Goal: Information Seeking & Learning: Learn about a topic

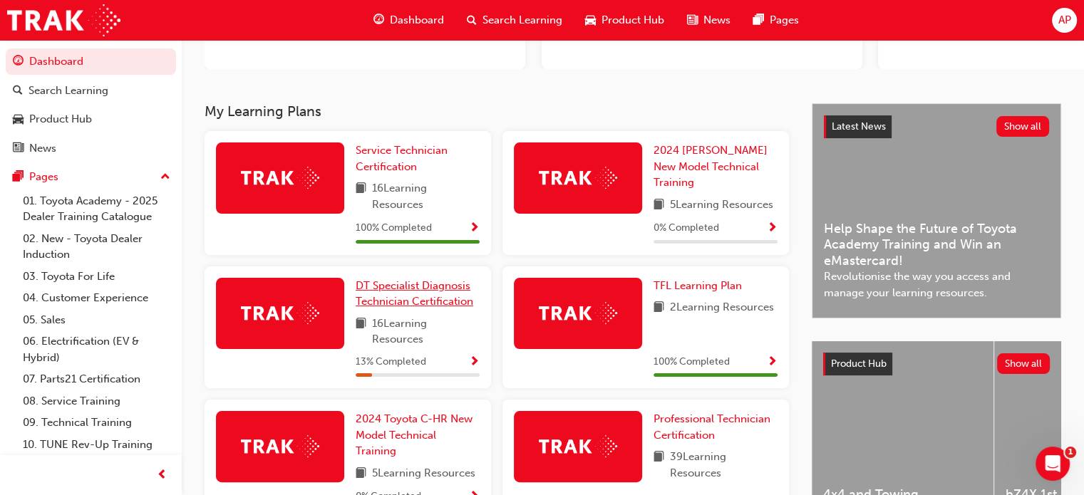
scroll to position [214, 0]
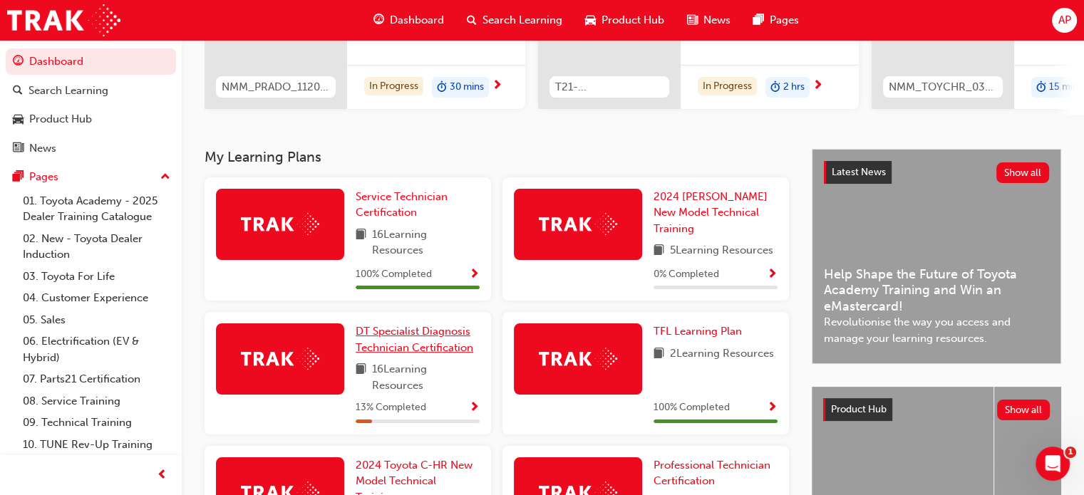
click at [405, 336] on span "DT Specialist Diagnosis Technician Certification" at bounding box center [415, 339] width 118 height 29
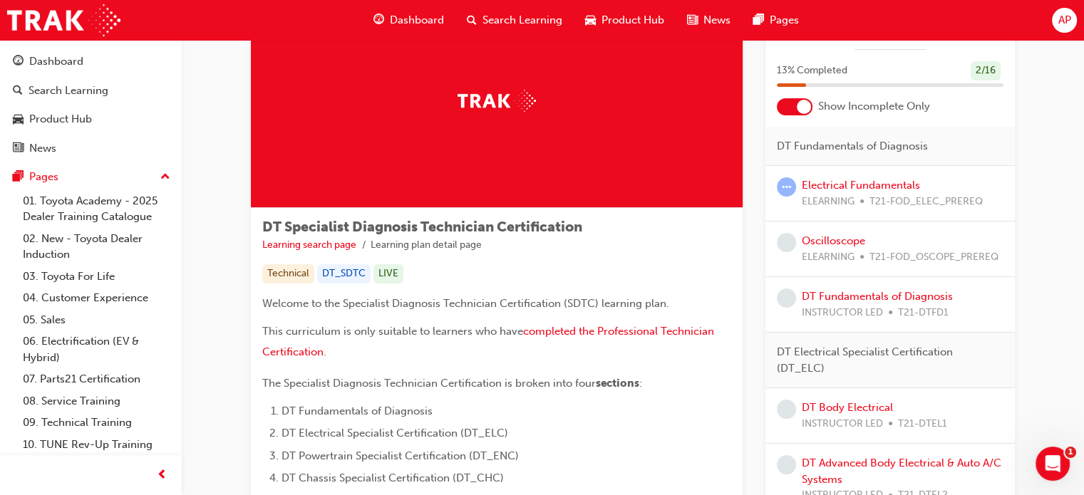
scroll to position [71, 0]
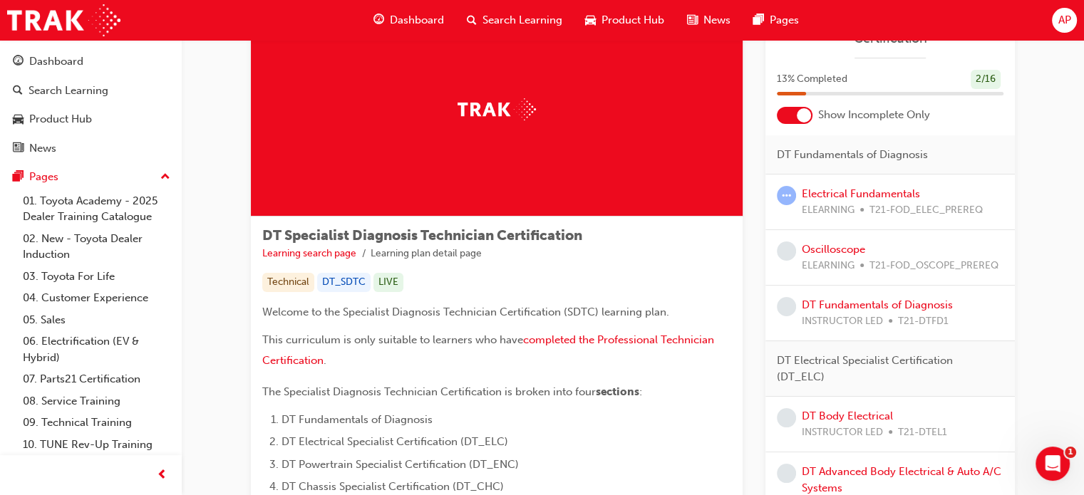
click at [799, 110] on div at bounding box center [804, 115] width 14 height 14
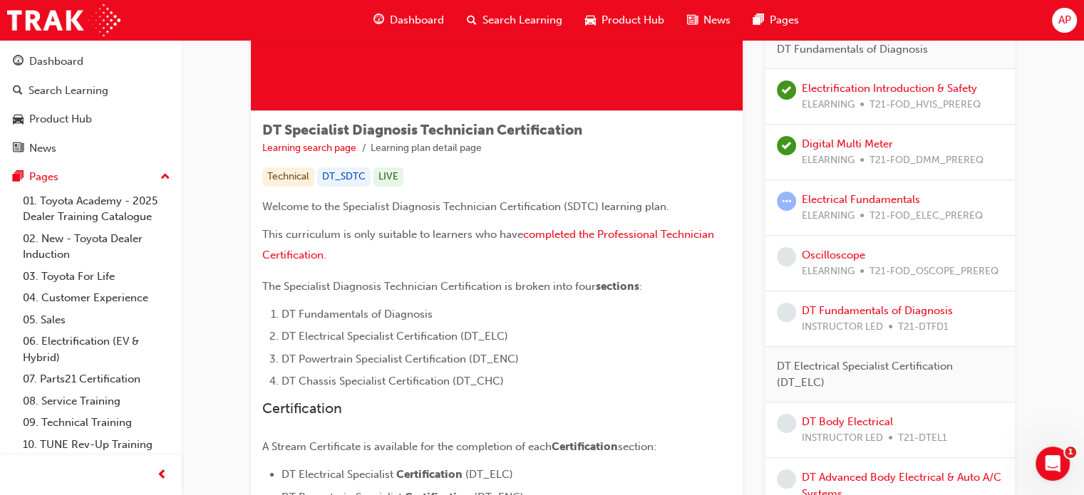
scroll to position [143, 0]
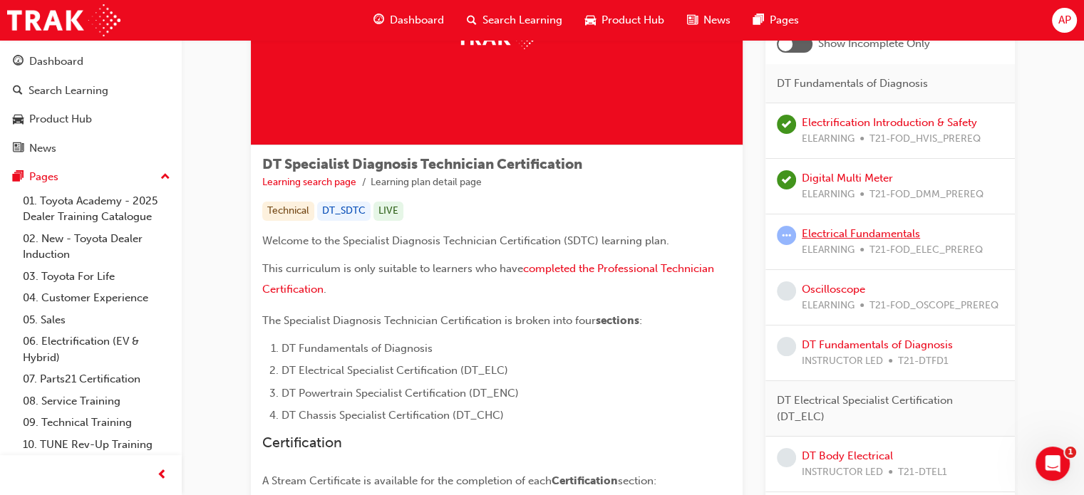
click at [842, 227] on link "Electrical Fundamentals" at bounding box center [861, 233] width 118 height 13
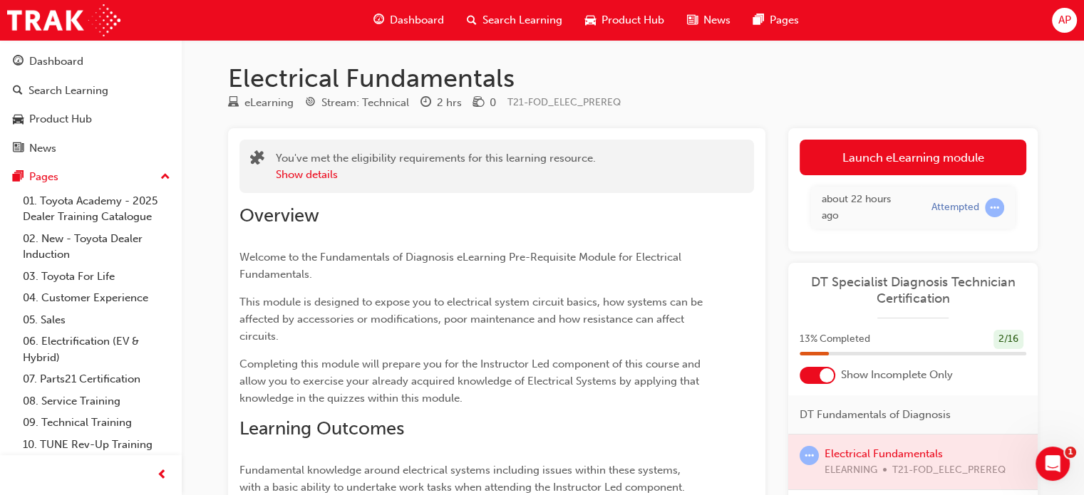
click at [847, 137] on div "Launch eLearning module Learning Plan about 22 hours ago Attempted" at bounding box center [913, 189] width 250 height 123
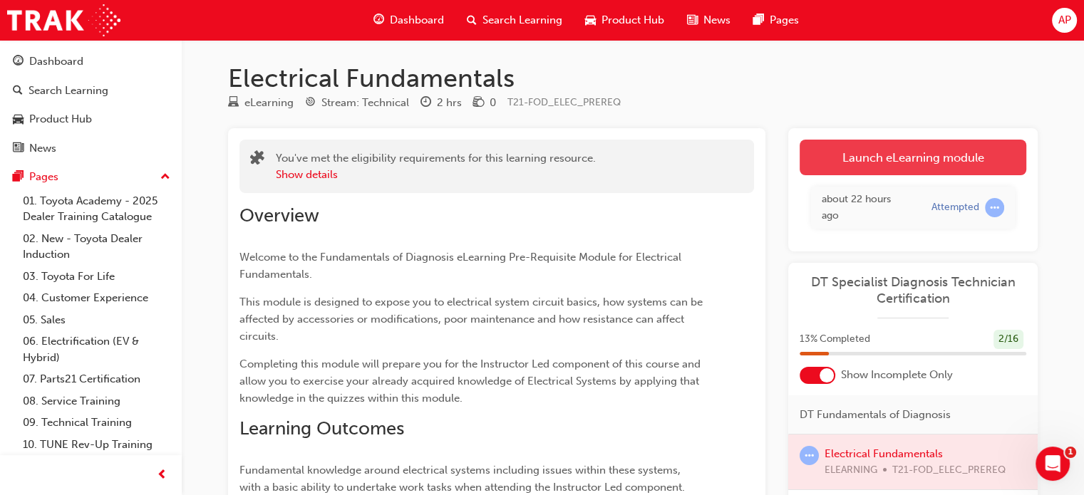
click at [855, 150] on link "Launch eLearning module" at bounding box center [913, 158] width 227 height 36
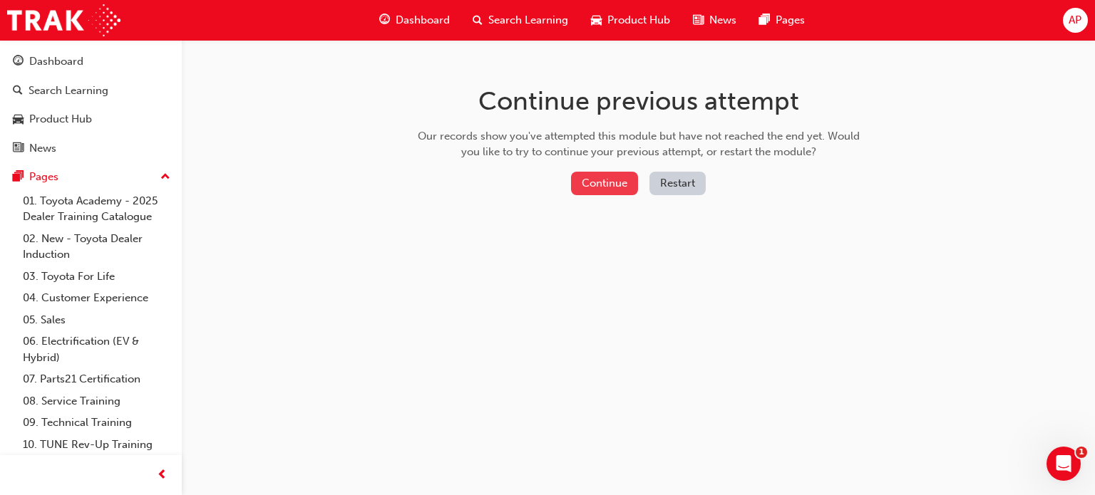
click at [612, 191] on button "Continue" at bounding box center [604, 184] width 67 height 24
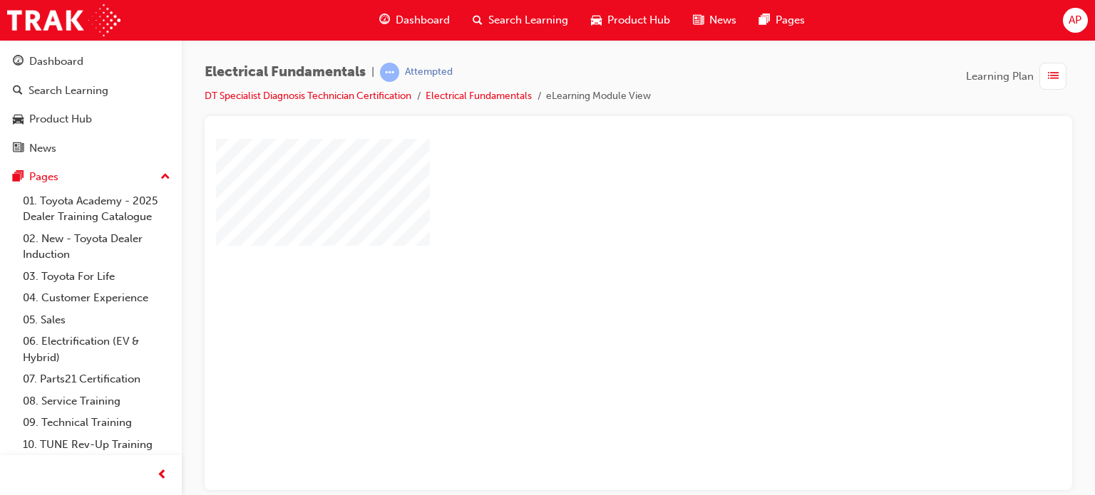
click at [597, 273] on div "play" at bounding box center [597, 273] width 0 height 0
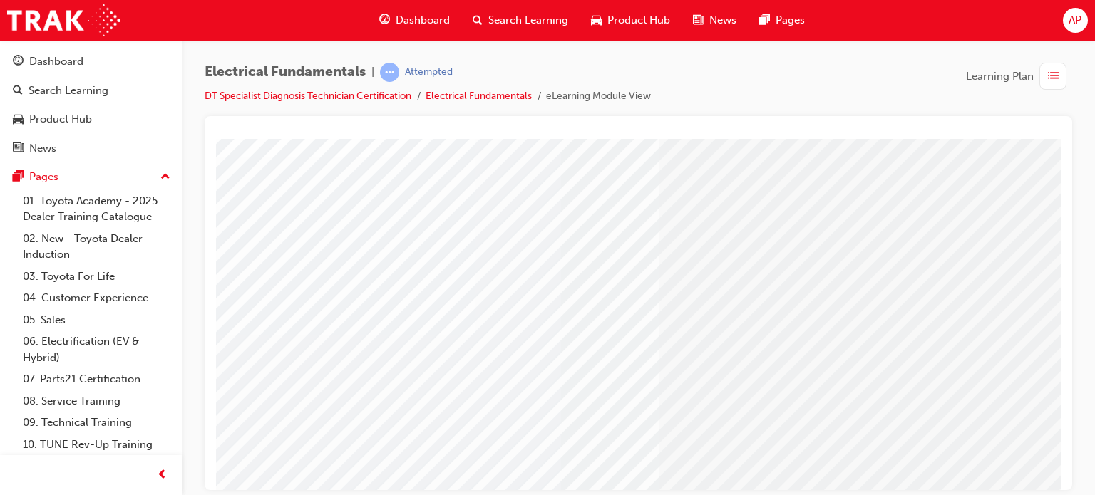
scroll to position [194, 0]
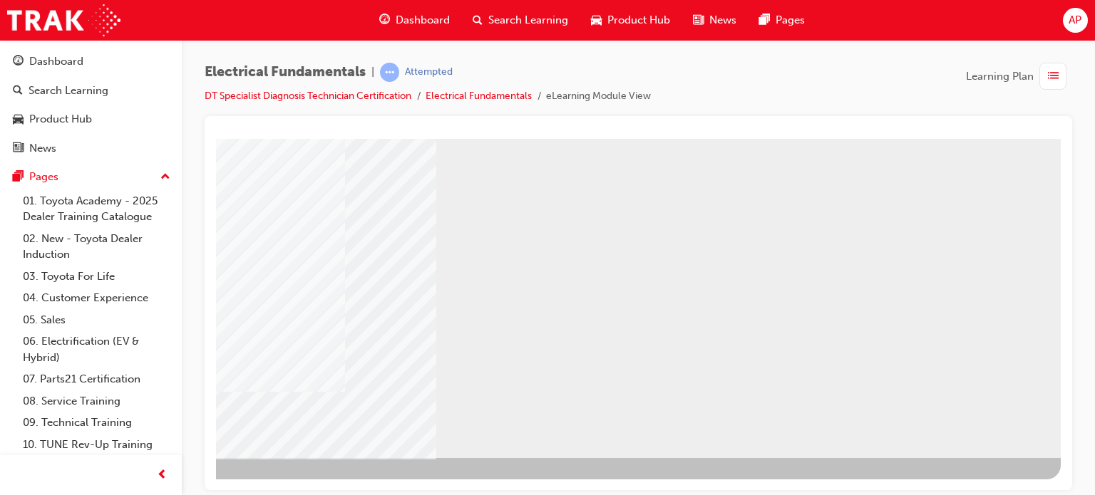
click at [181, 483] on div "NEXT Trigger this button to go to the next slide" at bounding box center [136, 496] width 90 height 26
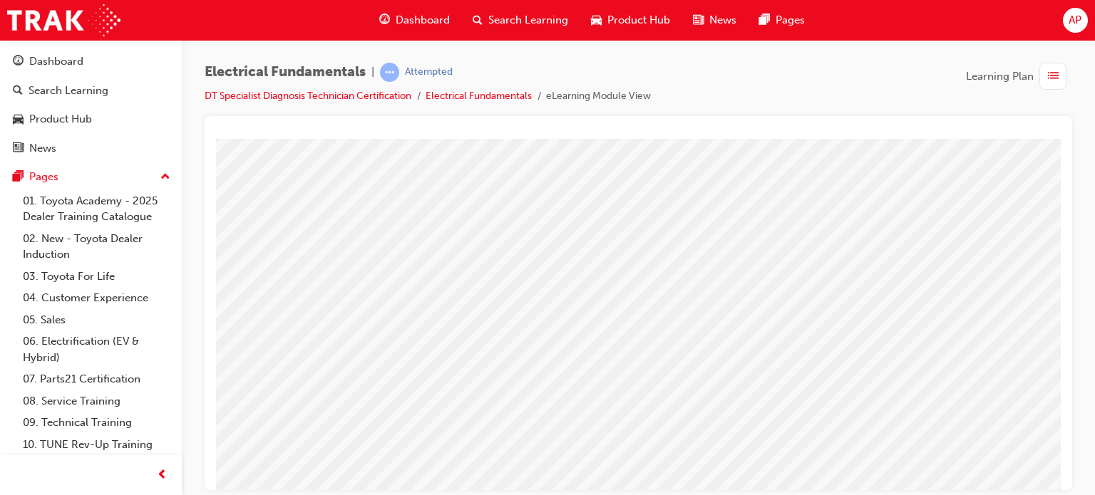
scroll to position [194, 94]
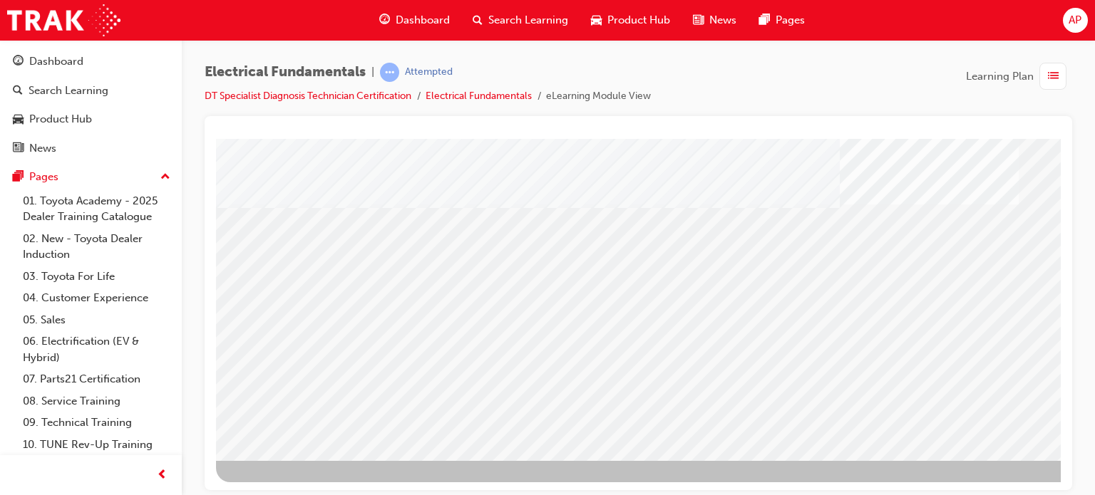
scroll to position [194, 0]
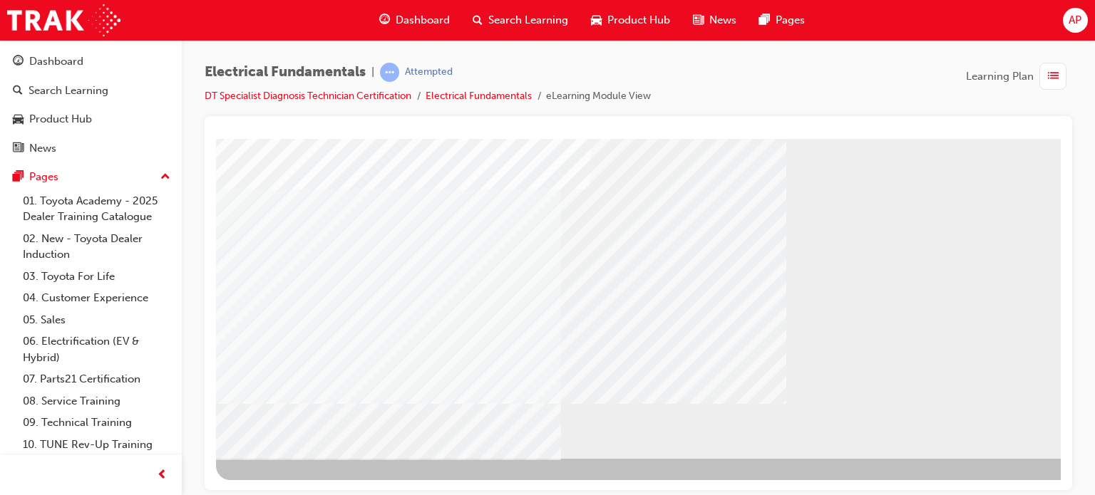
scroll to position [194, 0]
drag, startPoint x: 528, startPoint y: 485, endPoint x: 856, endPoint y: 629, distance: 358.1
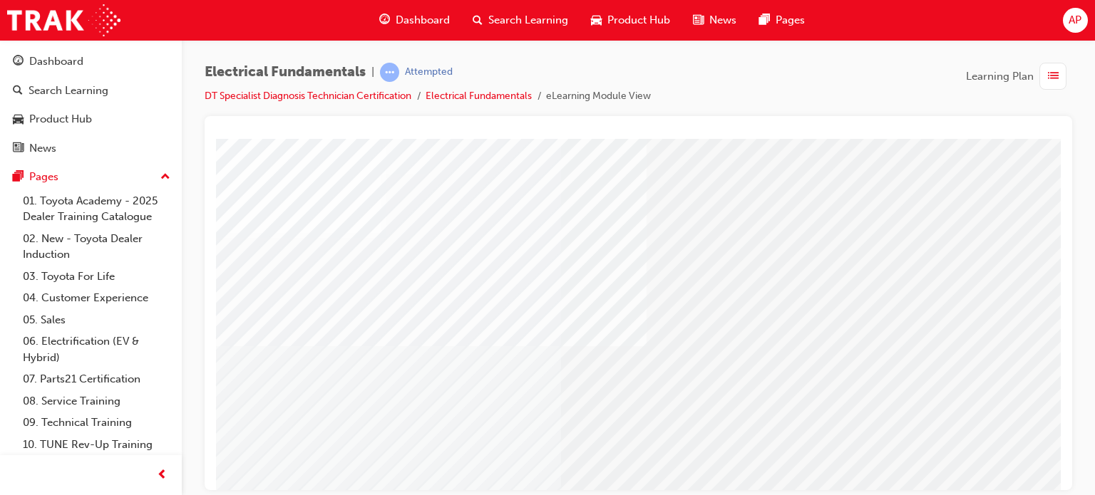
scroll to position [71, 0]
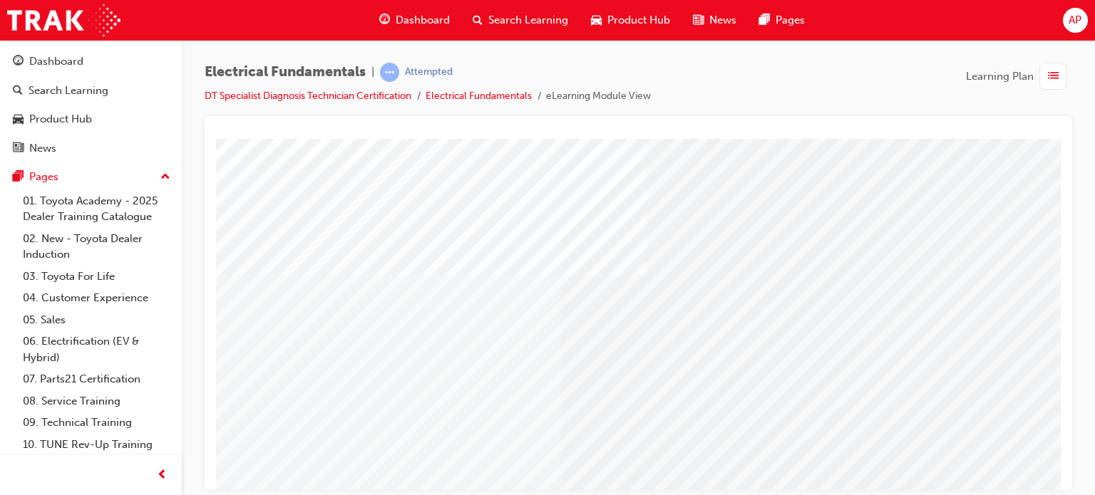
scroll to position [194, 0]
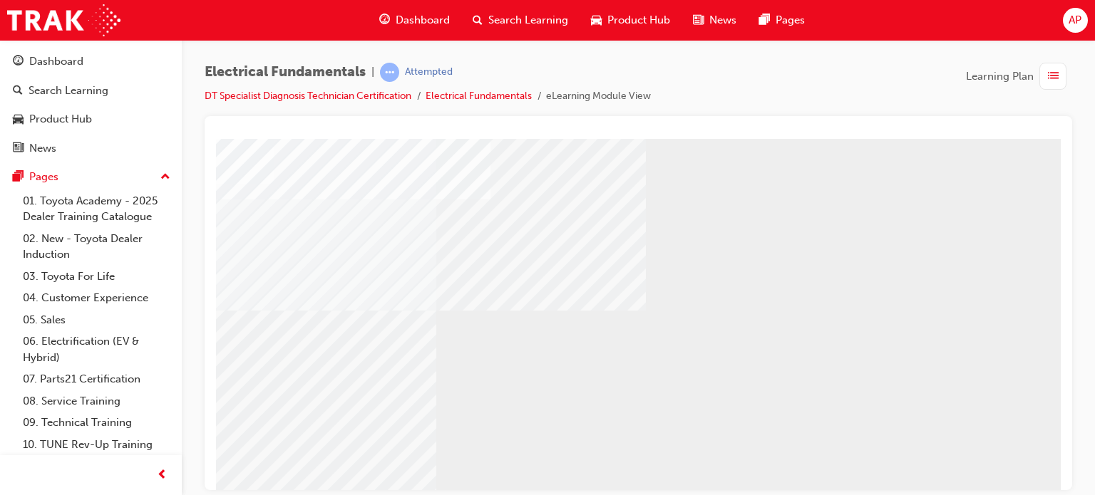
scroll to position [51, 135]
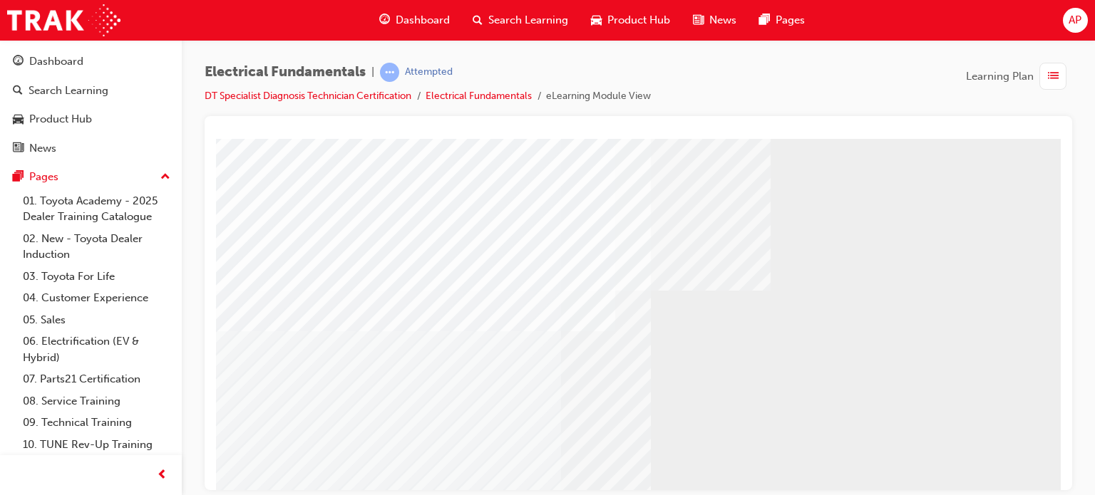
scroll to position [143, 0]
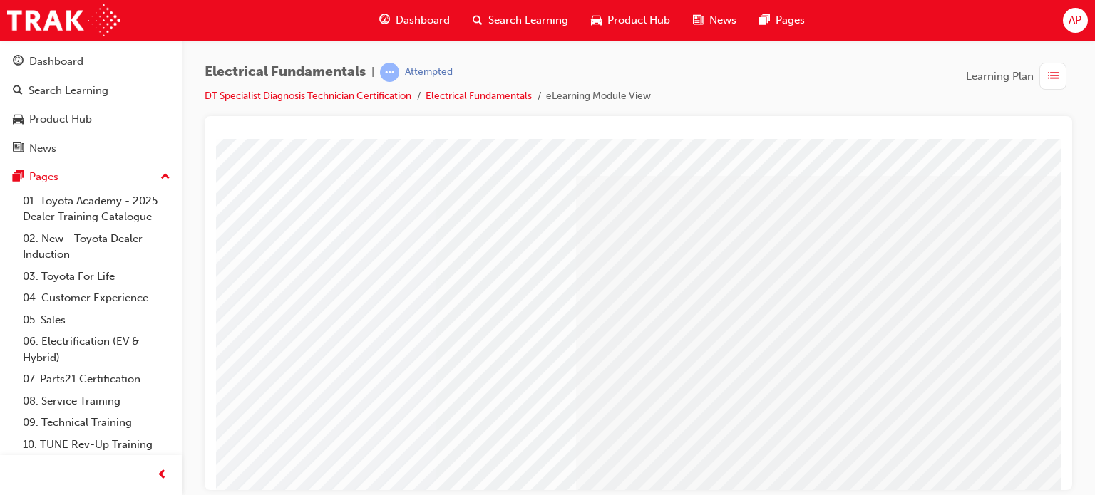
scroll to position [0, 135]
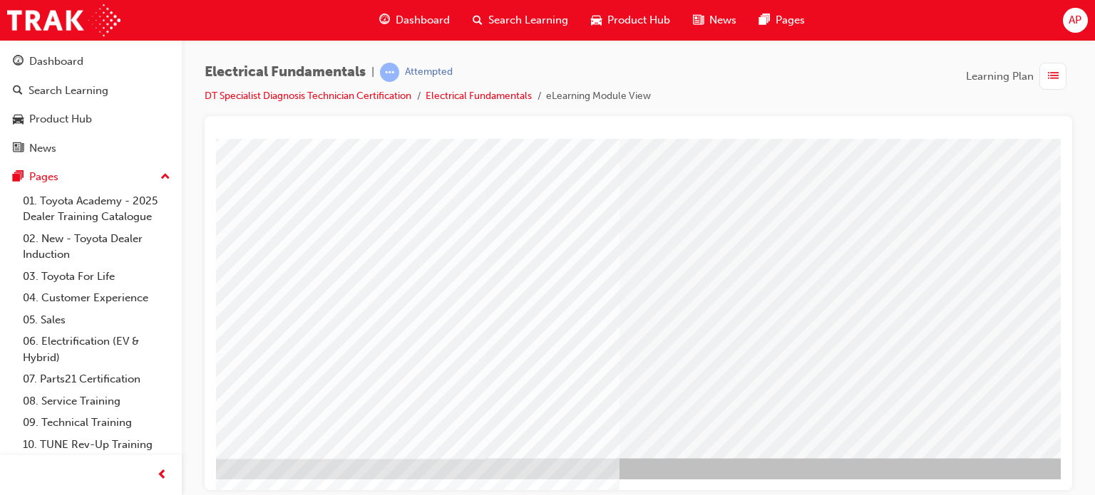
scroll to position [194, 0]
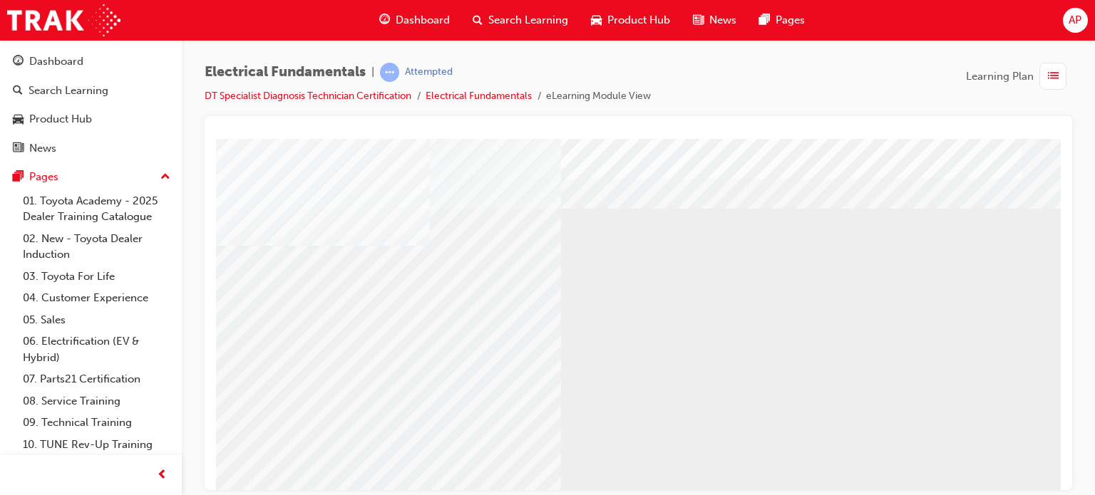
scroll to position [71, 0]
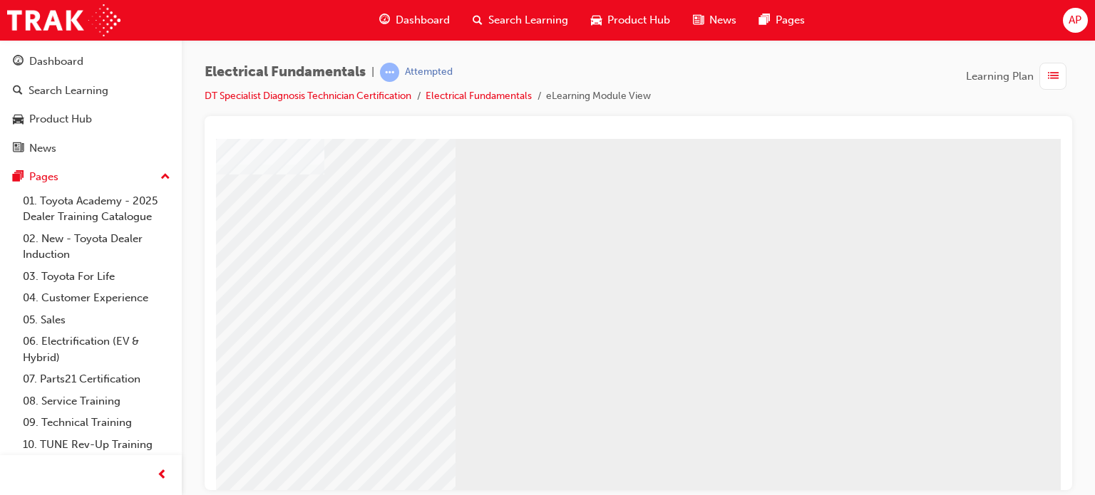
scroll to position [71, 106]
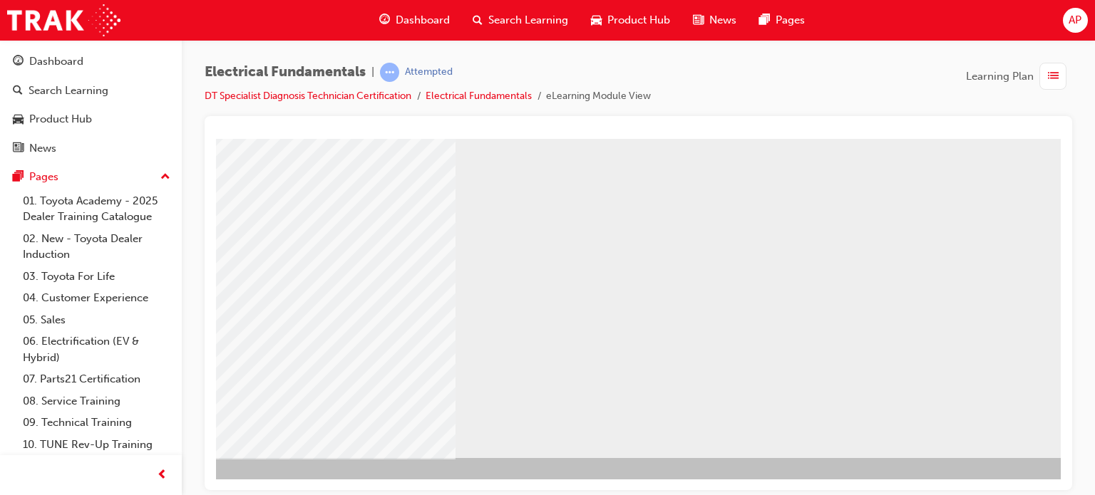
click at [200, 483] on div "NEXT Trigger this button to go to the next slide" at bounding box center [155, 496] width 90 height 26
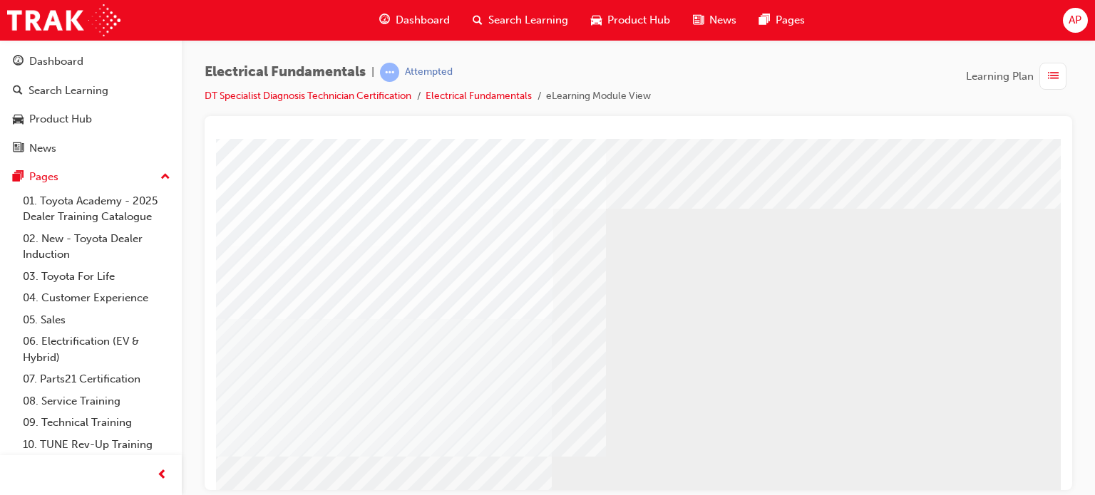
scroll to position [0, 0]
drag, startPoint x: 566, startPoint y: 480, endPoint x: 729, endPoint y: 629, distance: 220.5
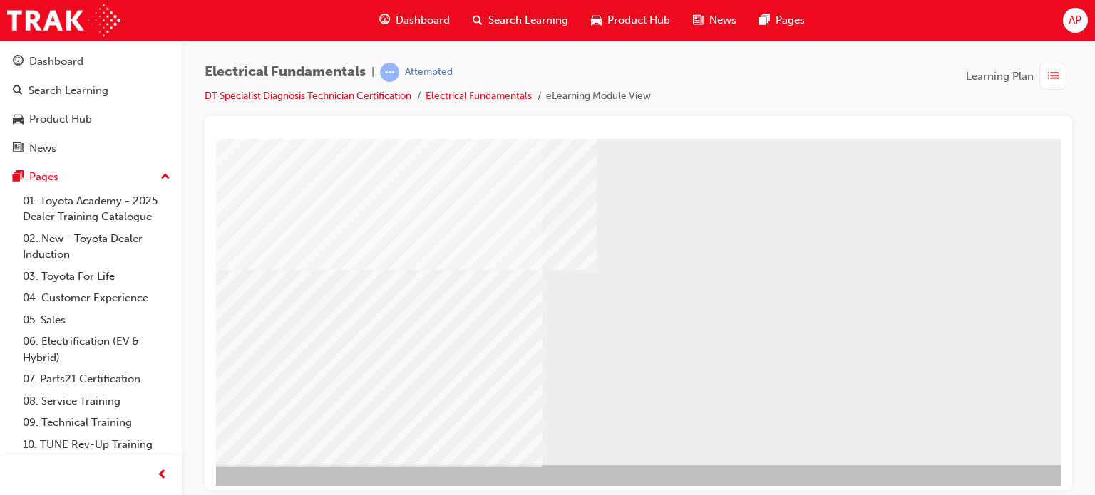
scroll to position [194, 19]
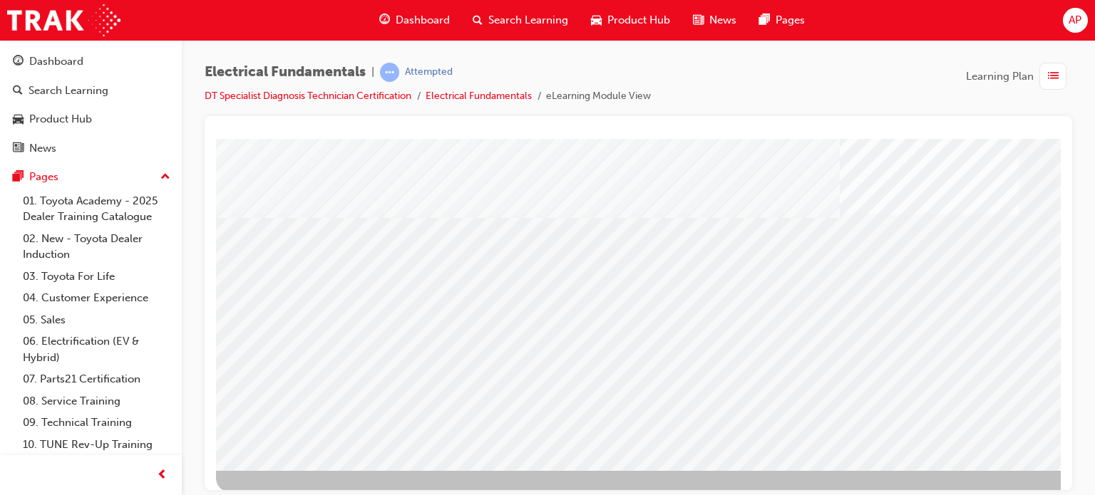
scroll to position [194, 0]
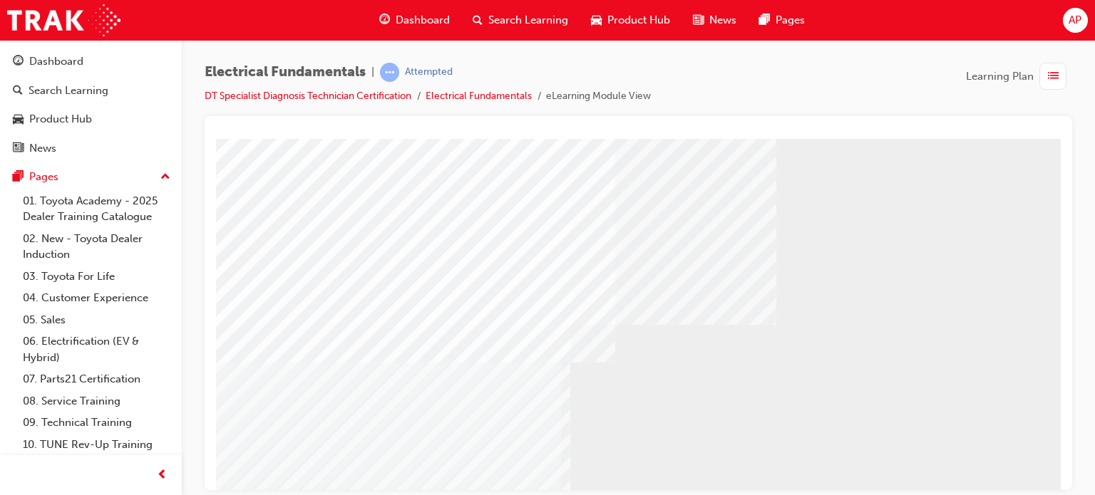
scroll to position [71, 0]
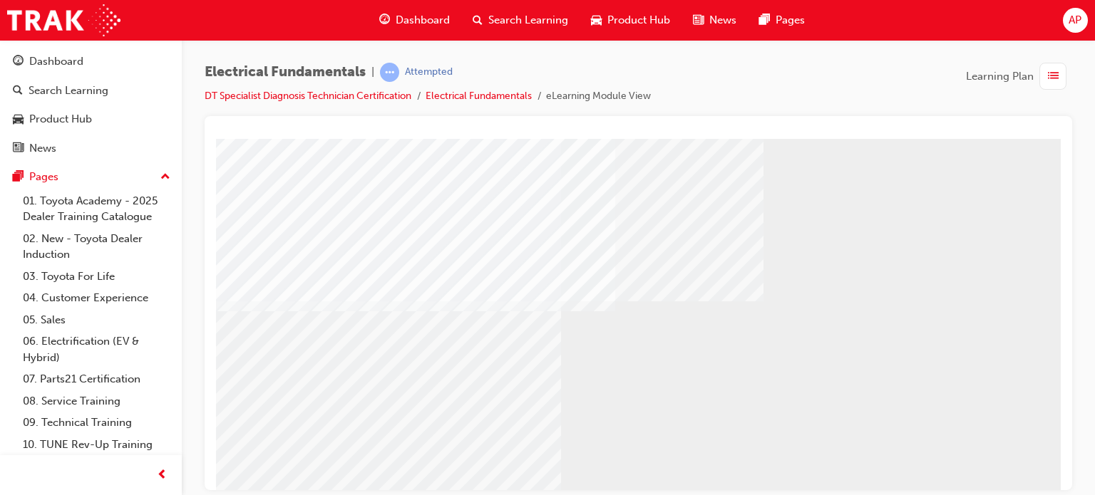
scroll to position [123, 0]
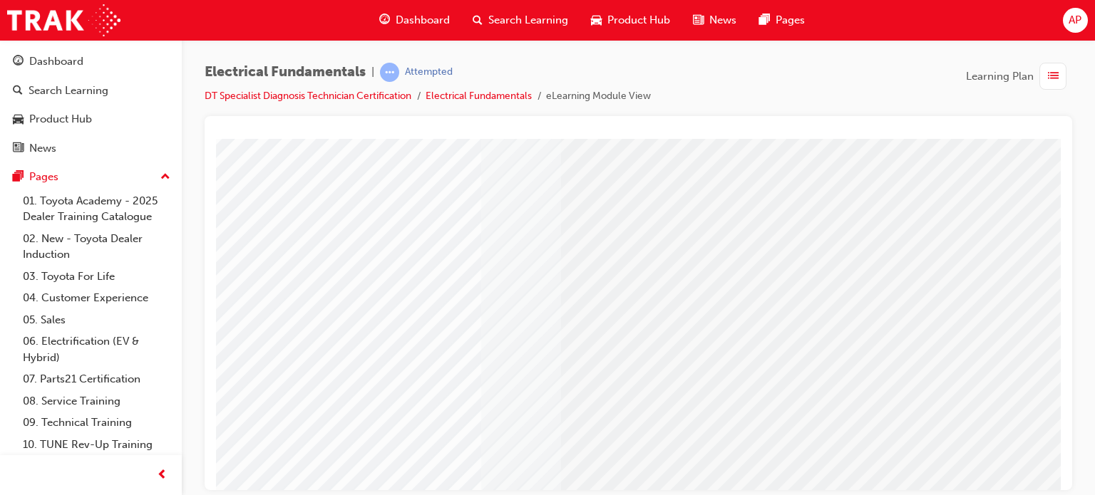
scroll to position [194, 0]
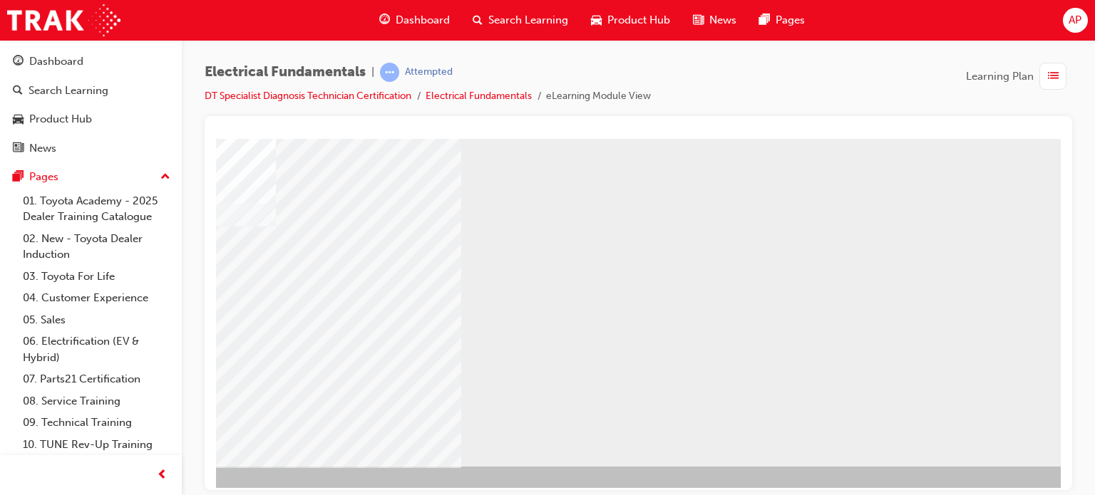
scroll to position [194, 100]
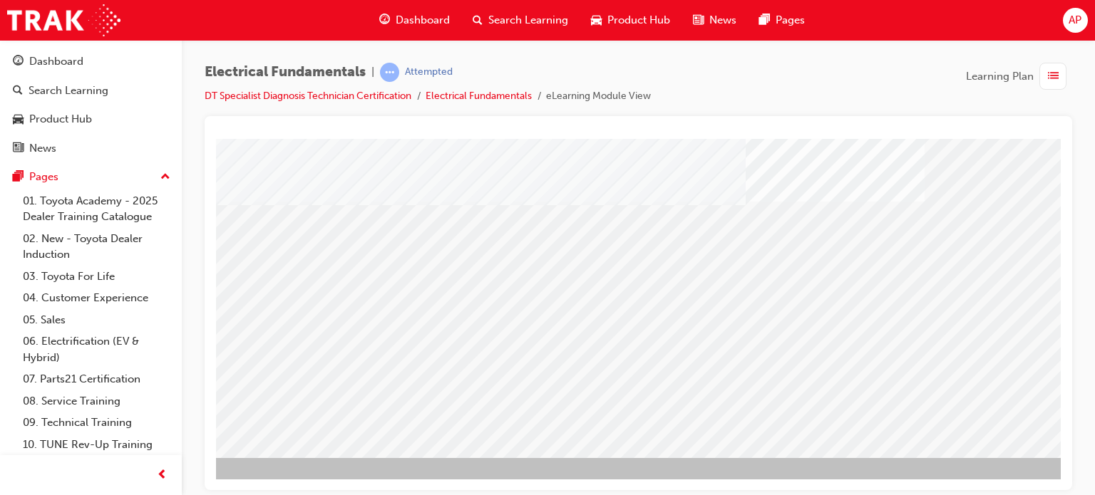
scroll to position [194, 135]
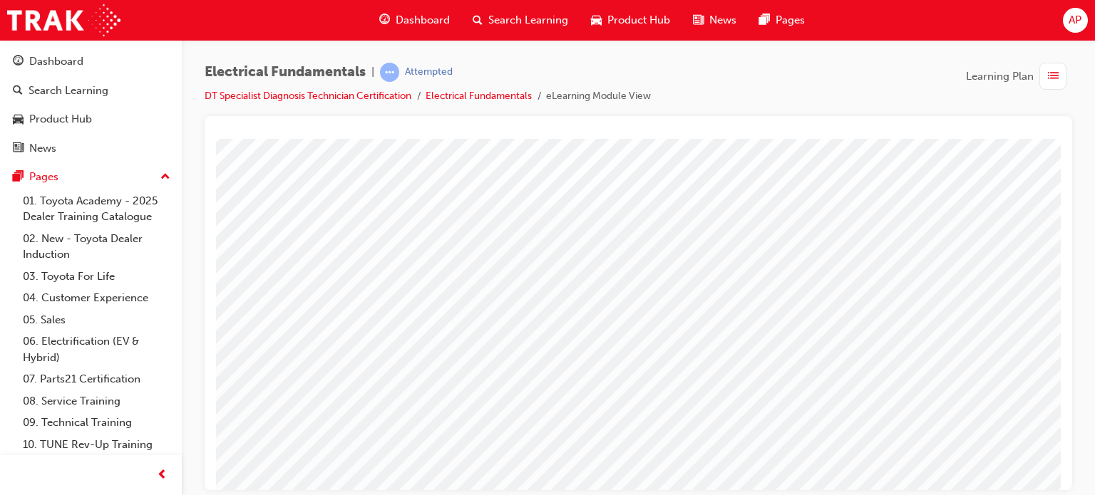
scroll to position [0, 135]
drag, startPoint x: 721, startPoint y: 469, endPoint x: 696, endPoint y: 481, distance: 28.4
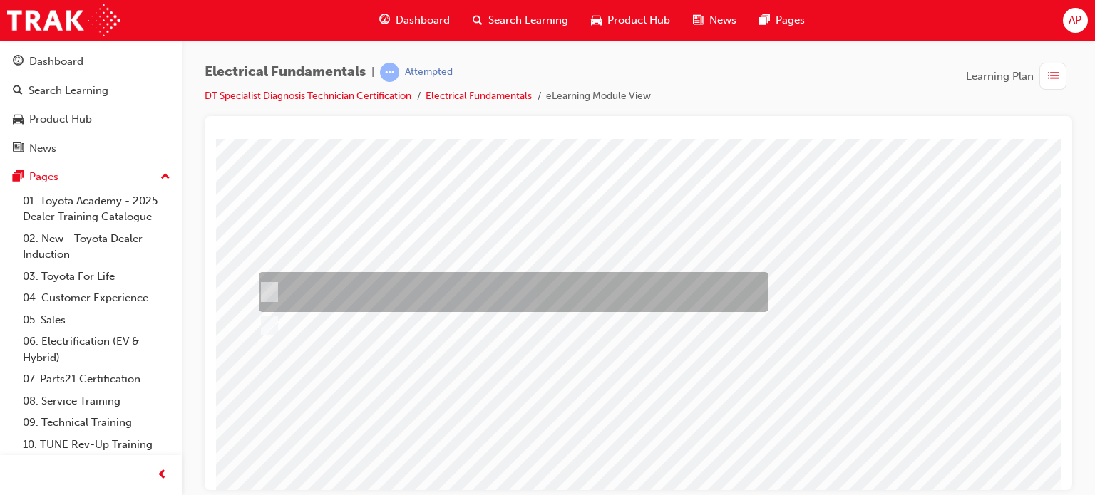
click at [316, 286] on div at bounding box center [510, 292] width 510 height 40
checkbox input "true"
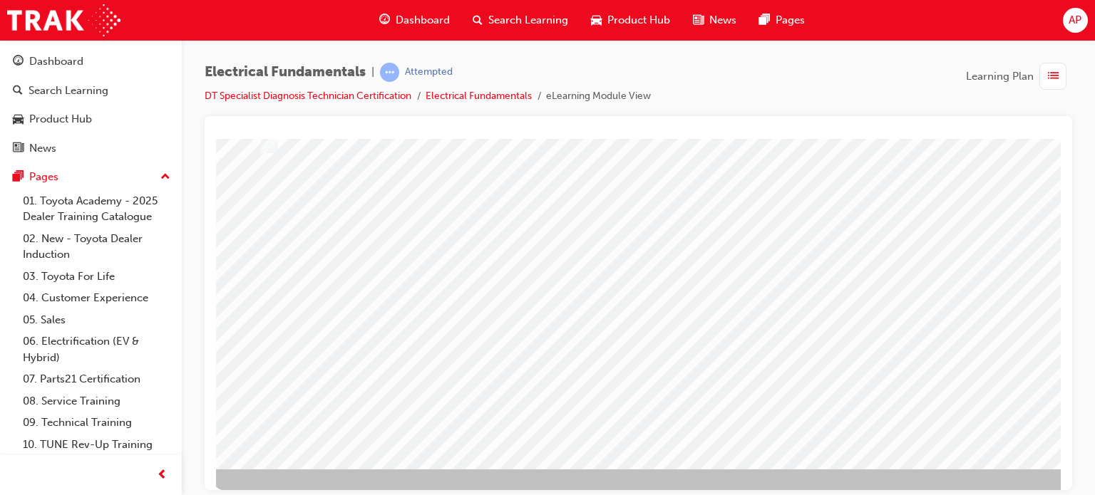
scroll to position [194, 4]
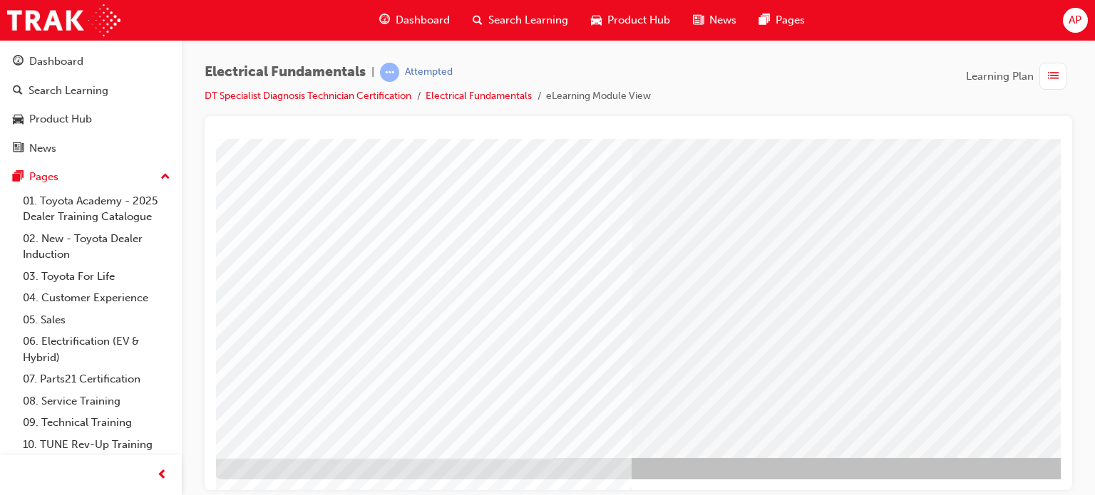
scroll to position [194, 135]
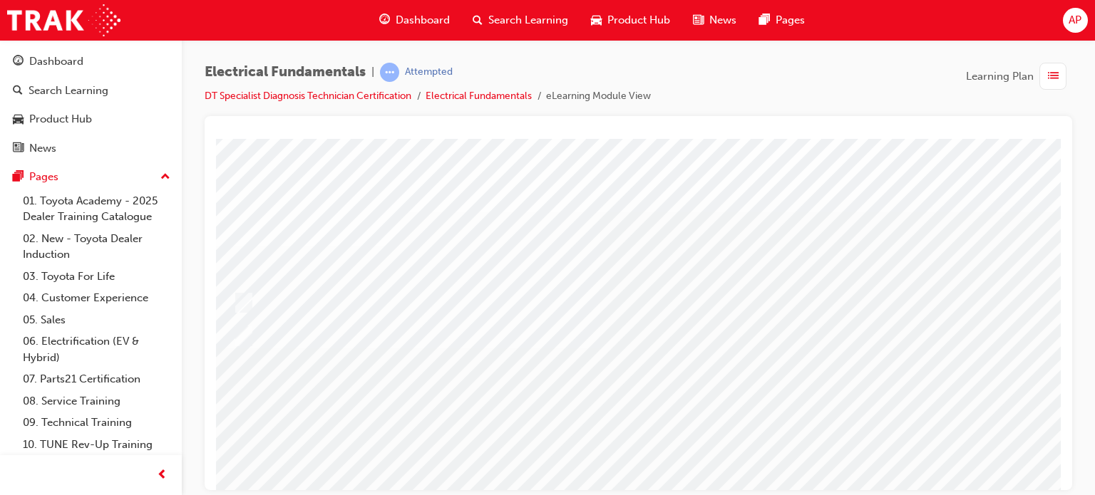
scroll to position [0, 29]
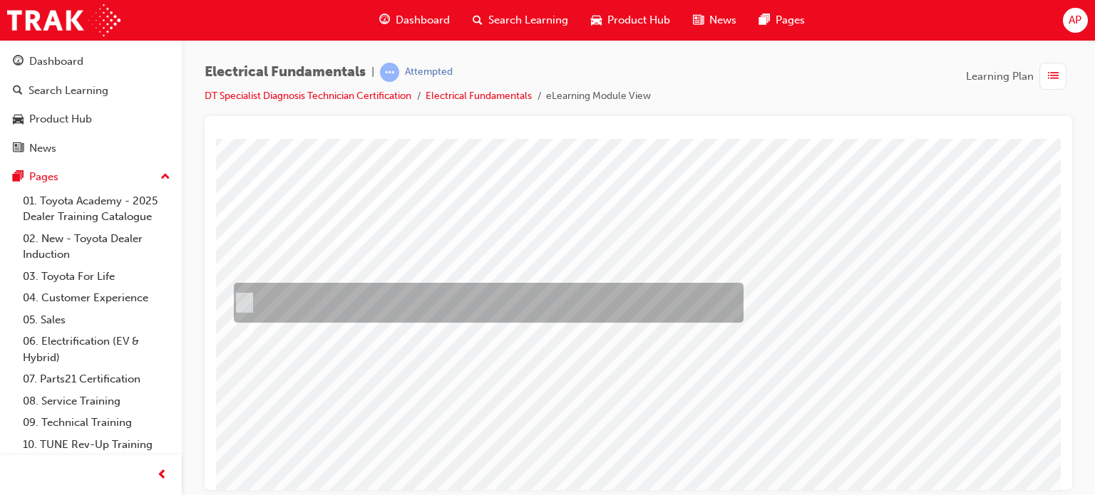
click at [312, 303] on div at bounding box center [485, 303] width 510 height 40
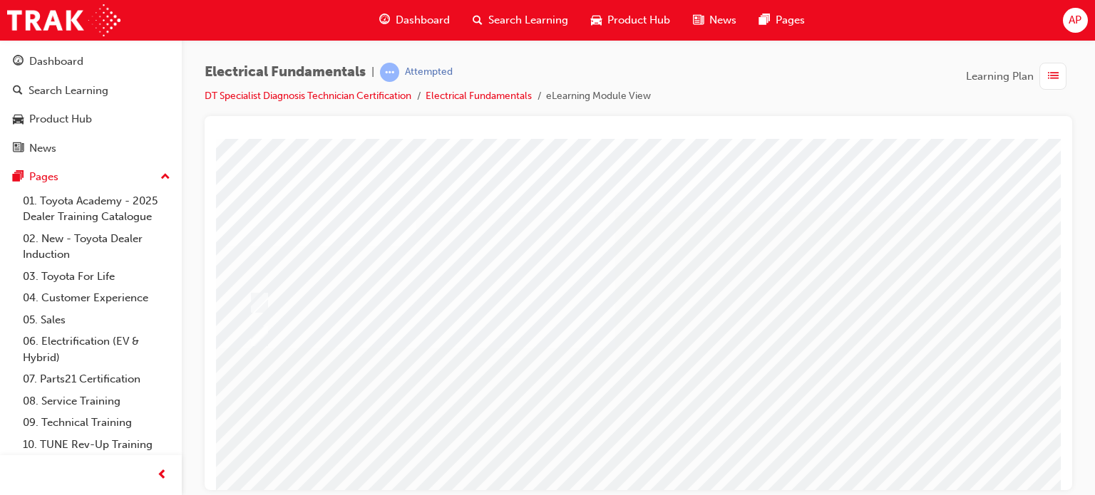
scroll to position [0, 14]
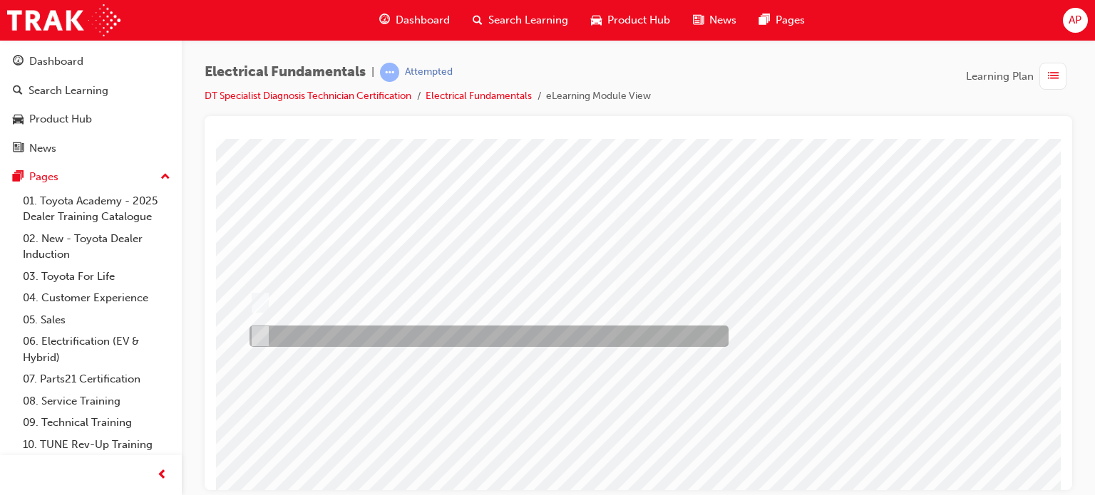
click at [311, 340] on div at bounding box center [485, 336] width 479 height 21
radio input "false"
radio input "true"
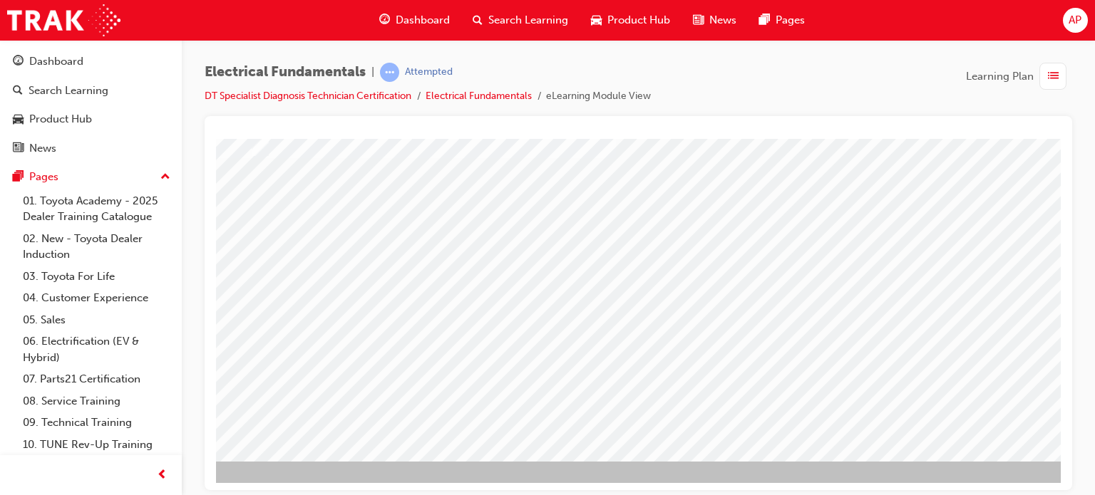
scroll to position [194, 14]
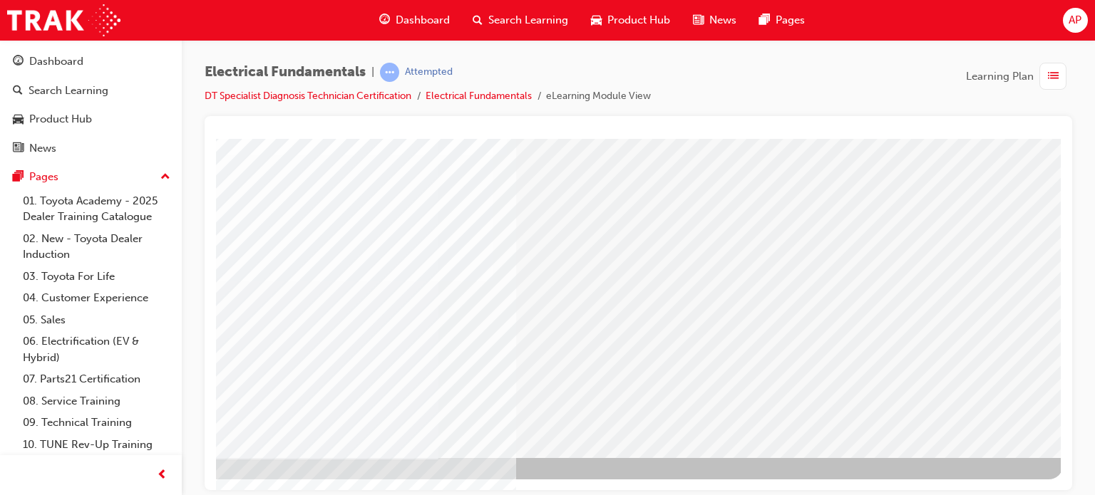
scroll to position [194, 135]
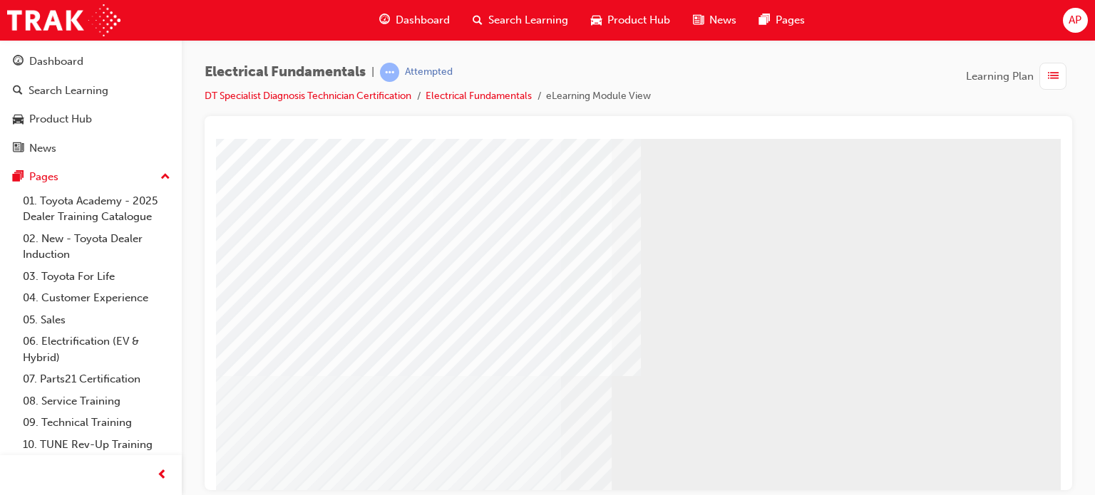
scroll to position [0, 0]
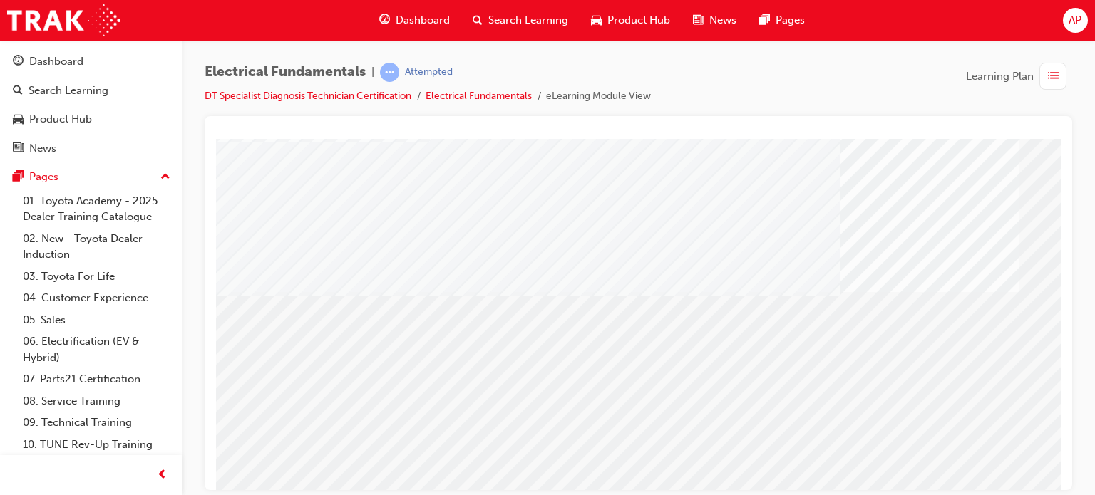
scroll to position [194, 0]
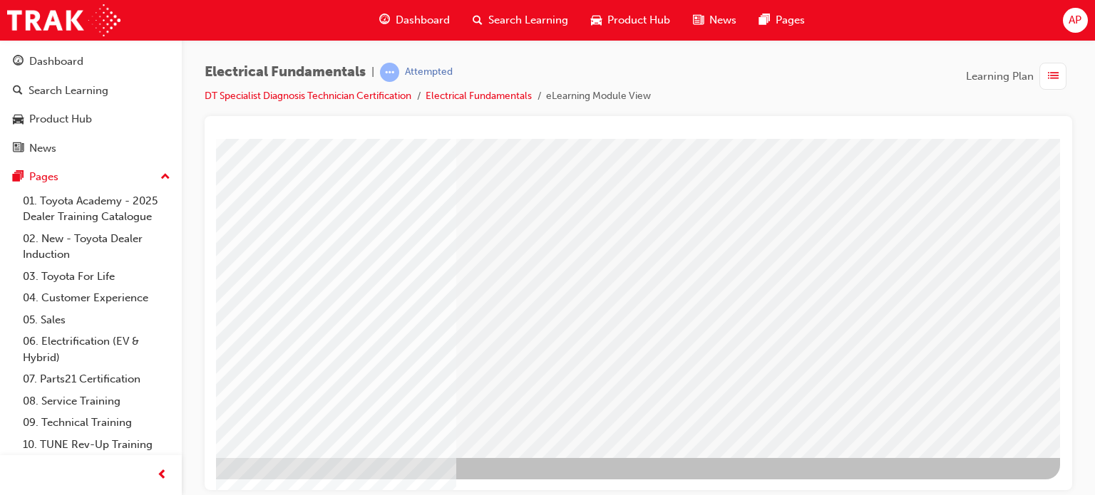
scroll to position [0, 0]
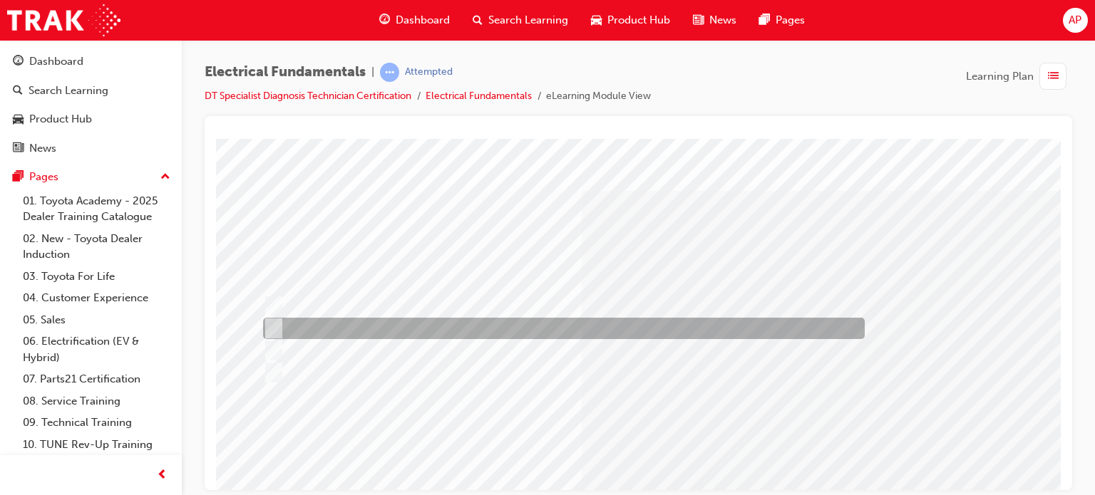
click at [413, 320] on div at bounding box center [560, 328] width 602 height 21
radio input "true"
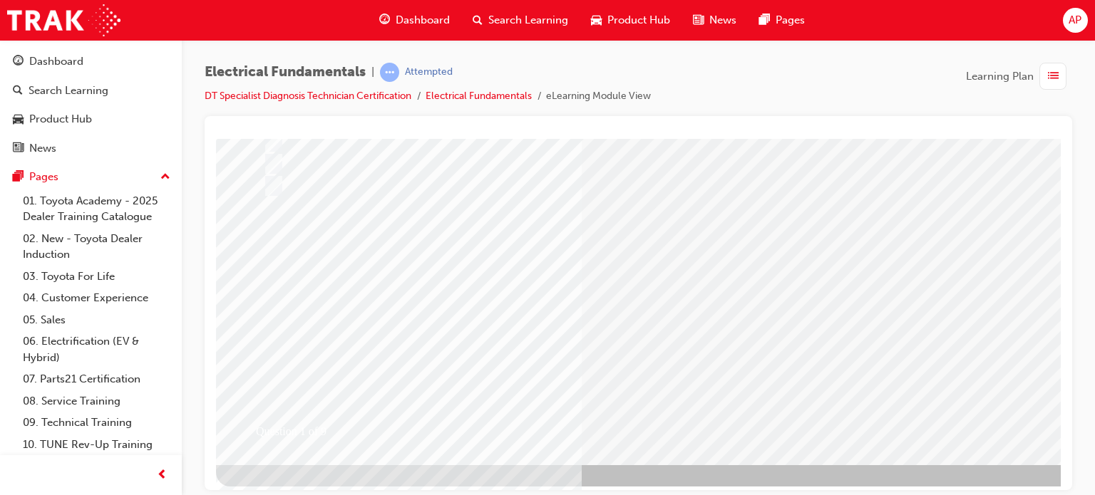
scroll to position [194, 0]
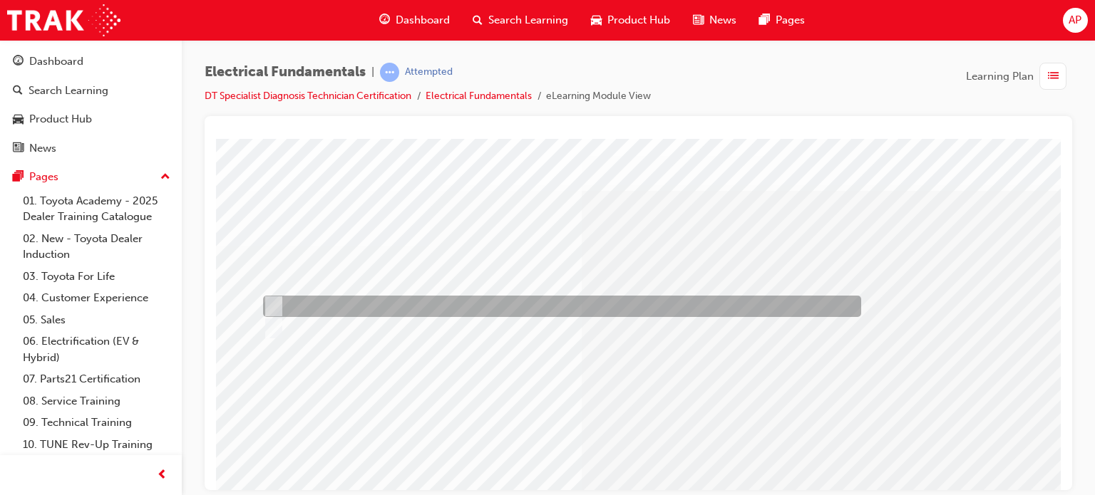
click at [326, 298] on div at bounding box center [558, 306] width 598 height 21
radio input "true"
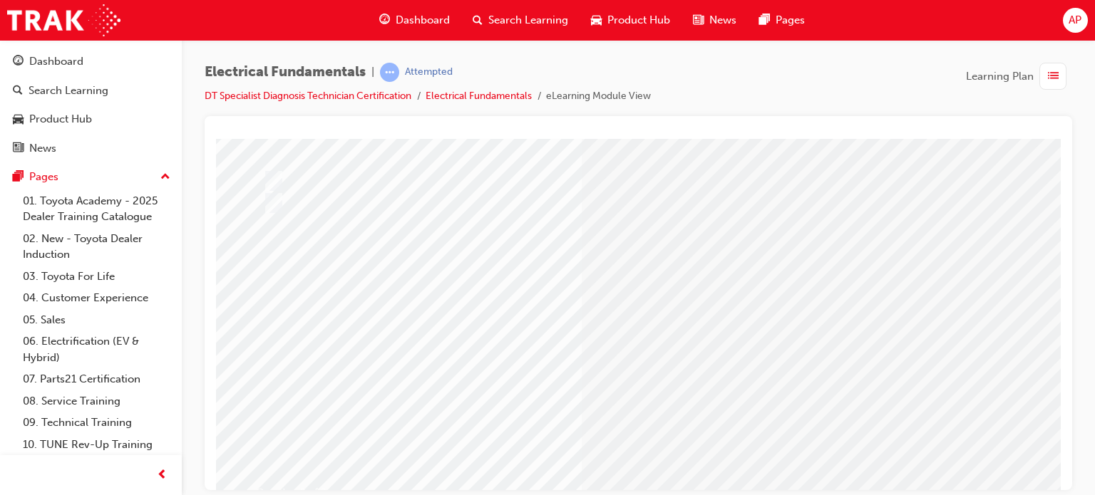
scroll to position [194, 0]
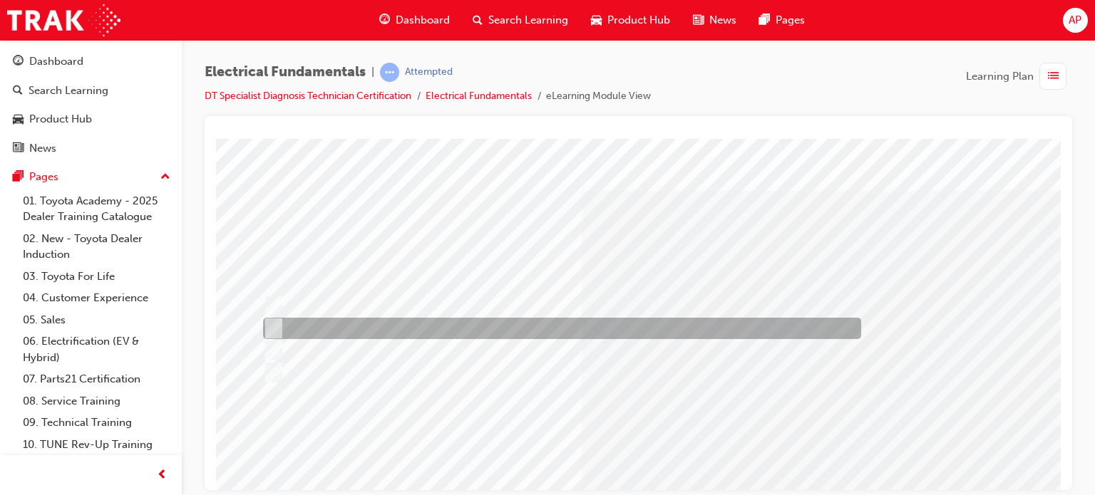
click at [404, 328] on div at bounding box center [558, 328] width 598 height 21
radio input "true"
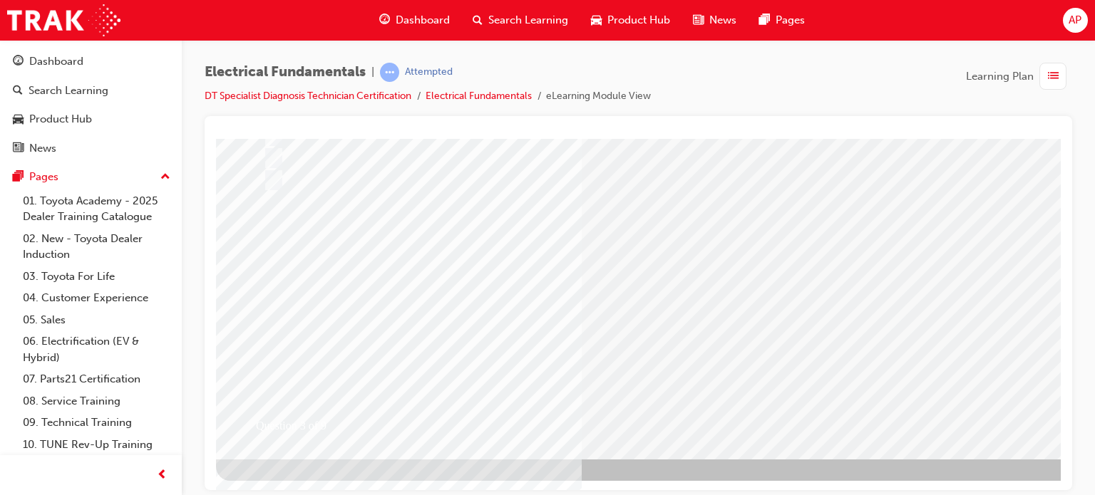
scroll to position [194, 0]
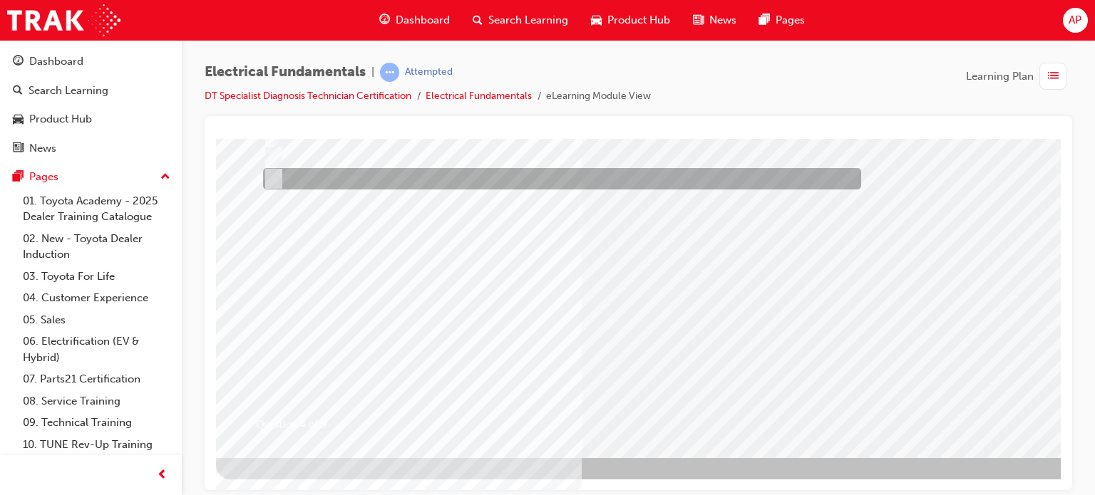
scroll to position [0, 0]
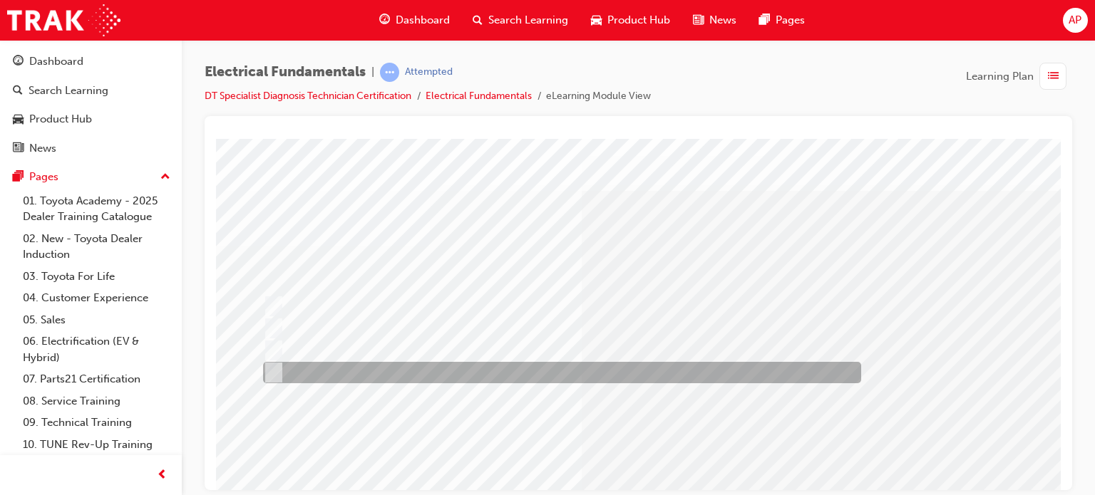
click at [371, 370] on div at bounding box center [558, 372] width 598 height 21
radio input "true"
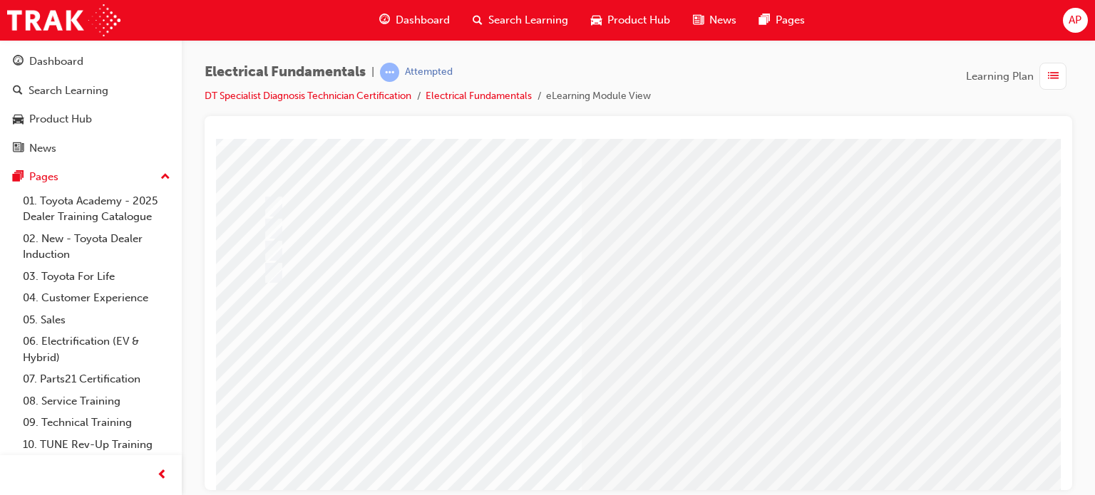
scroll to position [143, 0]
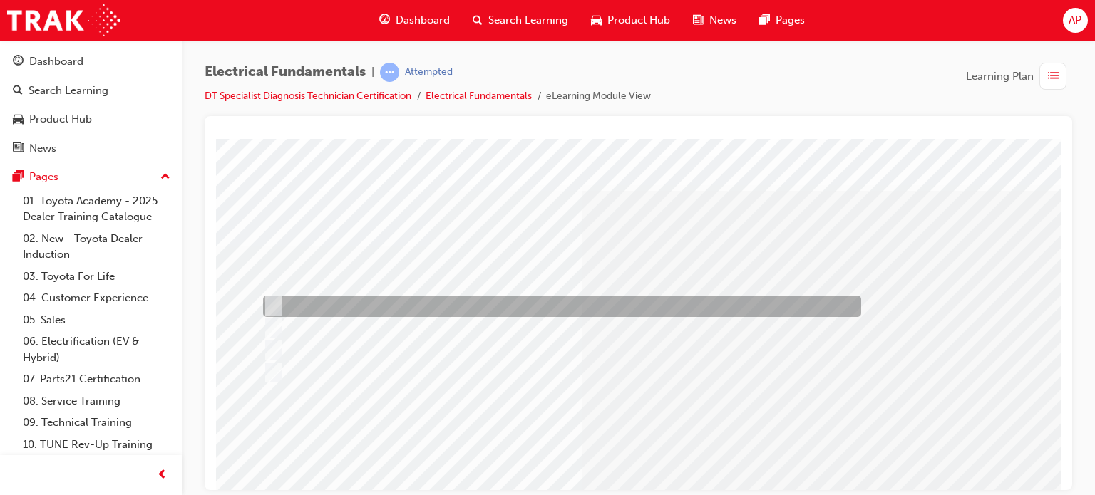
click at [583, 307] on div at bounding box center [558, 306] width 598 height 21
radio input "true"
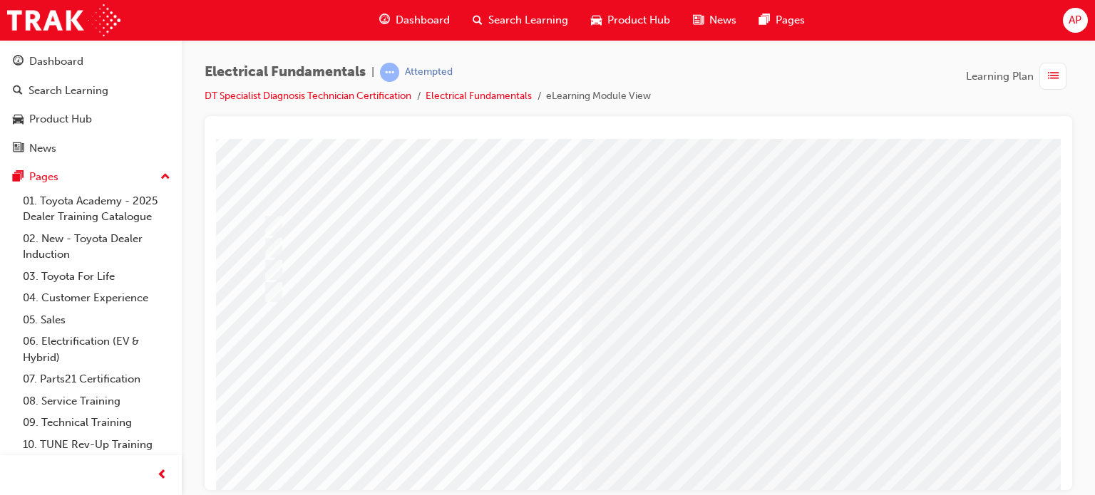
scroll to position [194, 0]
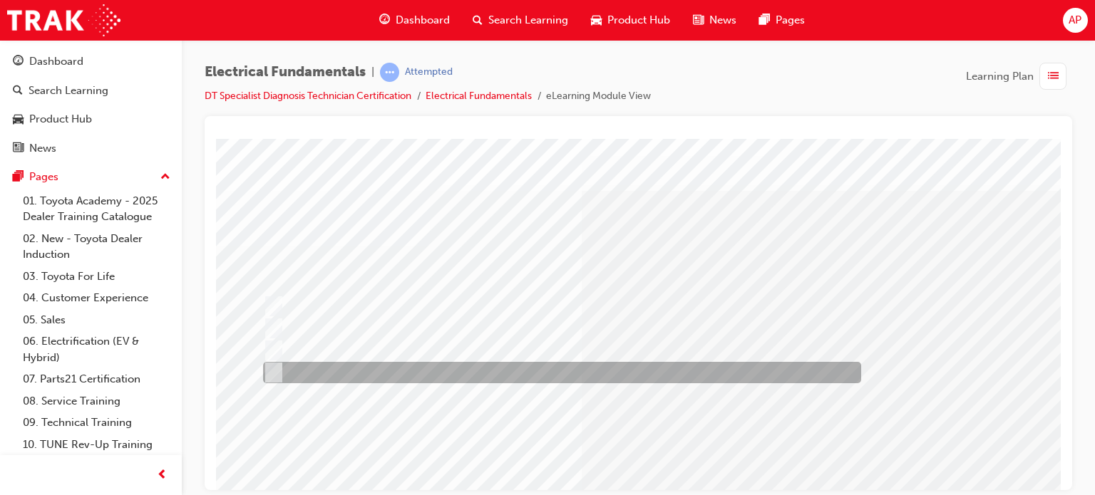
click at [416, 366] on div at bounding box center [558, 372] width 598 height 21
radio input "true"
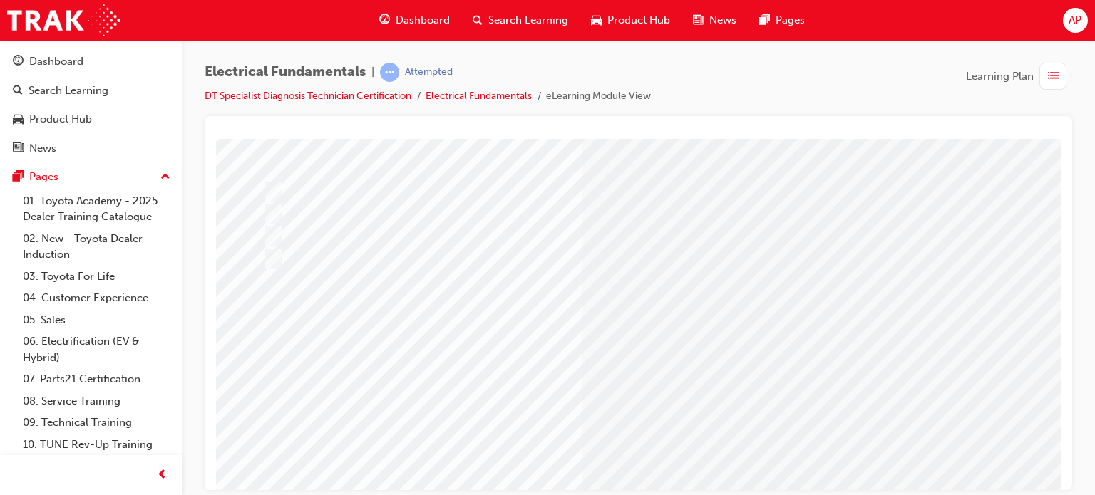
scroll to position [194, 0]
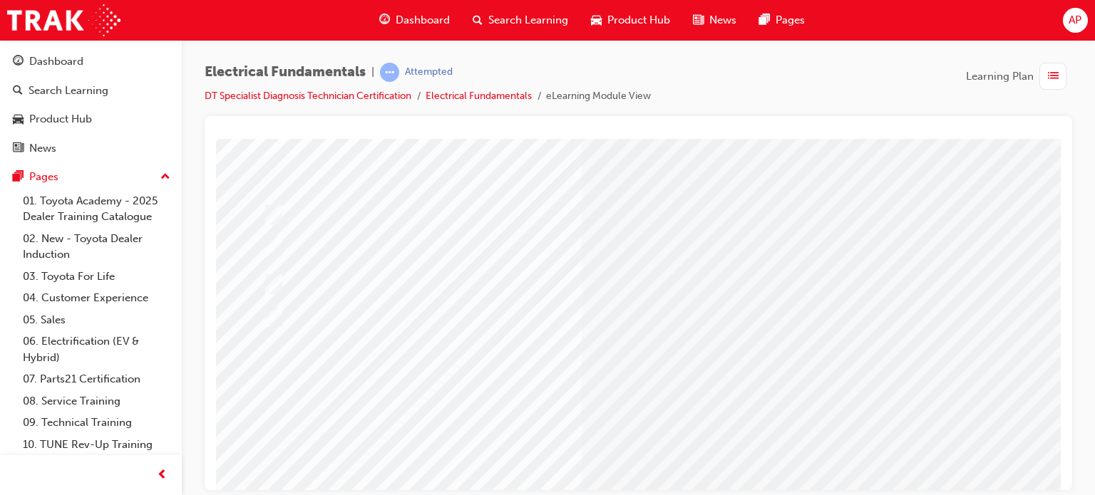
scroll to position [71, 0]
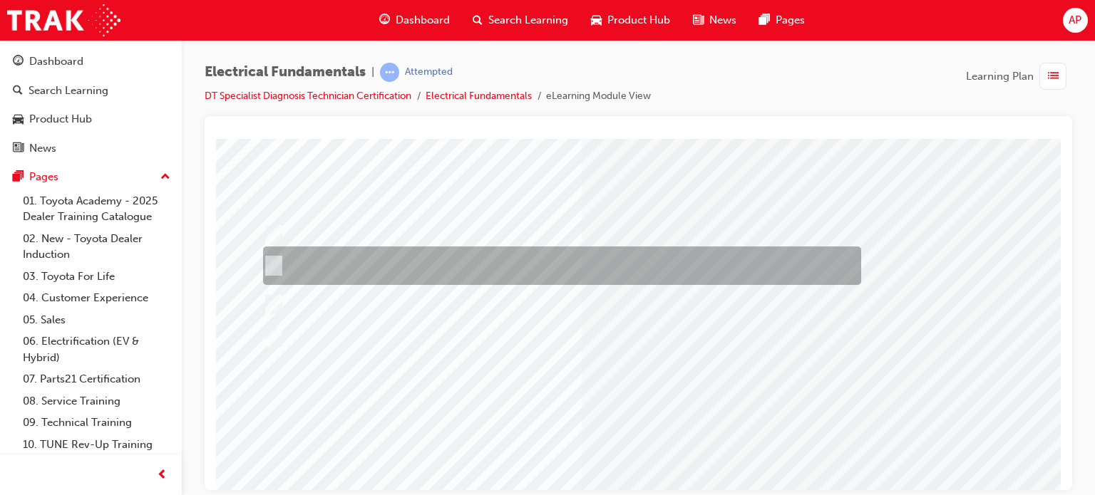
click at [370, 269] on div at bounding box center [558, 266] width 598 height 38
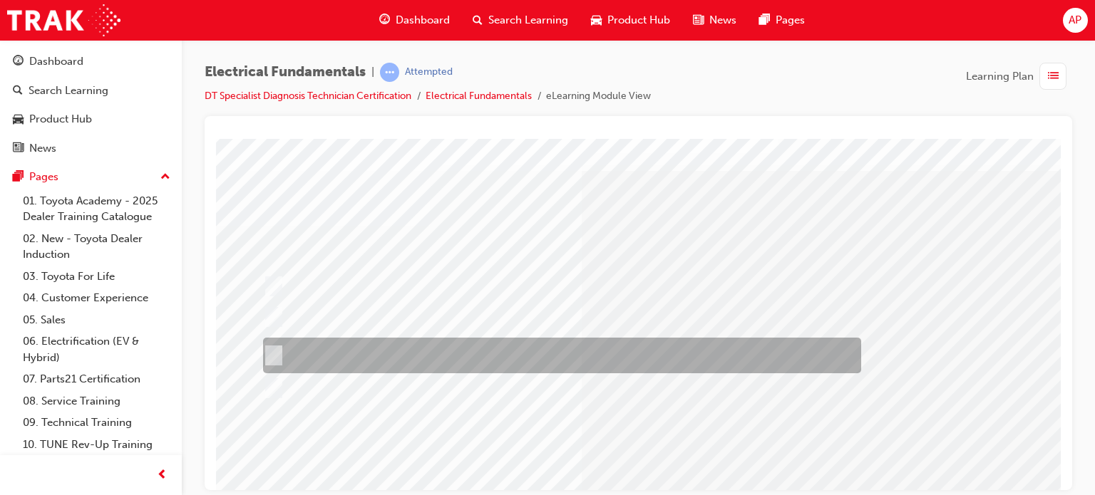
scroll to position [0, 0]
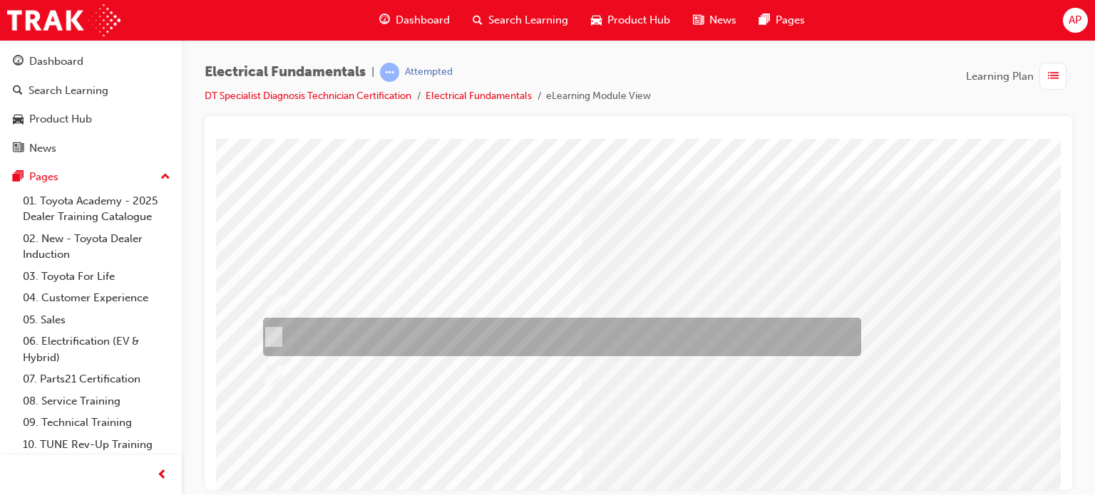
click at [398, 356] on div at bounding box center [562, 338] width 598 height 38
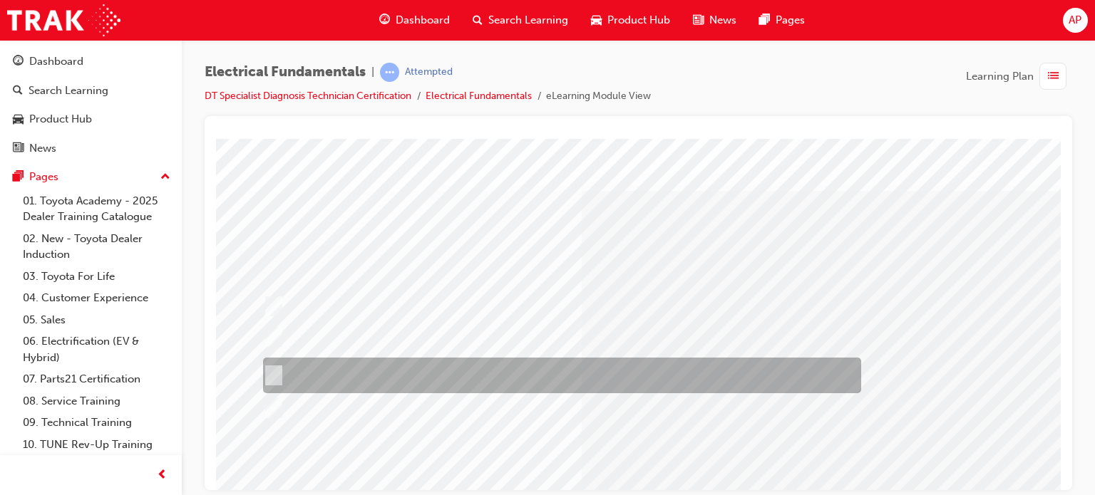
click at [374, 370] on div at bounding box center [558, 376] width 598 height 36
radio input "false"
radio input "true"
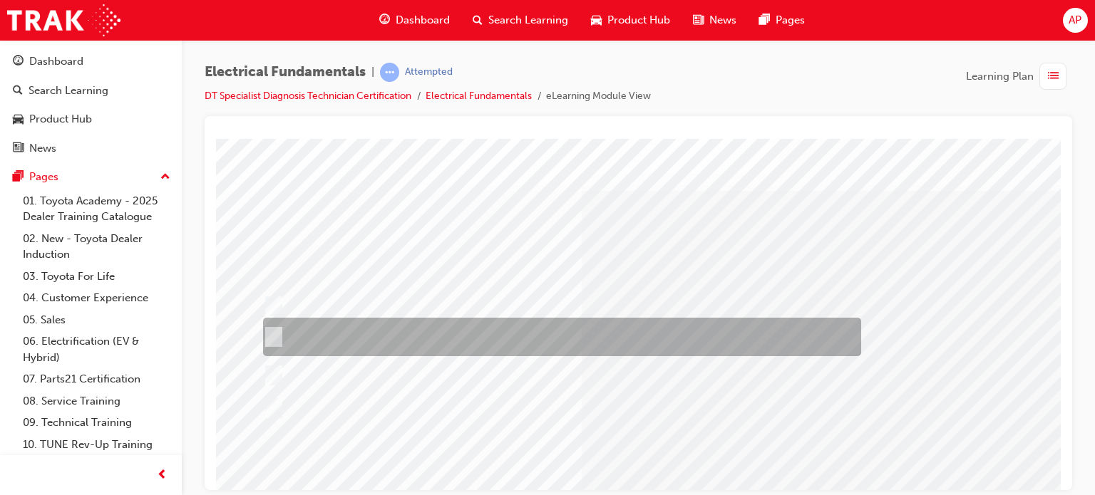
click at [523, 331] on div at bounding box center [558, 337] width 598 height 38
radio input "true"
click at [520, 328] on div at bounding box center [558, 337] width 598 height 38
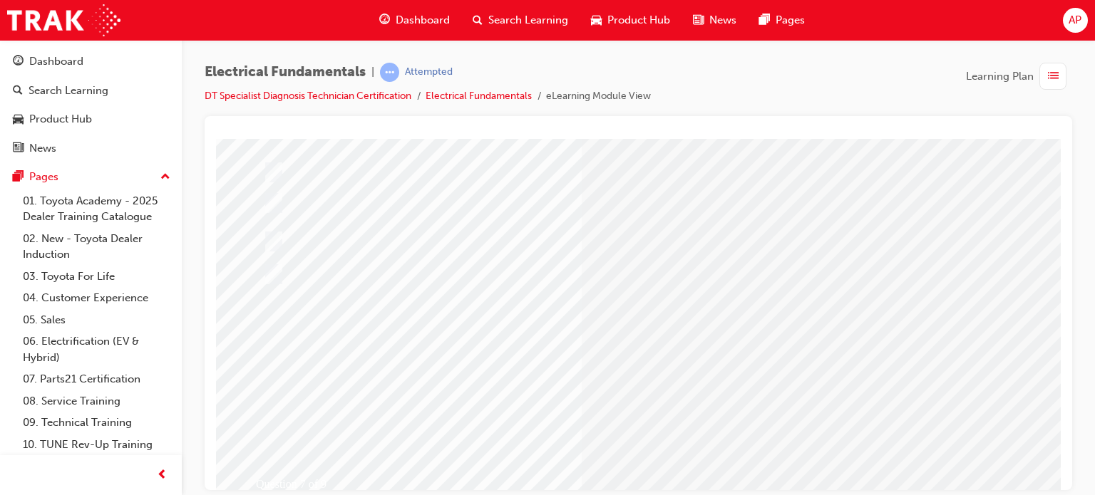
scroll to position [143, 0]
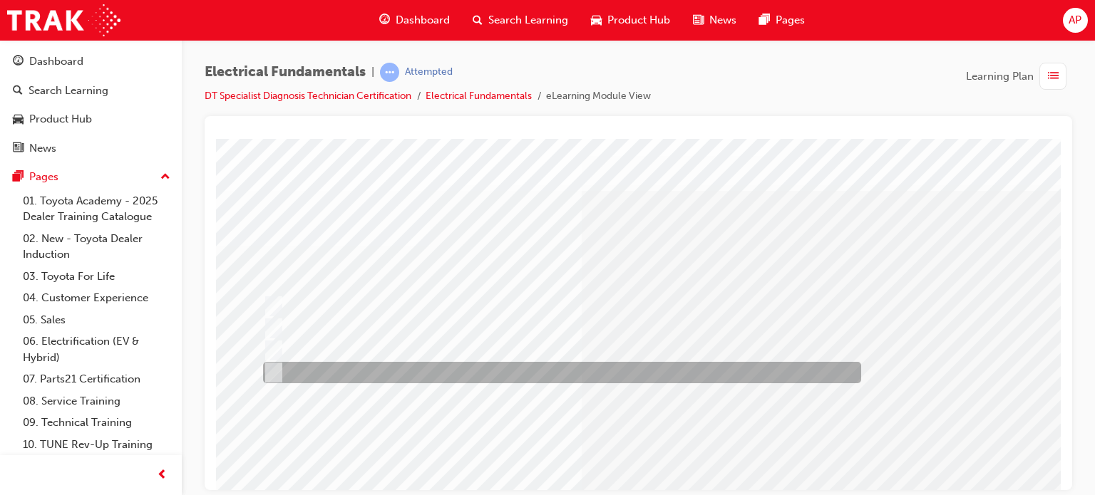
click at [456, 370] on div at bounding box center [558, 372] width 598 height 21
radio input "true"
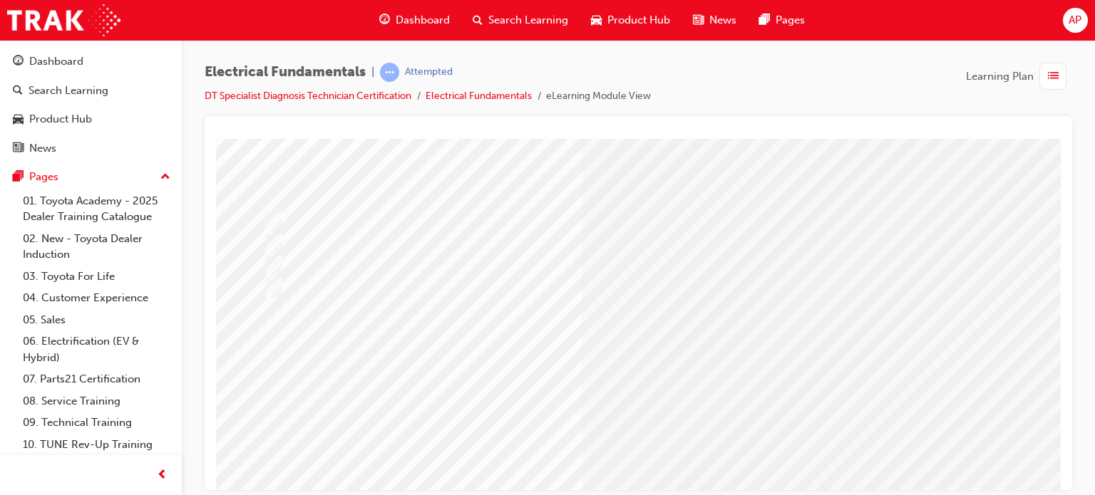
scroll to position [143, 0]
click at [342, 277] on div at bounding box center [558, 279] width 598 height 21
click at [359, 243] on div at bounding box center [558, 235] width 598 height 21
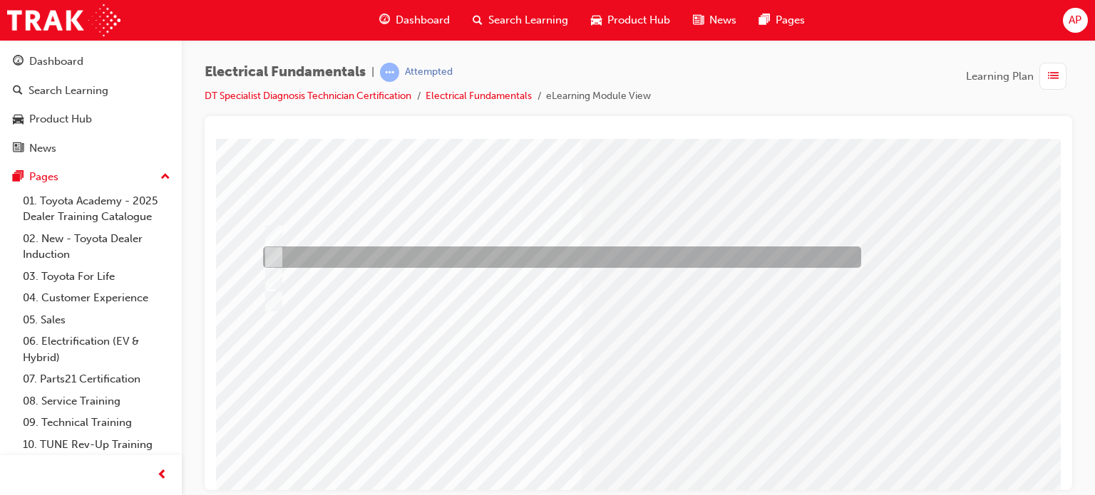
scroll to position [0, 0]
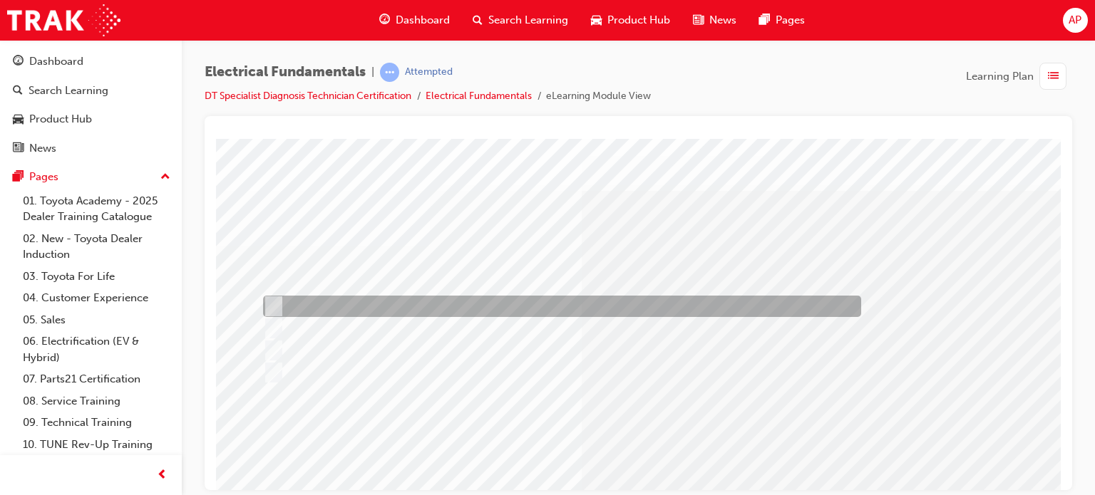
click at [393, 305] on div at bounding box center [558, 306] width 598 height 21
radio input "true"
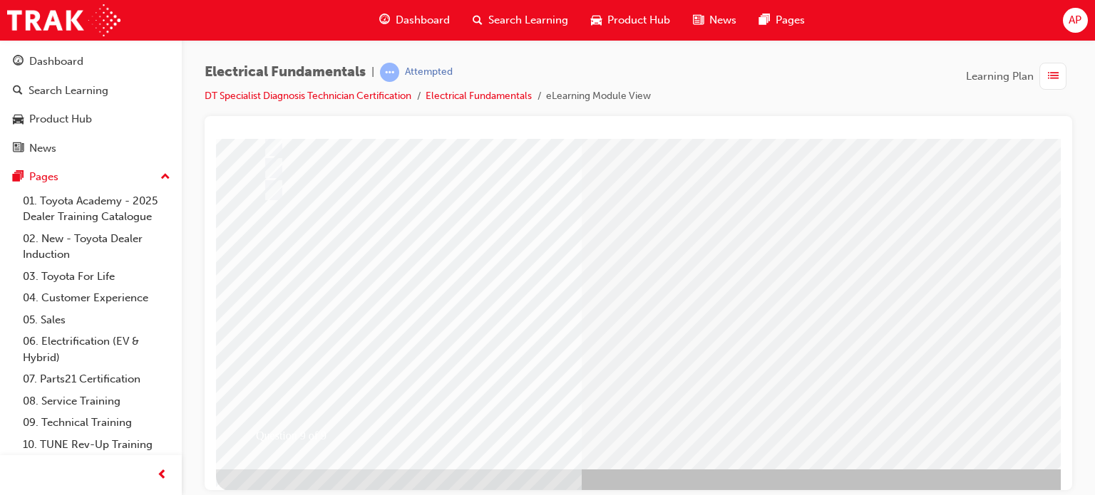
scroll to position [194, 0]
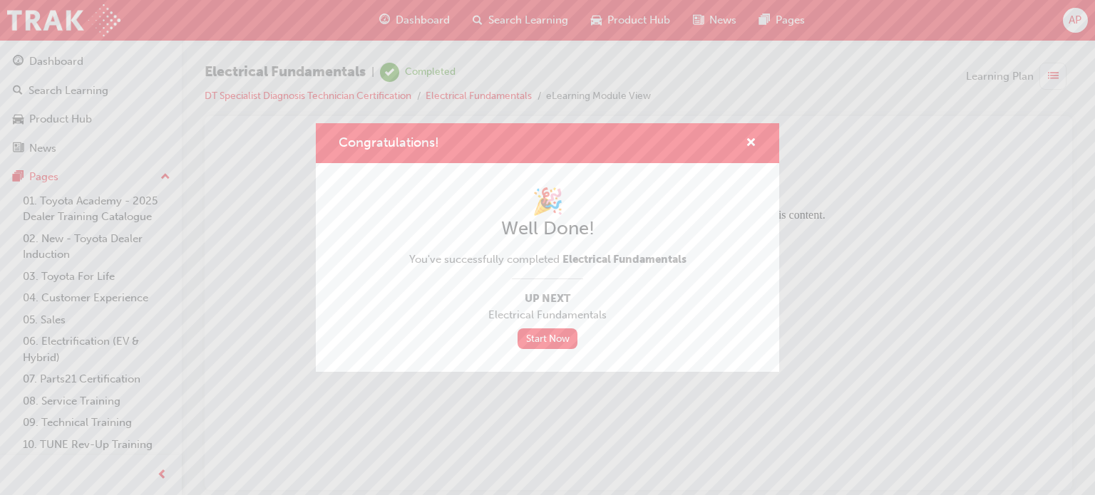
scroll to position [0, 0]
click at [755, 141] on span "cross-icon" at bounding box center [751, 144] width 11 height 13
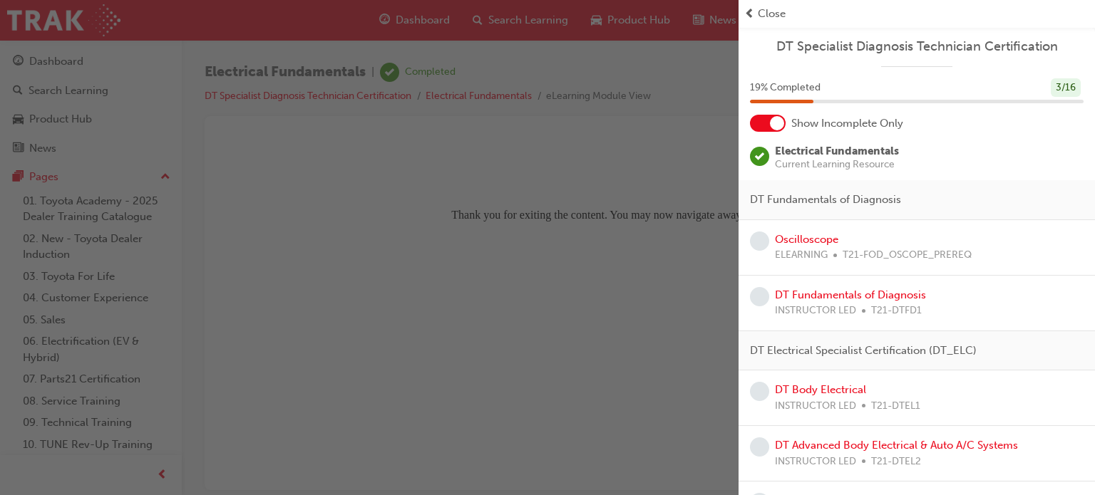
click at [763, 120] on div at bounding box center [768, 123] width 36 height 17
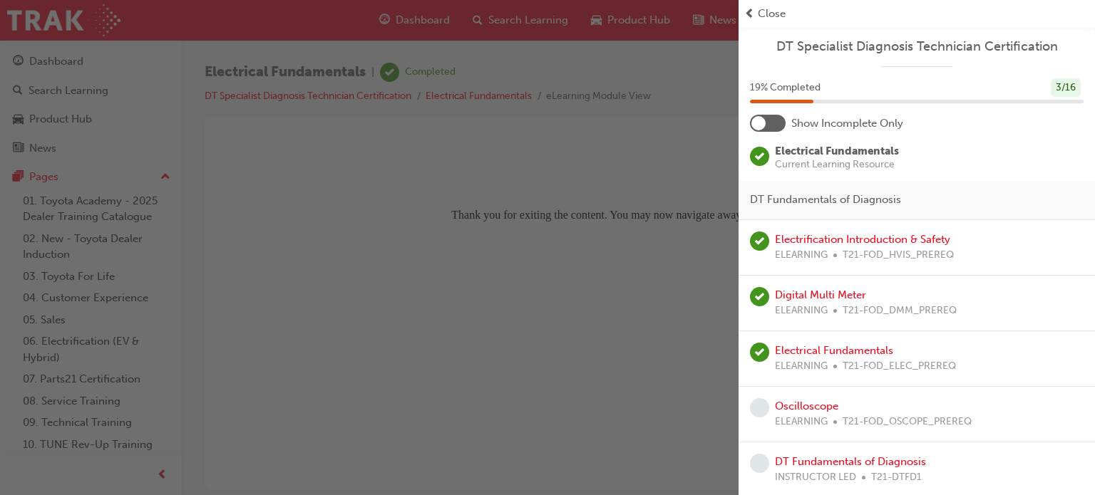
click at [617, 141] on div "button" at bounding box center [369, 247] width 739 height 495
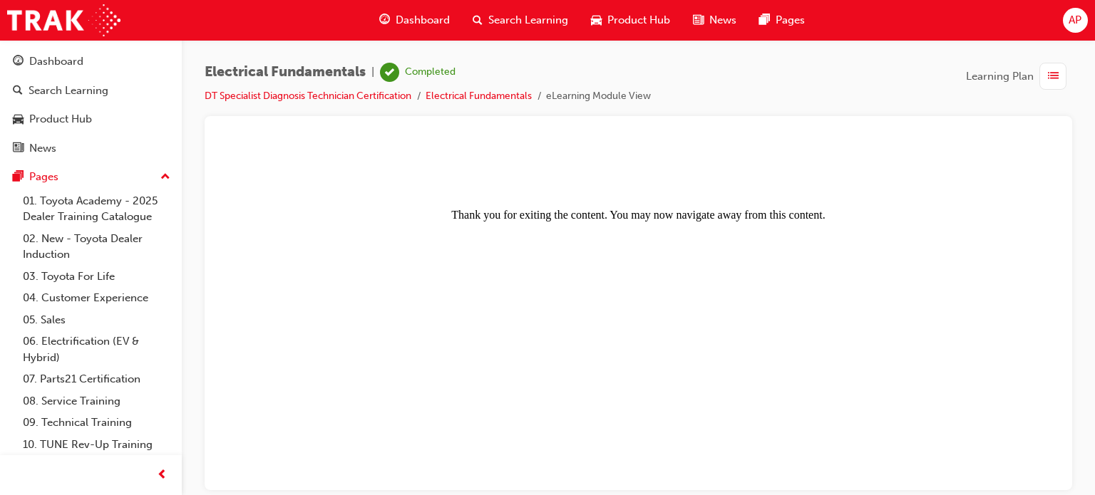
click at [419, 23] on span "Dashboard" at bounding box center [423, 20] width 54 height 16
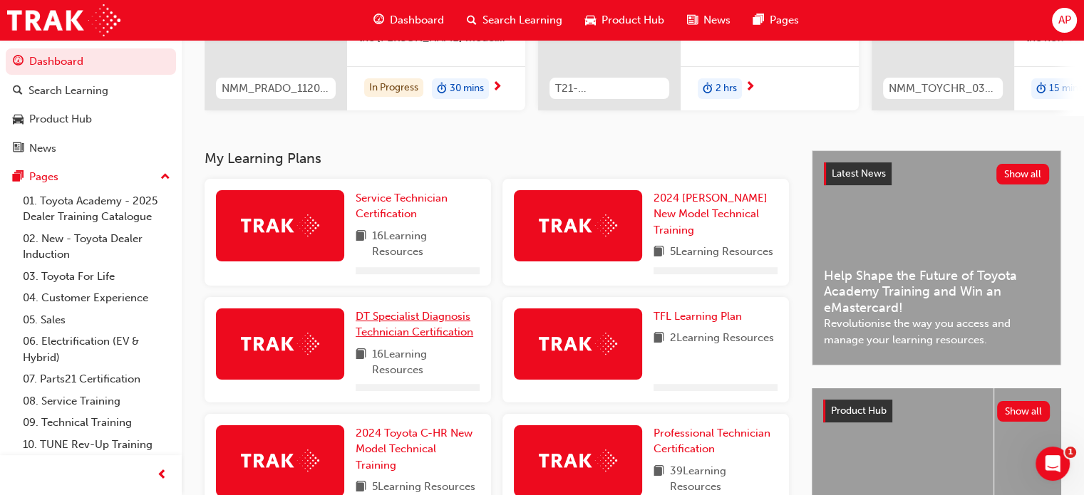
scroll to position [214, 0]
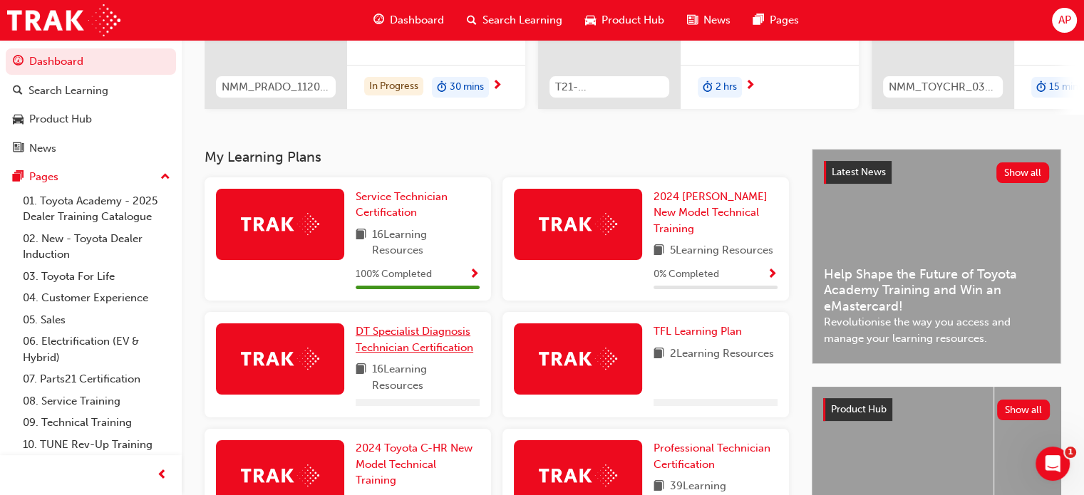
click at [425, 327] on link "DT Specialist Diagnosis Technician Certification" at bounding box center [418, 340] width 124 height 32
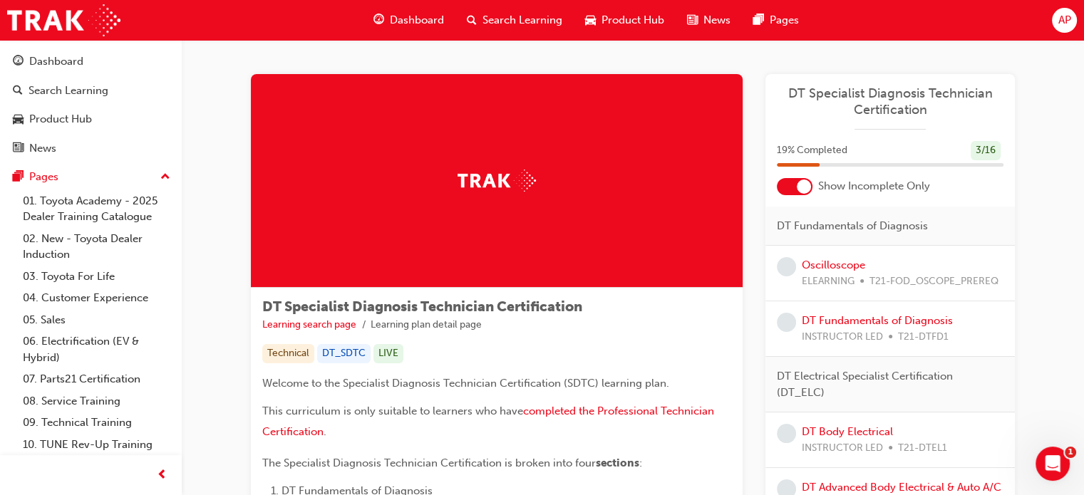
click at [784, 186] on div at bounding box center [795, 186] width 36 height 17
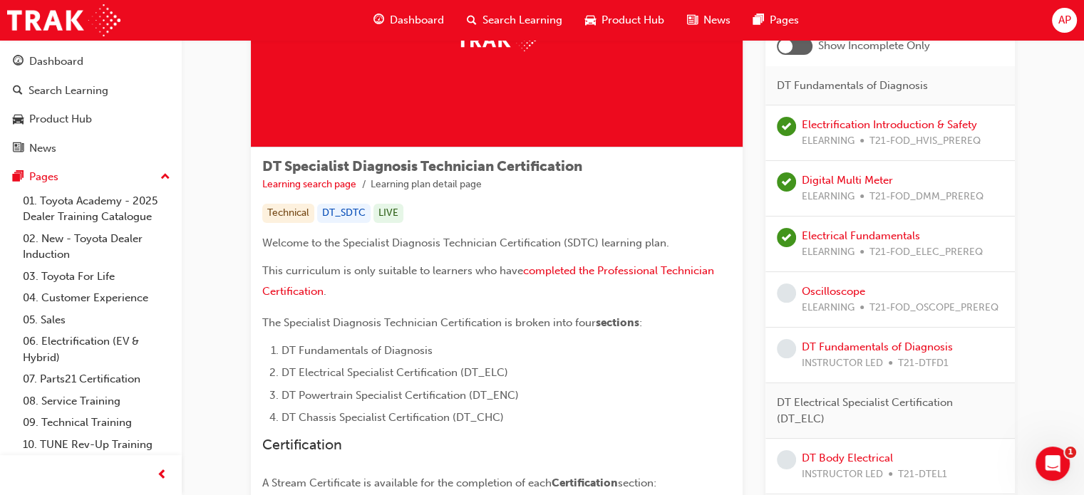
scroll to position [143, 0]
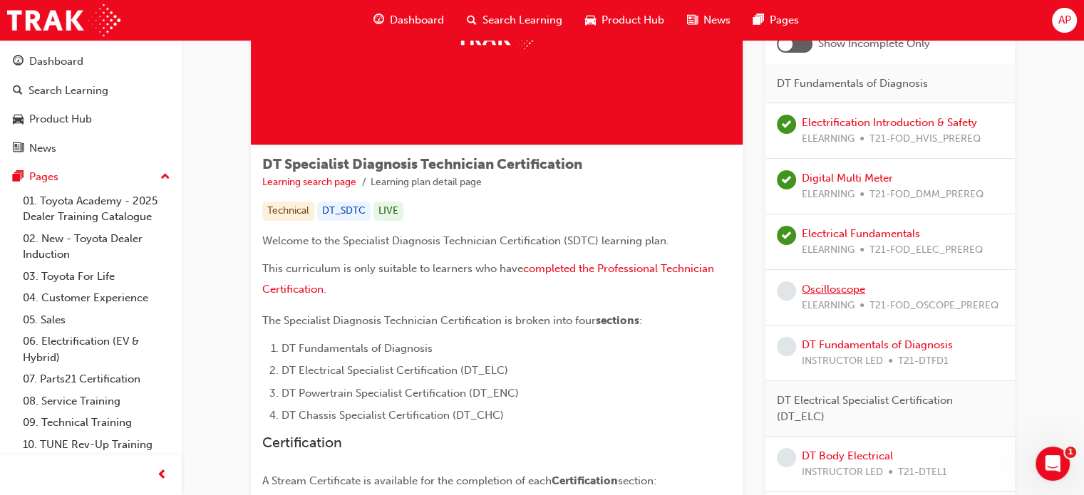
click at [839, 289] on link "Oscilloscope" at bounding box center [833, 289] width 63 height 13
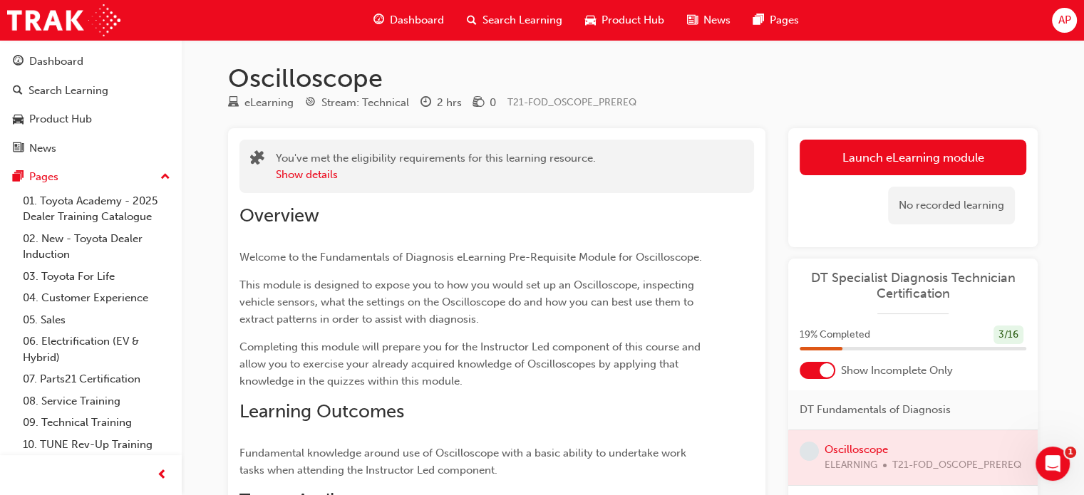
click at [849, 136] on div "Launch eLearning module Learning Plan No recorded learning" at bounding box center [913, 187] width 250 height 119
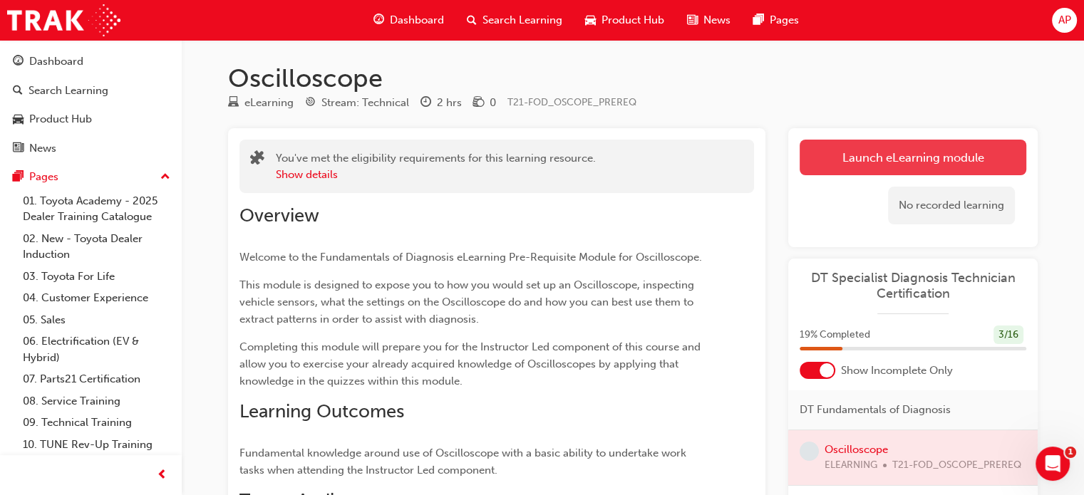
click at [855, 149] on link "Launch eLearning module" at bounding box center [913, 158] width 227 height 36
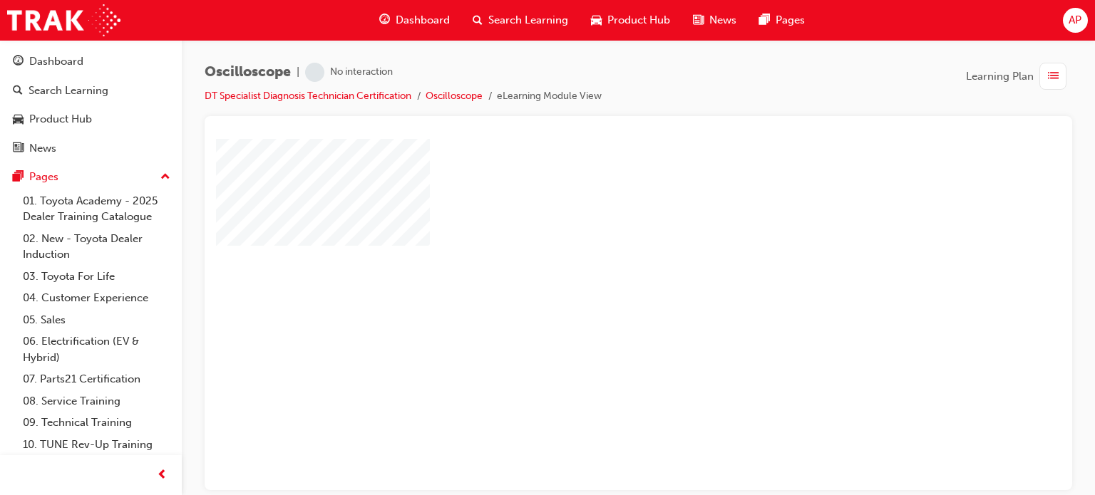
click at [597, 273] on div "play" at bounding box center [597, 273] width 0 height 0
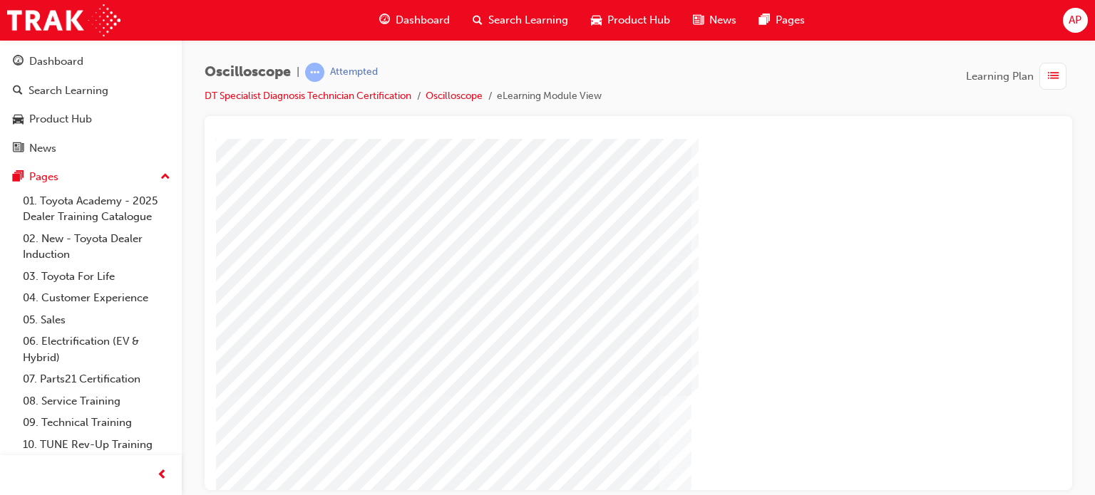
scroll to position [194, 0]
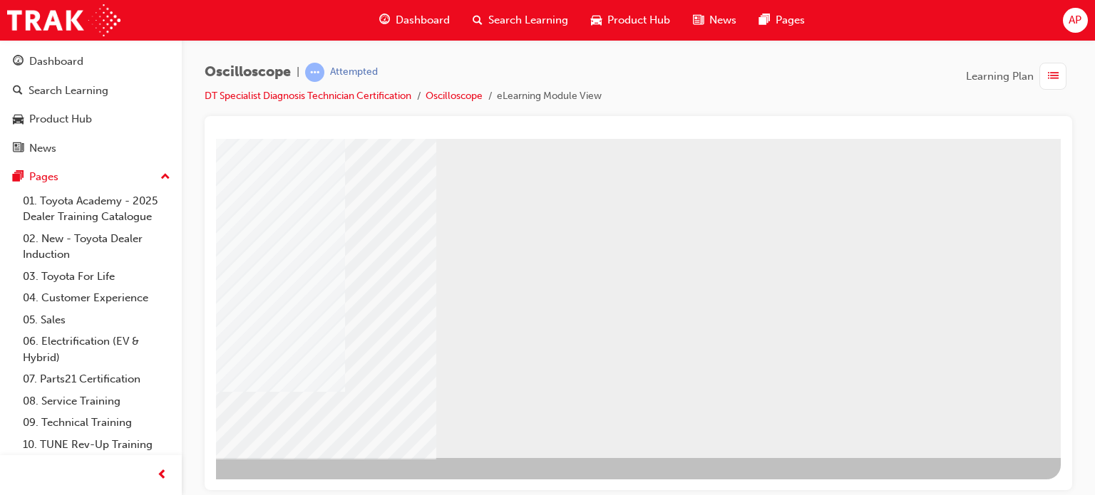
click at [181, 483] on div "NEXT Trigger this button to go to the next slide" at bounding box center [136, 496] width 90 height 26
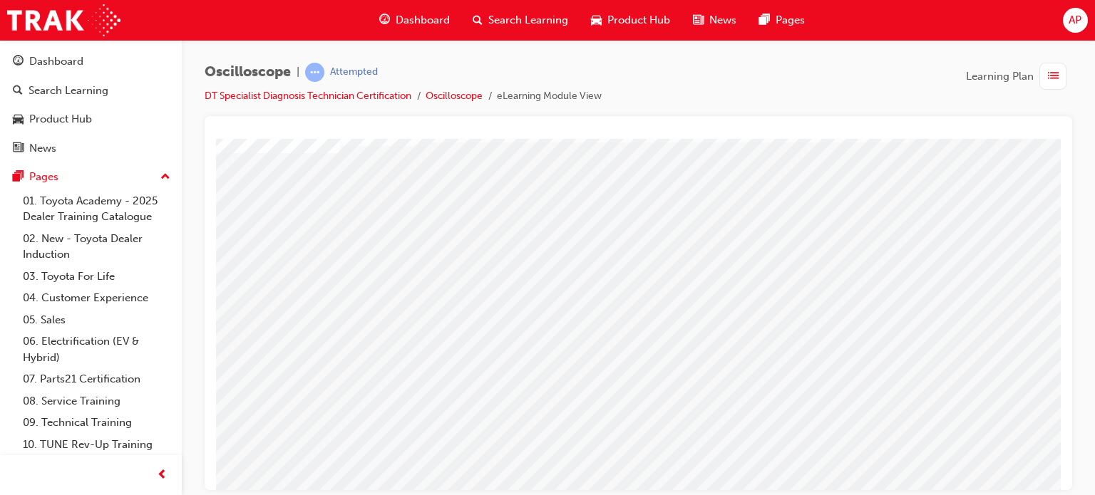
scroll to position [143, 0]
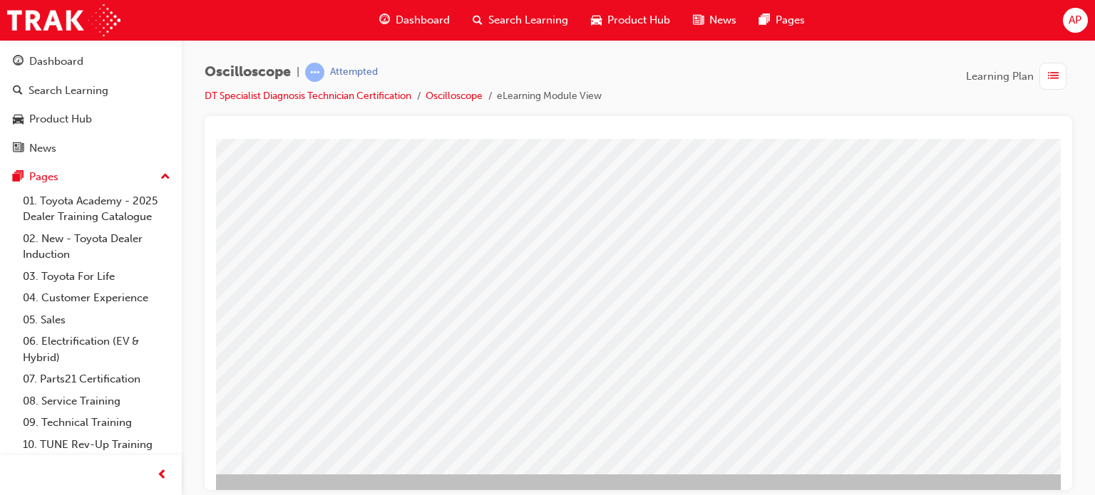
scroll to position [194, 121]
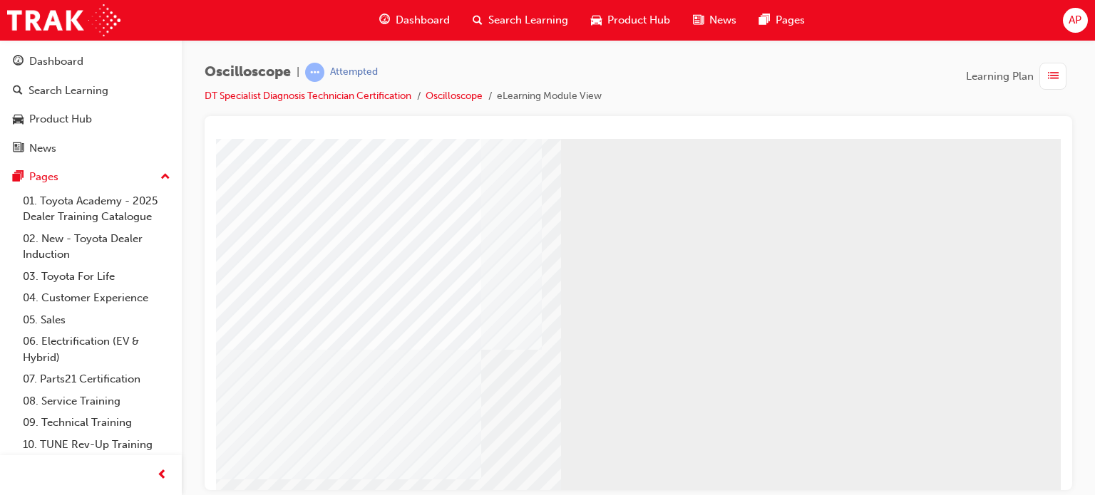
scroll to position [194, 0]
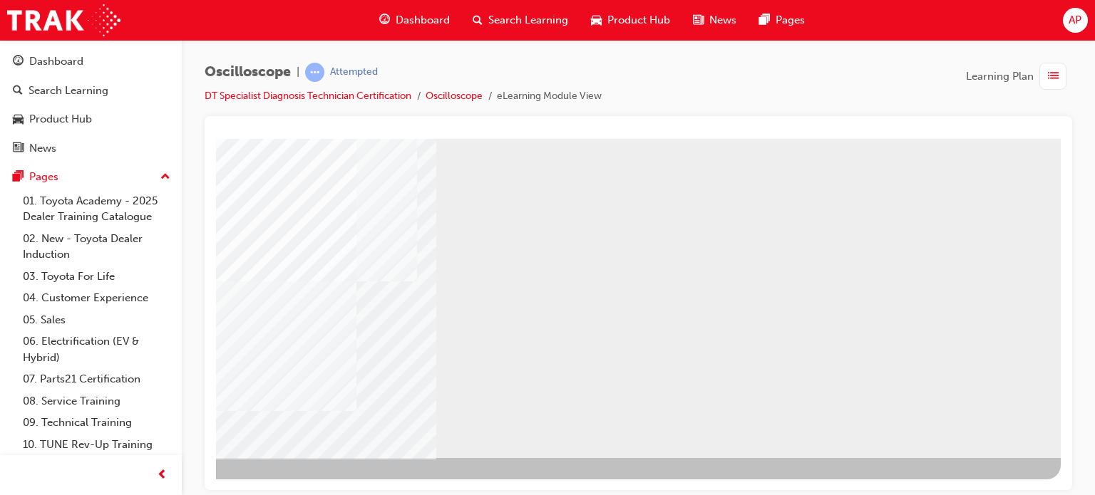
click at [181, 483] on div "NEXT Trigger this button to go to the next slide" at bounding box center [136, 496] width 90 height 26
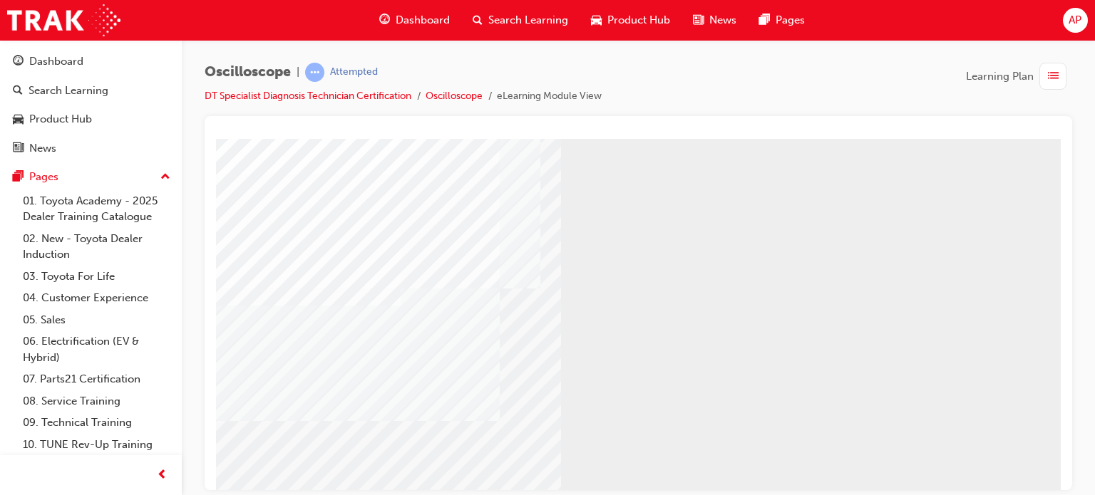
scroll to position [71, 135]
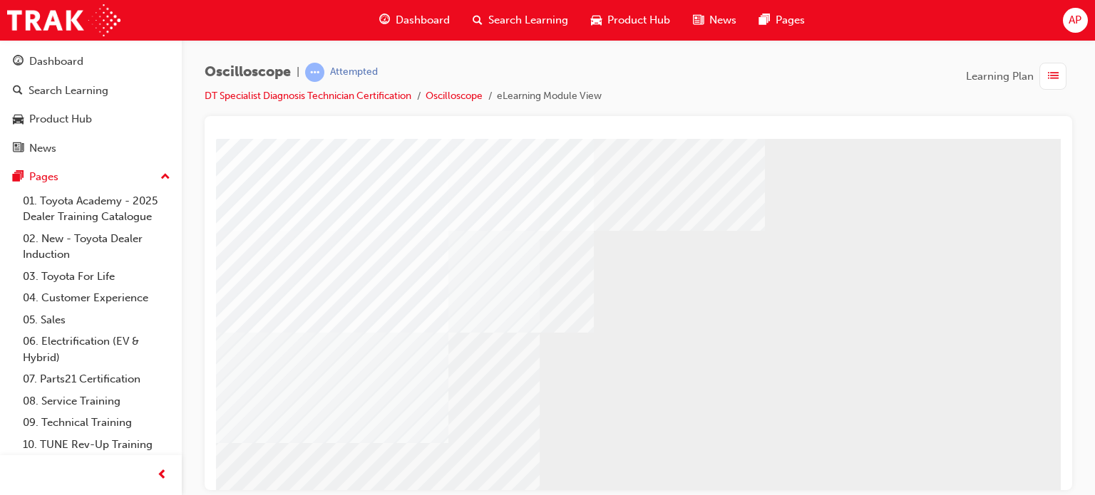
scroll to position [143, 135]
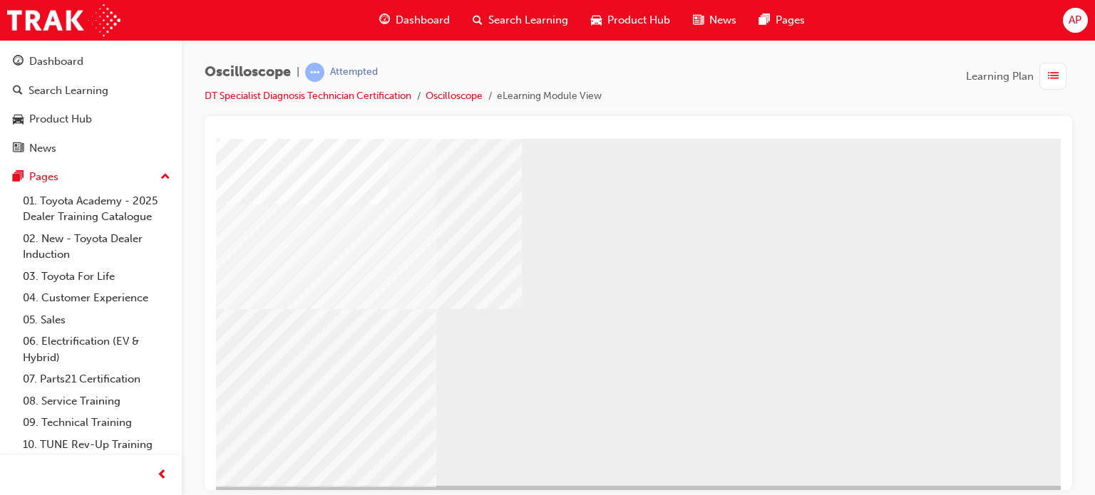
scroll to position [194, 135]
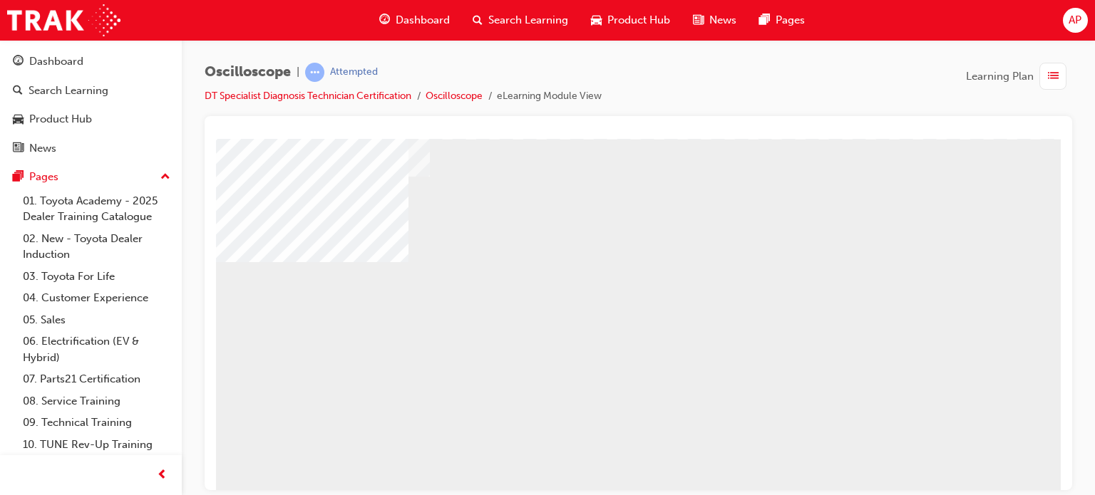
scroll to position [71, 0]
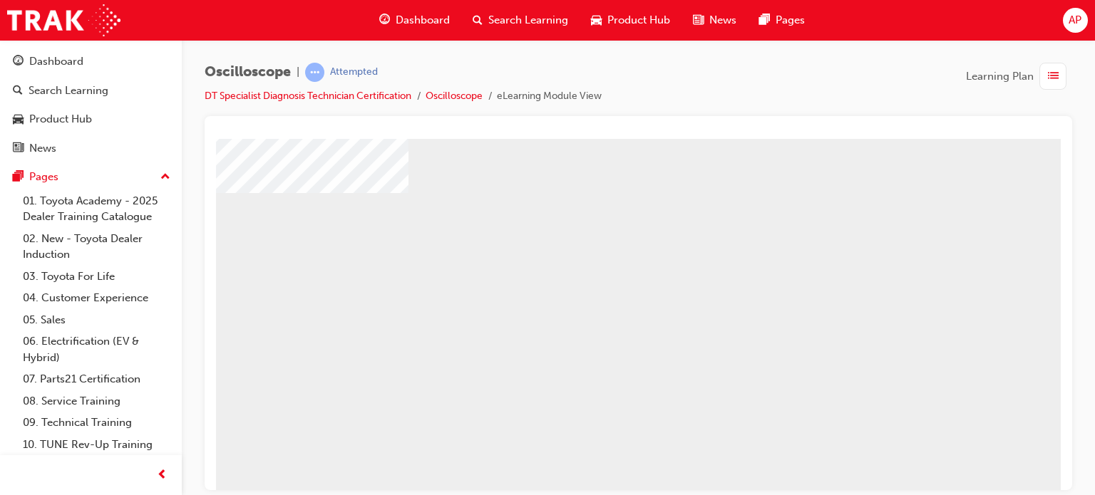
scroll to position [194, 0]
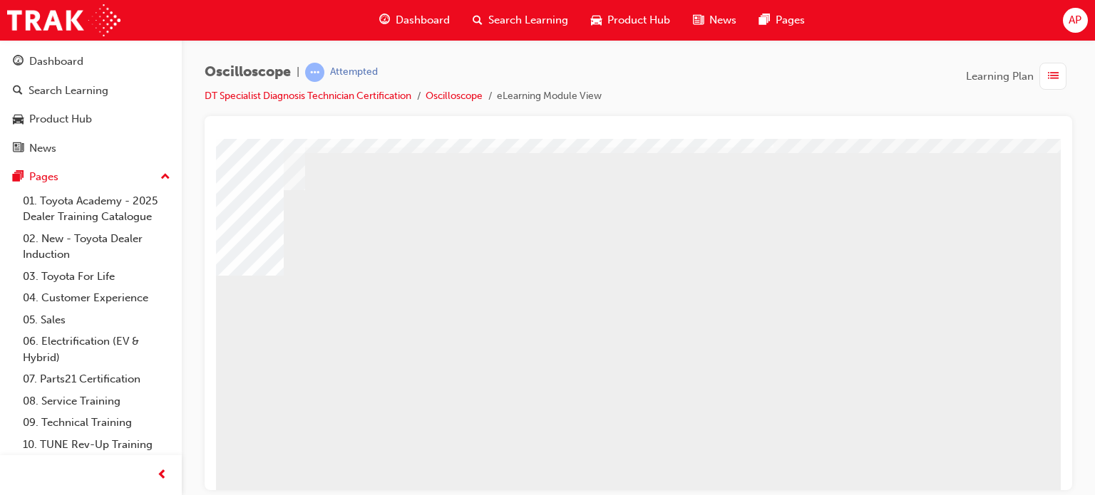
scroll to position [51, 135]
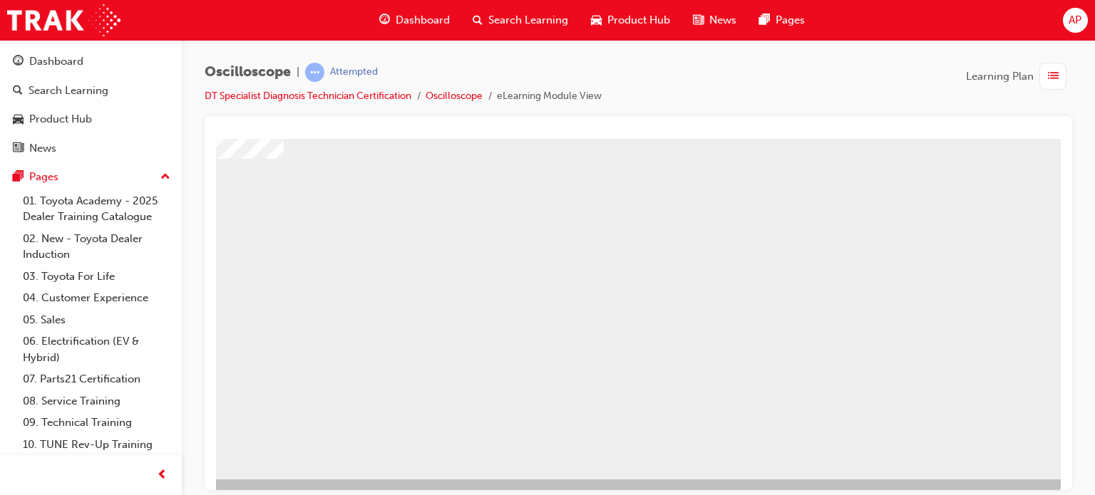
scroll to position [194, 135]
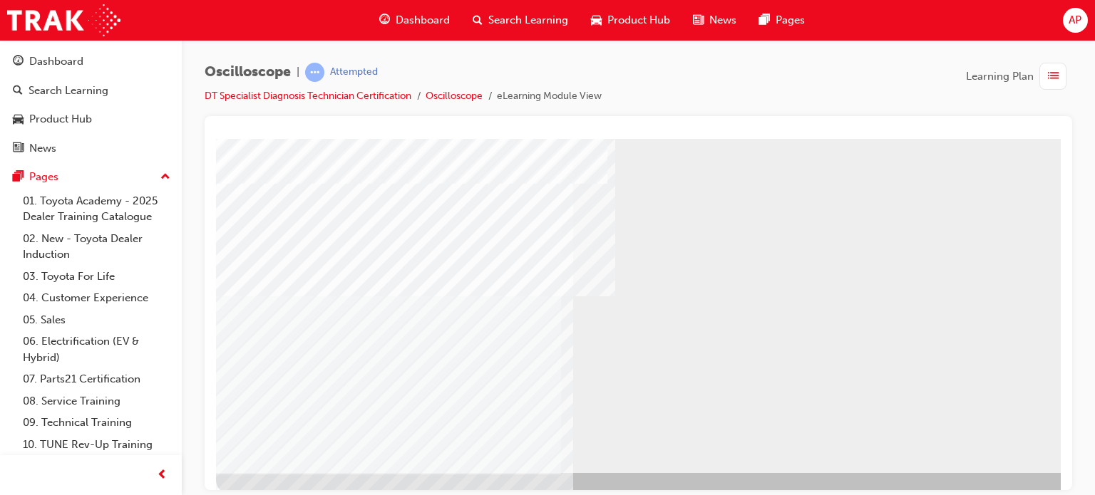
scroll to position [194, 0]
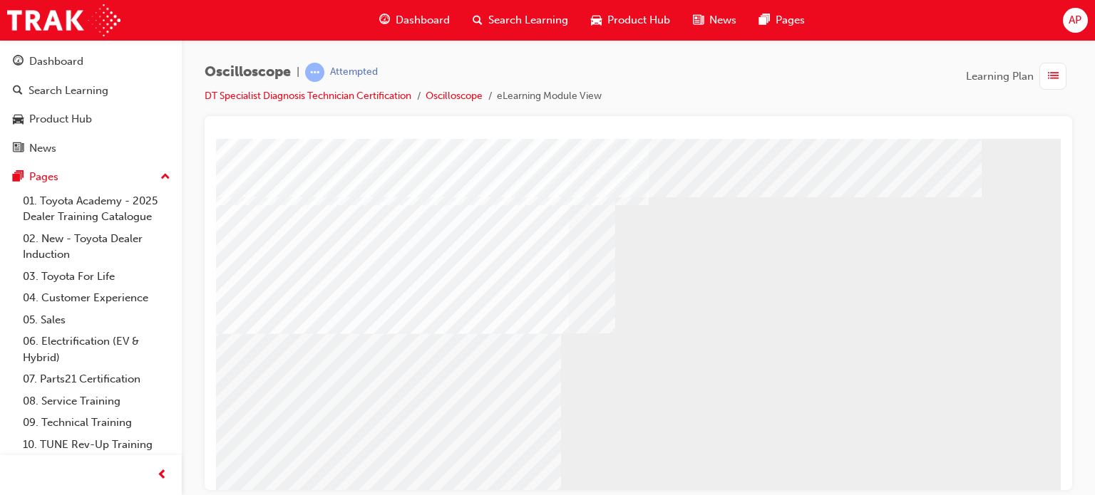
scroll to position [143, 0]
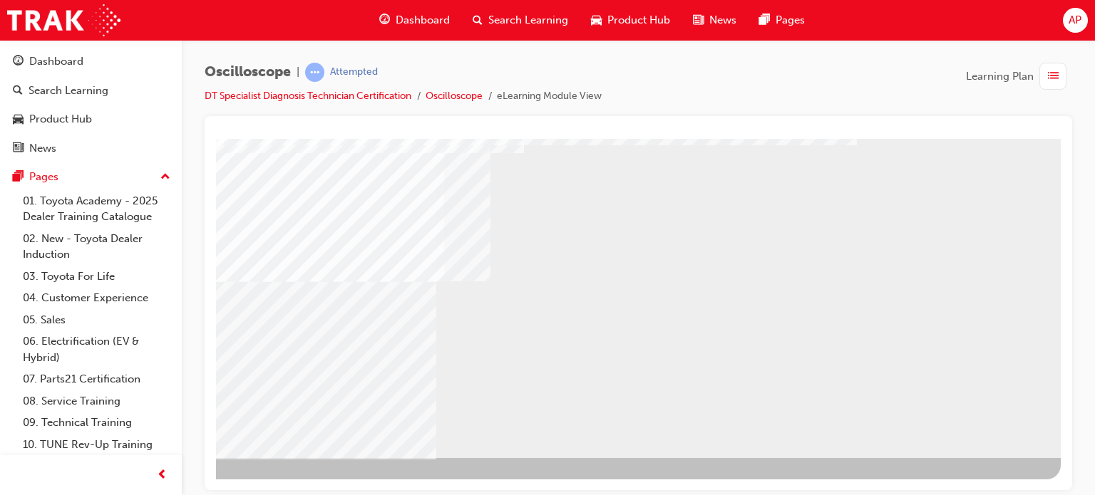
click at [181, 483] on div "NEXT Trigger this button to go to the next slide" at bounding box center [136, 496] width 90 height 26
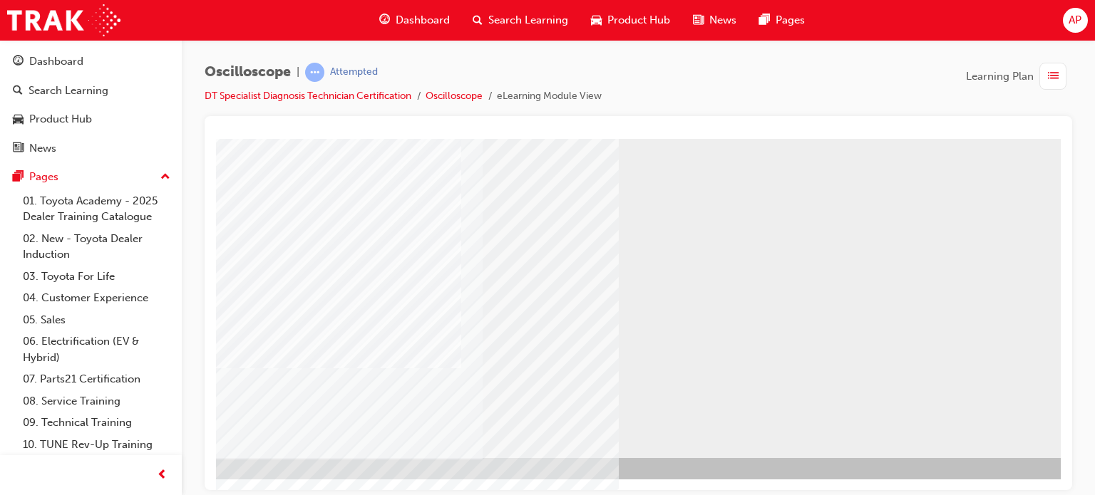
scroll to position [194, 135]
click at [181, 483] on div "NEXT Trigger this button to go to the next slide" at bounding box center [136, 496] width 90 height 26
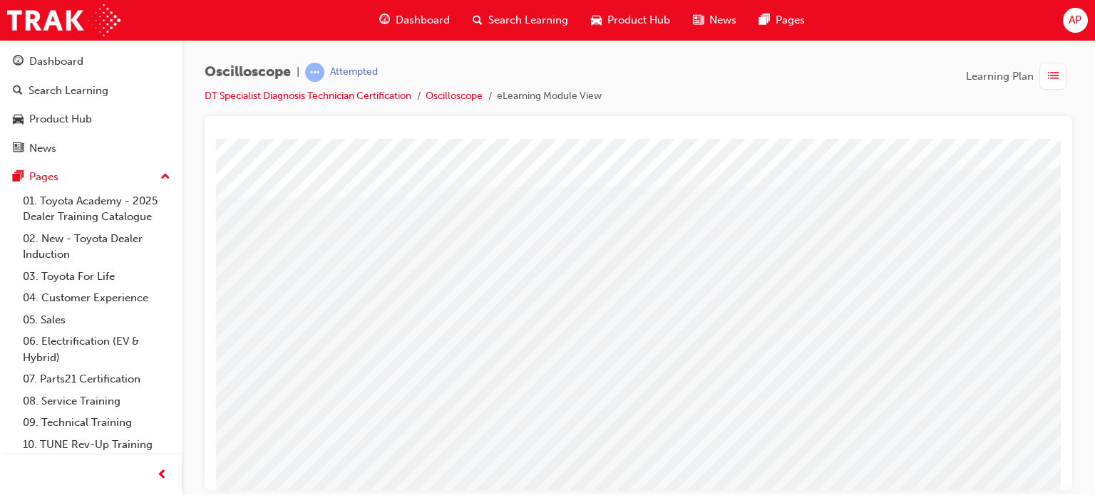
scroll to position [71, 0]
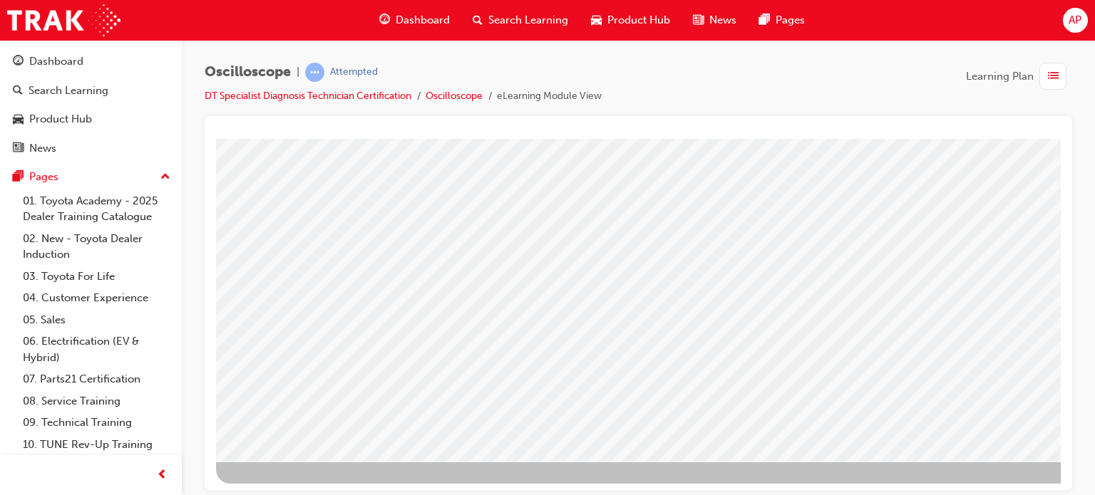
scroll to position [194, 0]
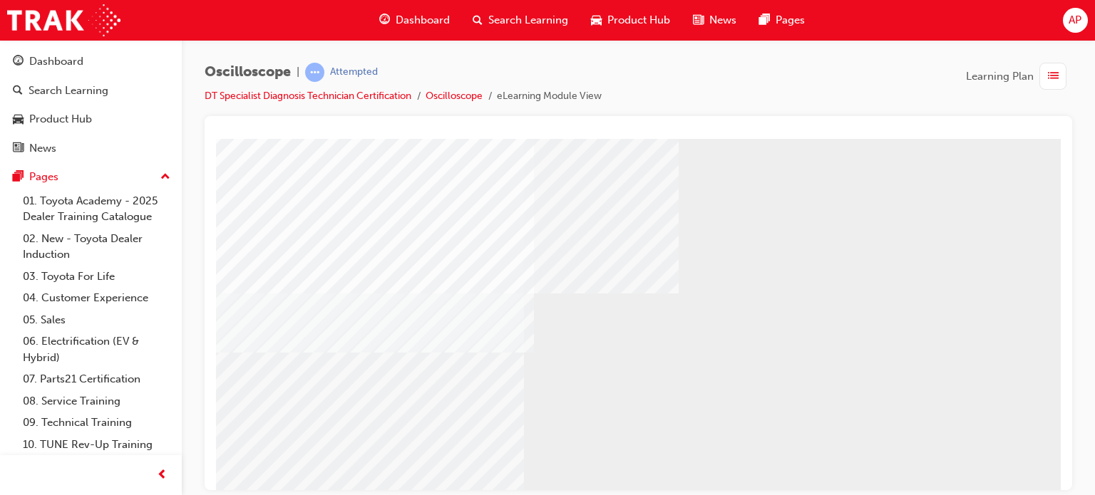
scroll to position [194, 37]
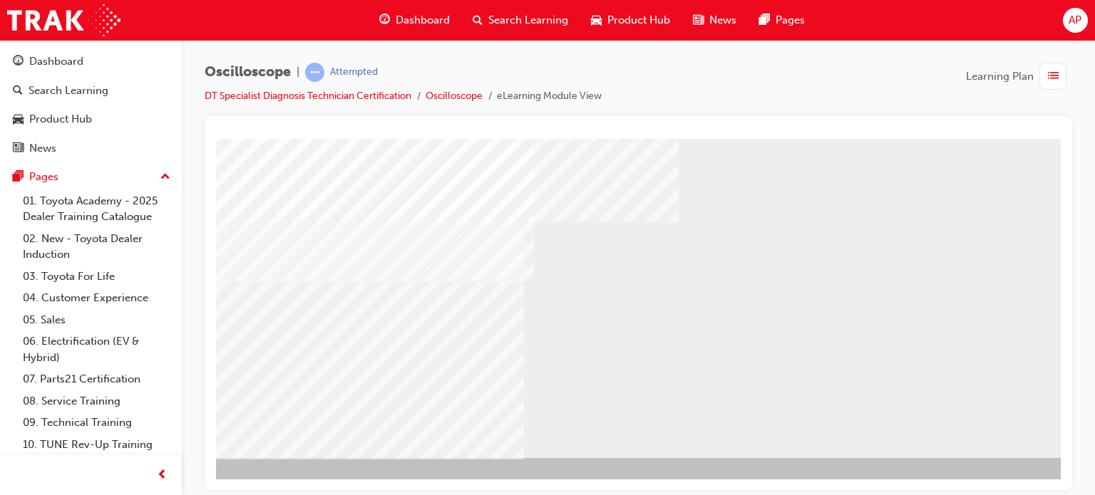
click at [269, 483] on div "NEXT Trigger this button to go to the next slide" at bounding box center [224, 496] width 90 height 26
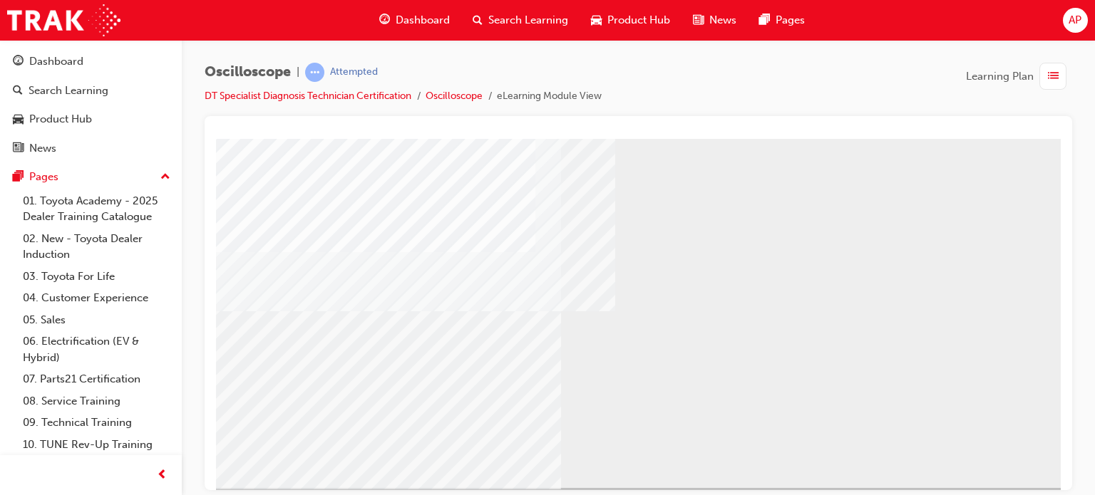
scroll to position [194, 0]
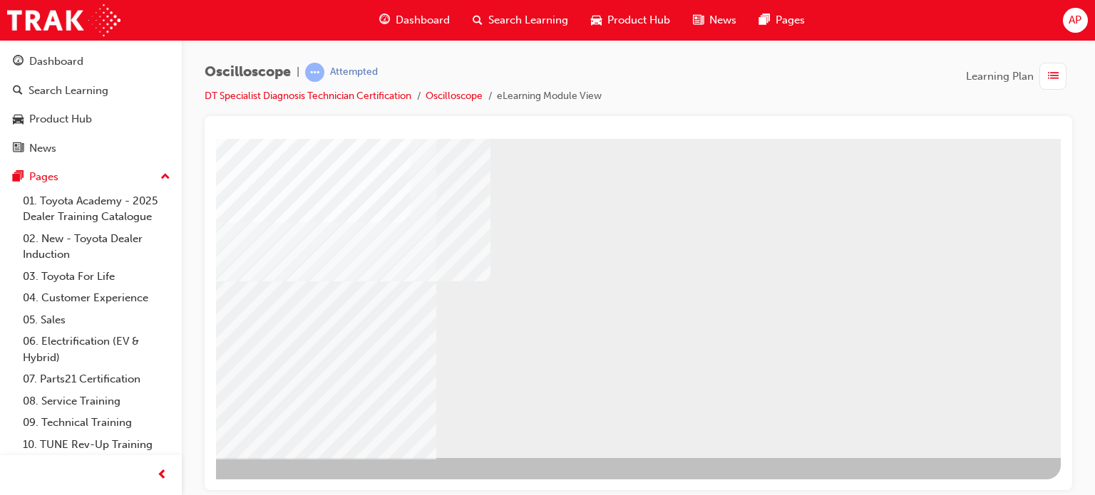
click at [181, 483] on div "NEXT Trigger this button to go to the next slide" at bounding box center [136, 496] width 90 height 26
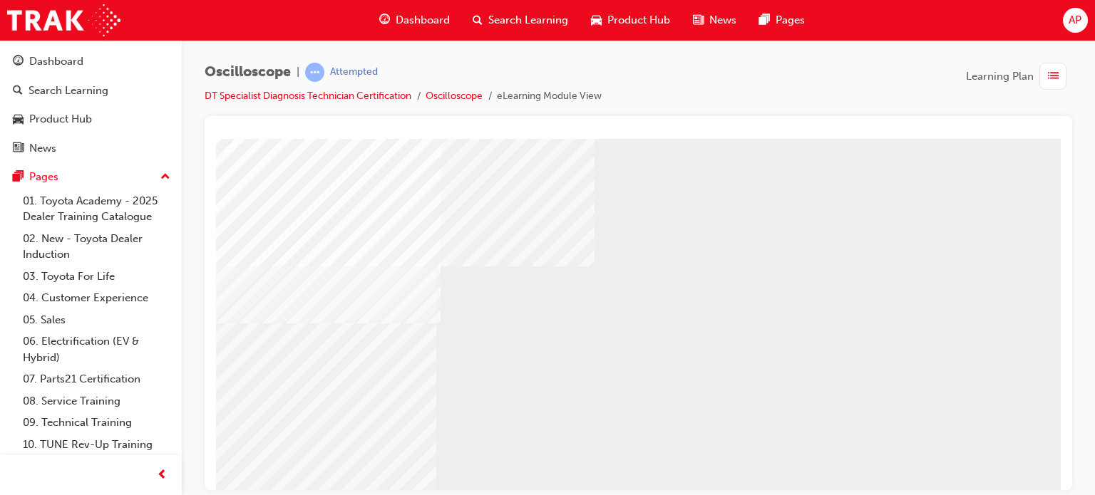
scroll to position [194, 128]
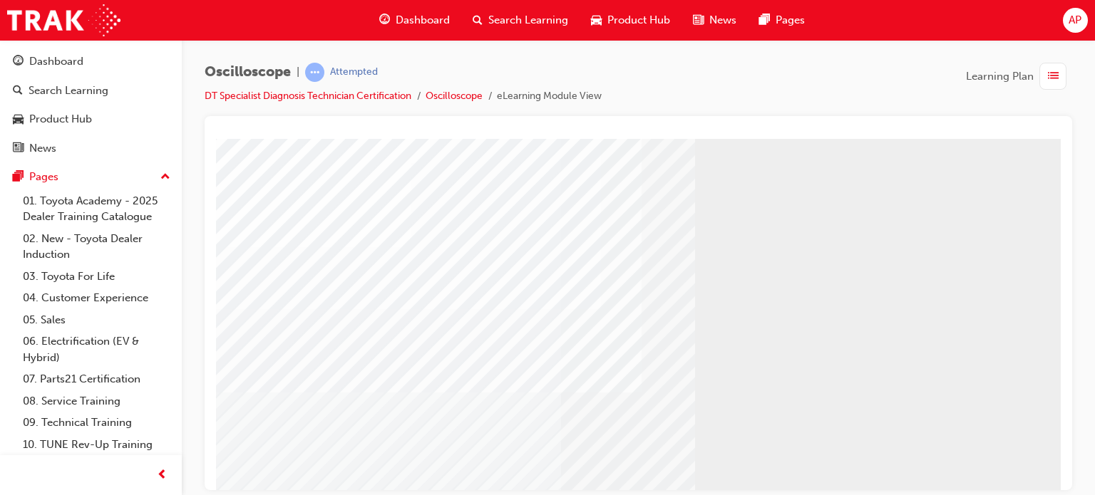
scroll to position [143, 0]
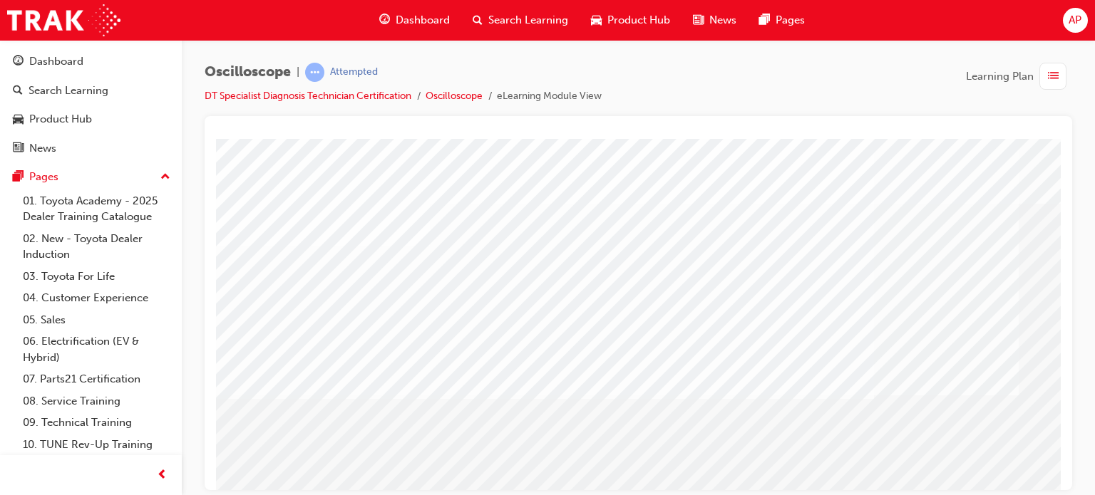
scroll to position [194, 0]
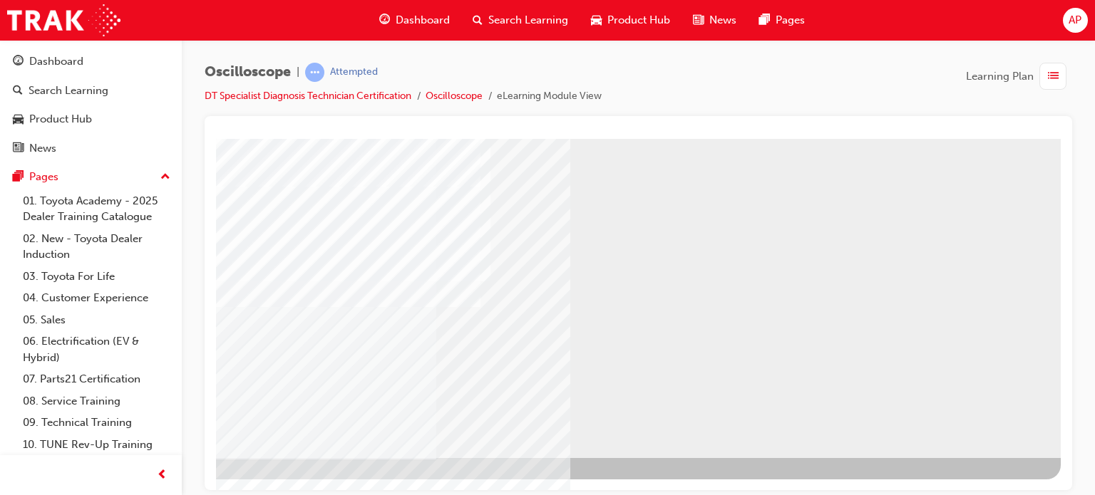
click at [181, 483] on div "NEXT Trigger this button to go to the next slide" at bounding box center [136, 496] width 90 height 26
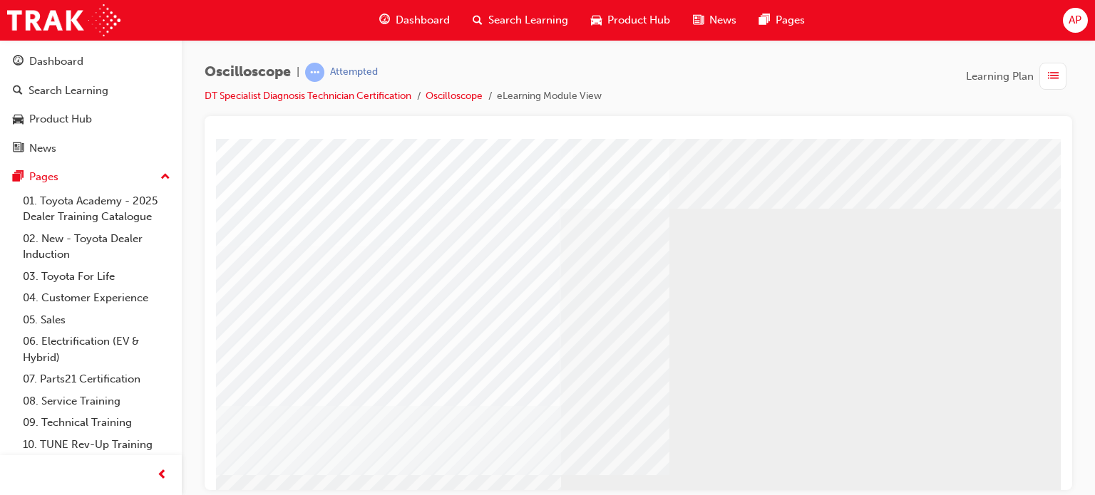
scroll to position [0, 135]
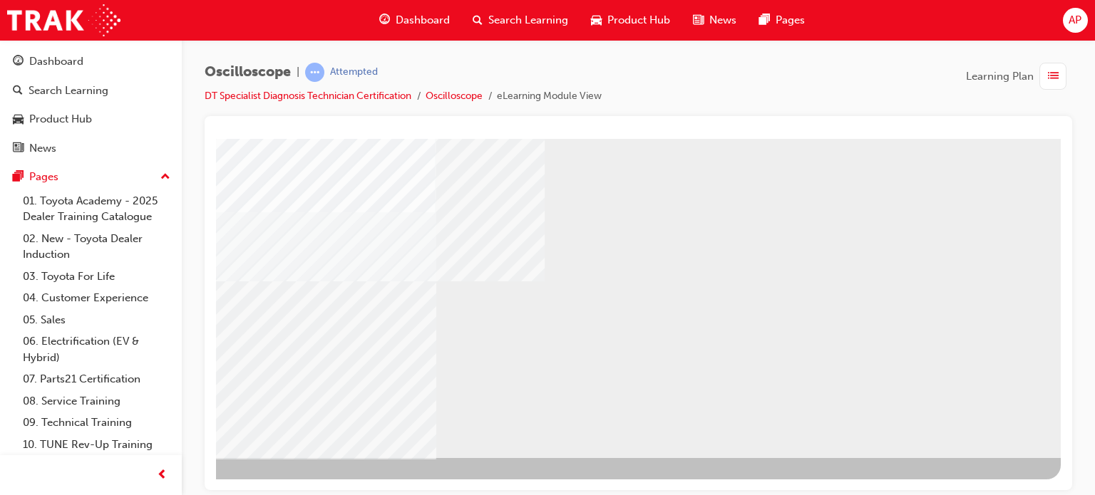
click at [181, 483] on div "NEXT Trigger this button to go to the next slide" at bounding box center [136, 496] width 90 height 26
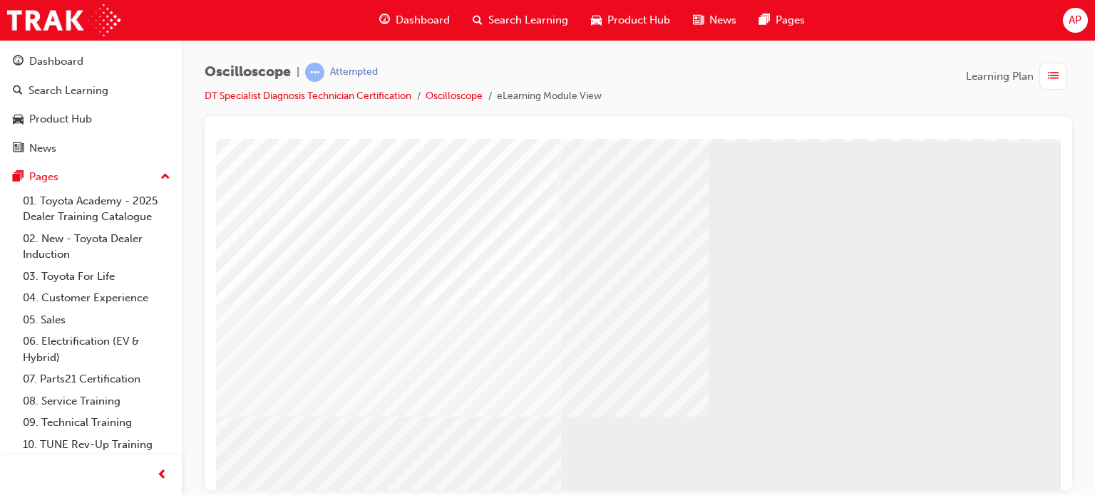
scroll to position [51, 0]
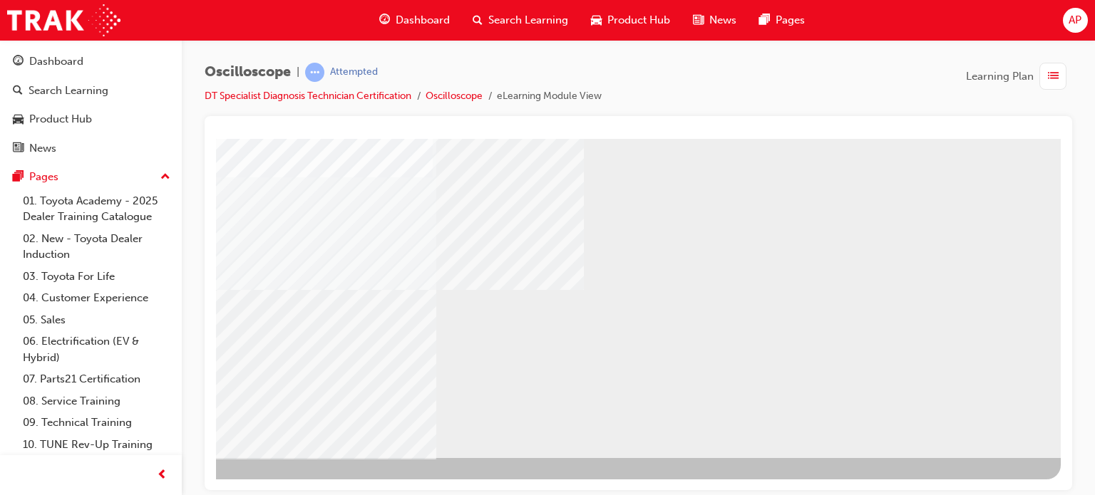
click at [181, 483] on div "NEXT Trigger this button to go to the next slide" at bounding box center [136, 496] width 90 height 26
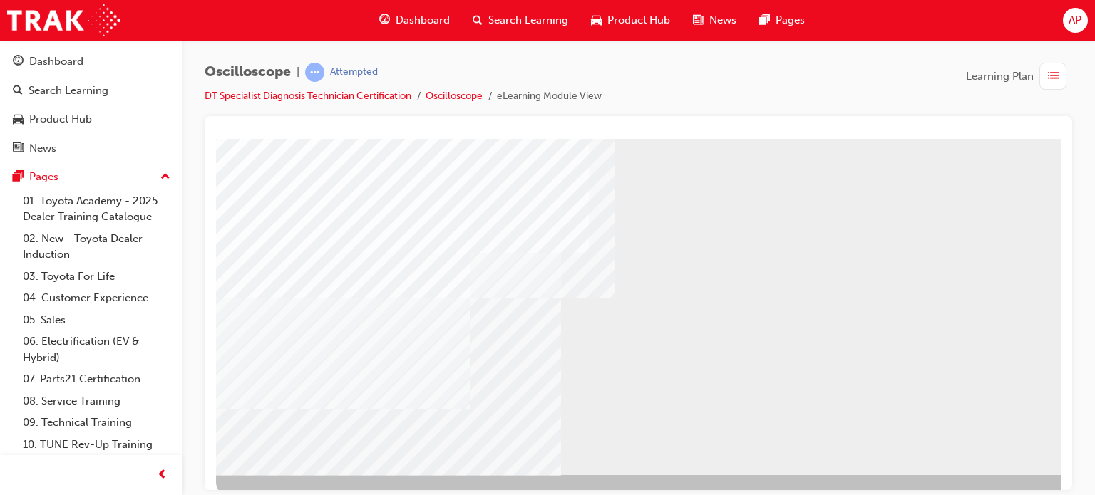
scroll to position [194, 0]
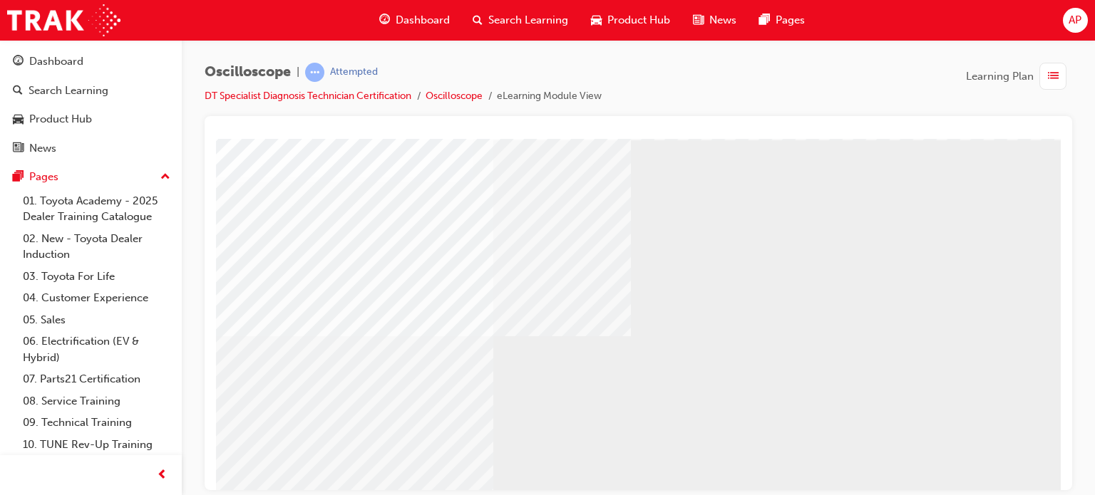
scroll to position [71, 0]
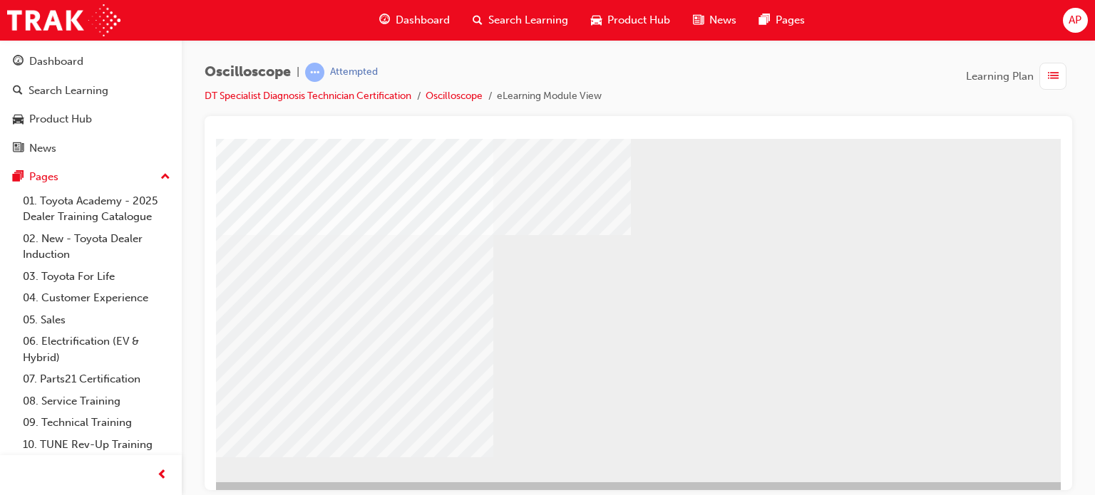
scroll to position [194, 0]
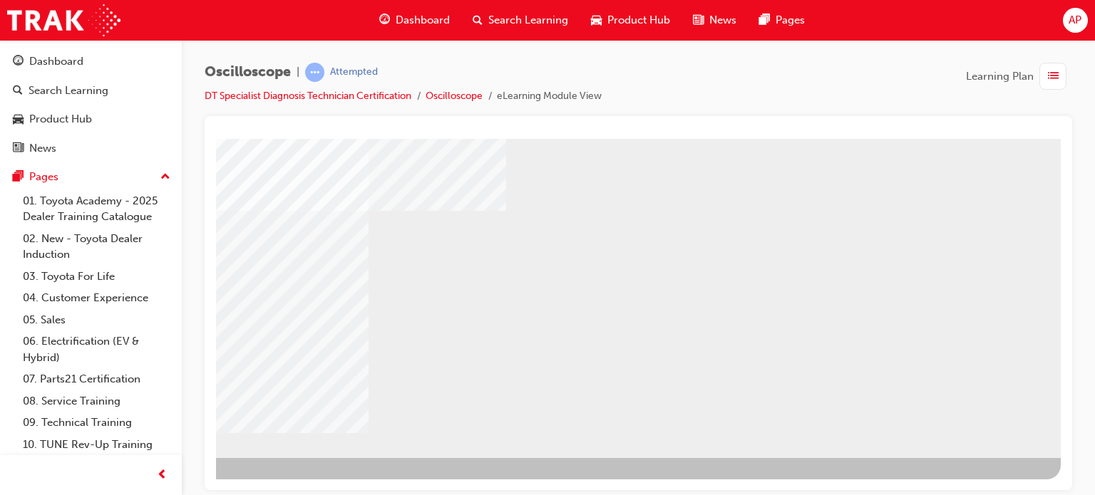
click at [181, 483] on div "NEXT Trigger this button to go to the next slide" at bounding box center [136, 496] width 90 height 26
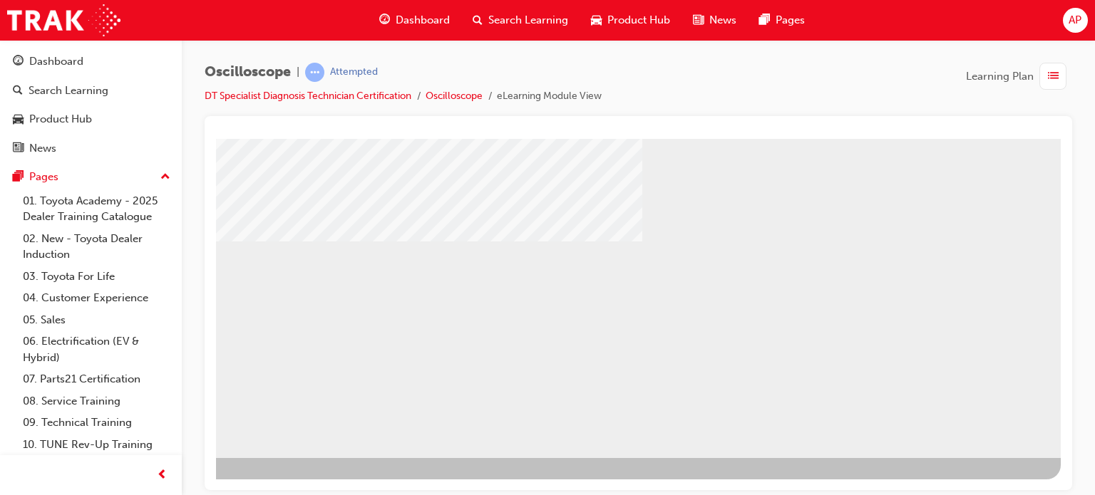
scroll to position [194, 0]
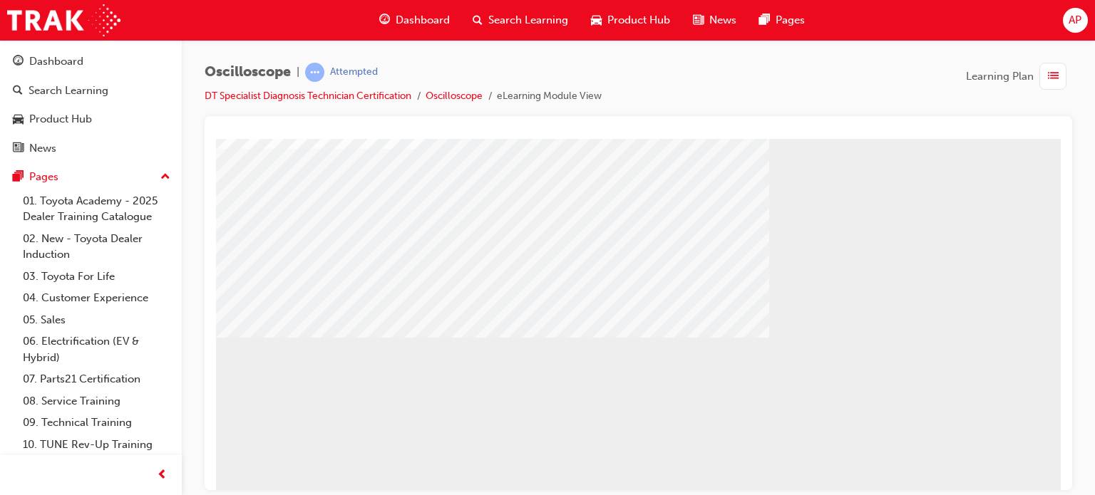
scroll to position [143, 0]
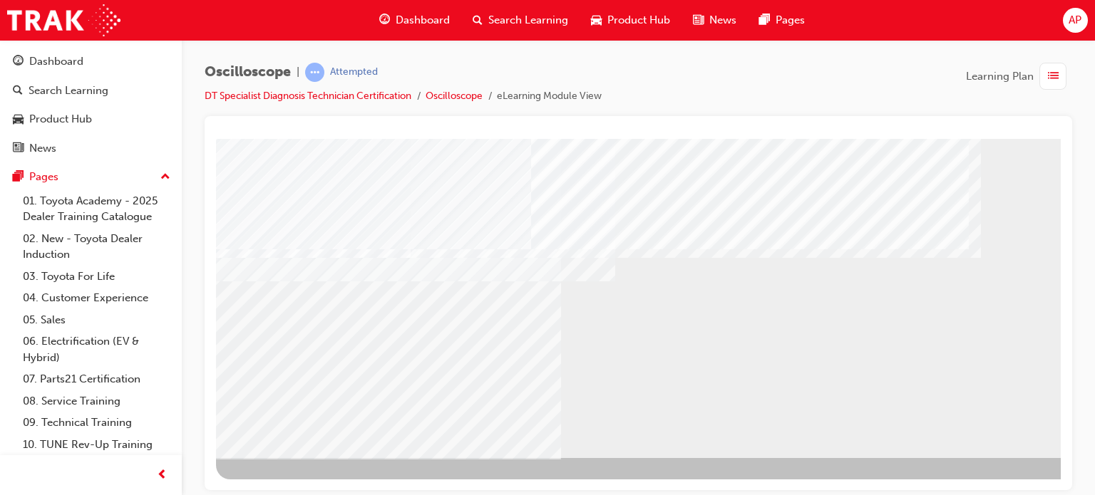
scroll to position [194, 135]
click at [181, 483] on div "NEXT Trigger this button to go to the next slide" at bounding box center [136, 496] width 90 height 26
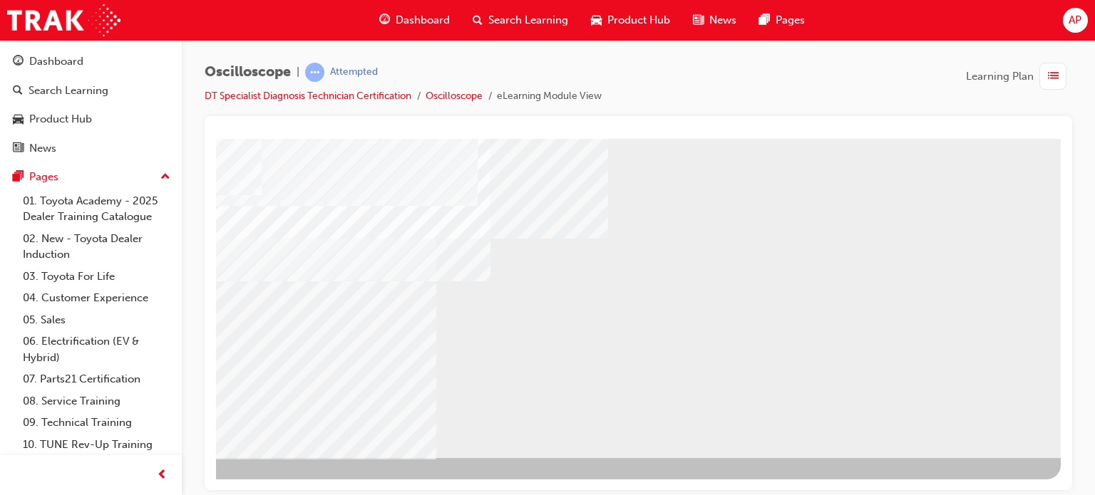
click at [181, 483] on div "NEXT Trigger this button to go to the next slide" at bounding box center [136, 496] width 90 height 26
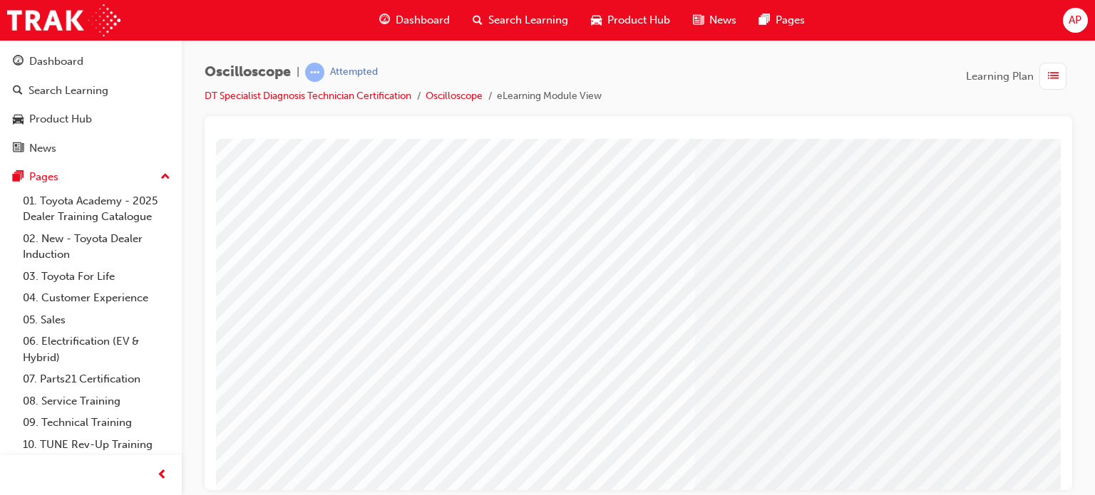
scroll to position [194, 0]
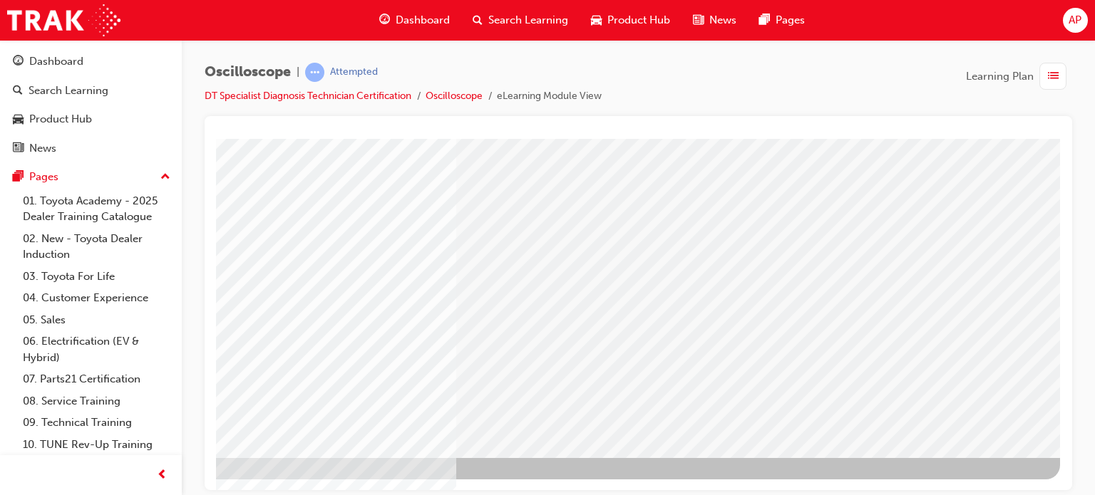
scroll to position [0, 0]
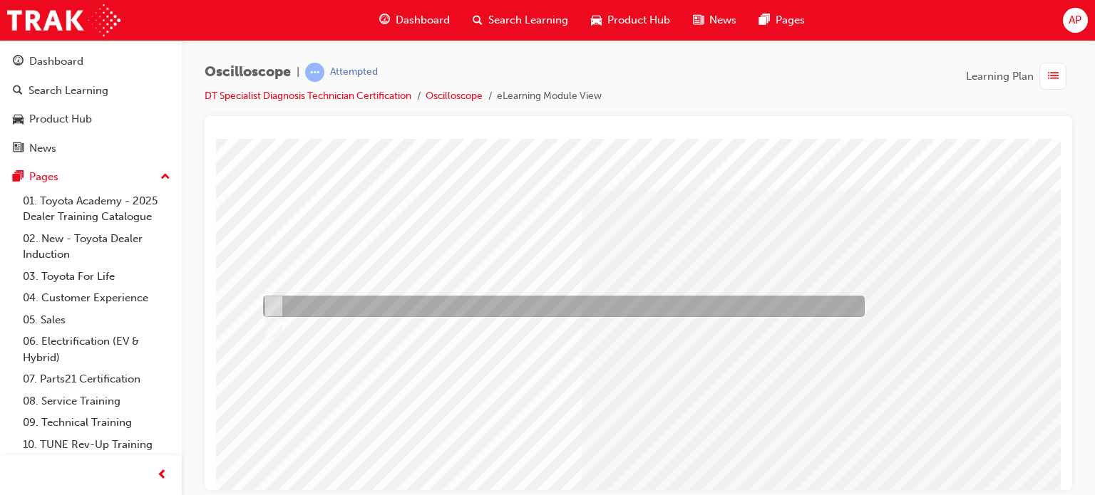
click at [306, 302] on div at bounding box center [560, 306] width 602 height 21
radio input "true"
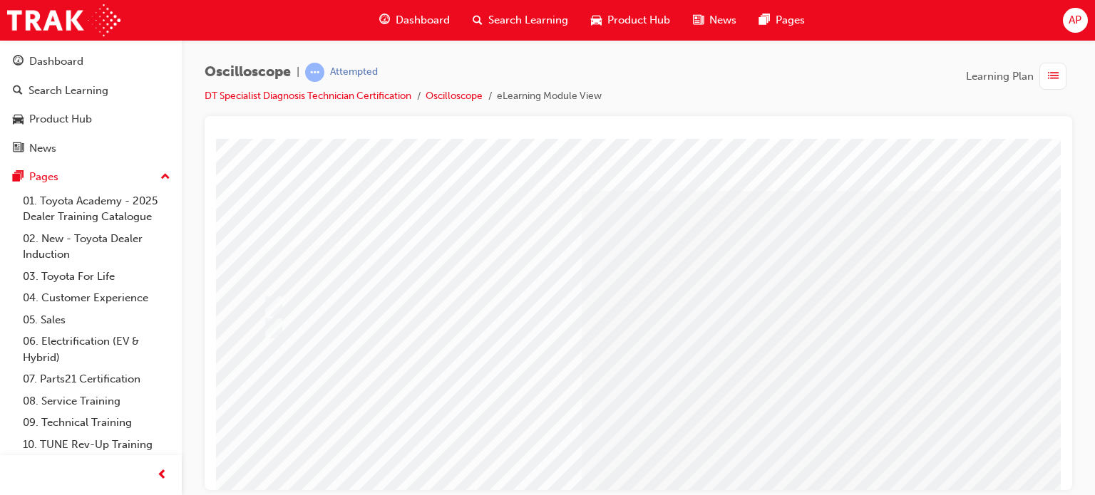
scroll to position [194, 0]
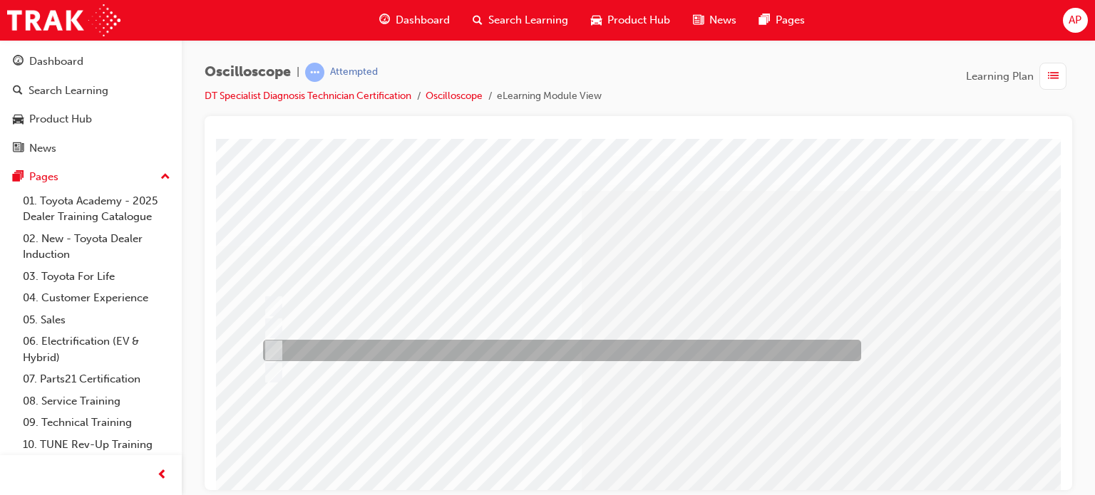
click at [358, 355] on div at bounding box center [558, 350] width 598 height 21
radio input "true"
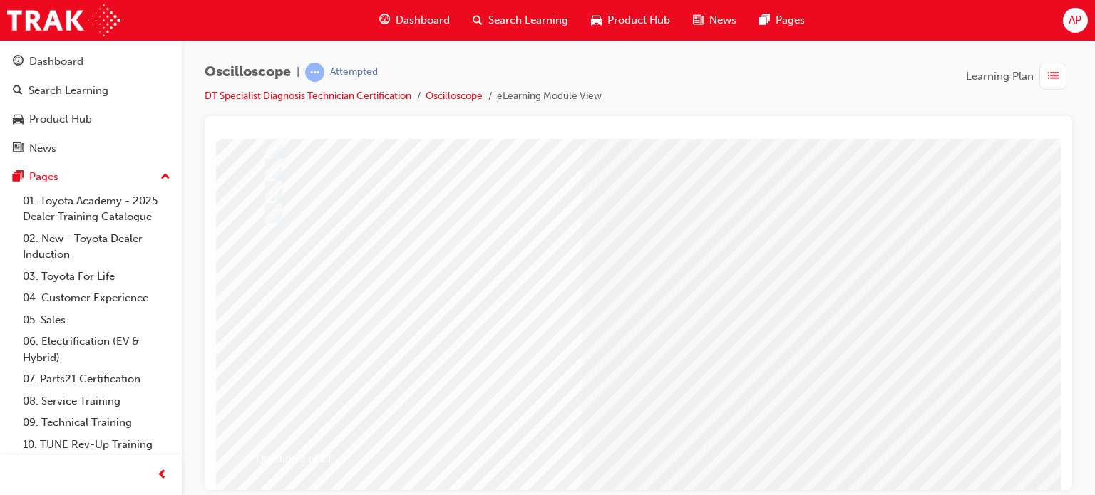
scroll to position [194, 0]
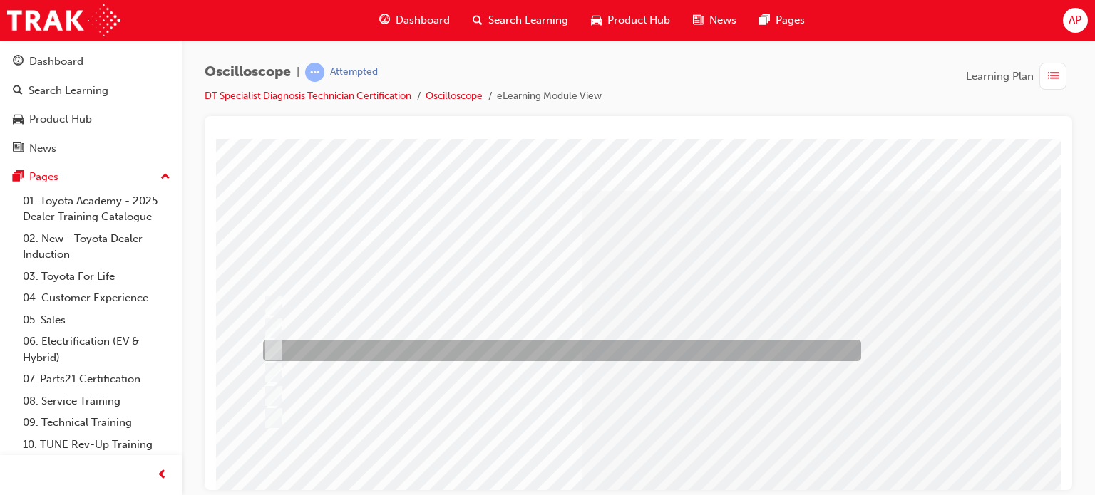
click at [354, 356] on div at bounding box center [558, 350] width 598 height 21
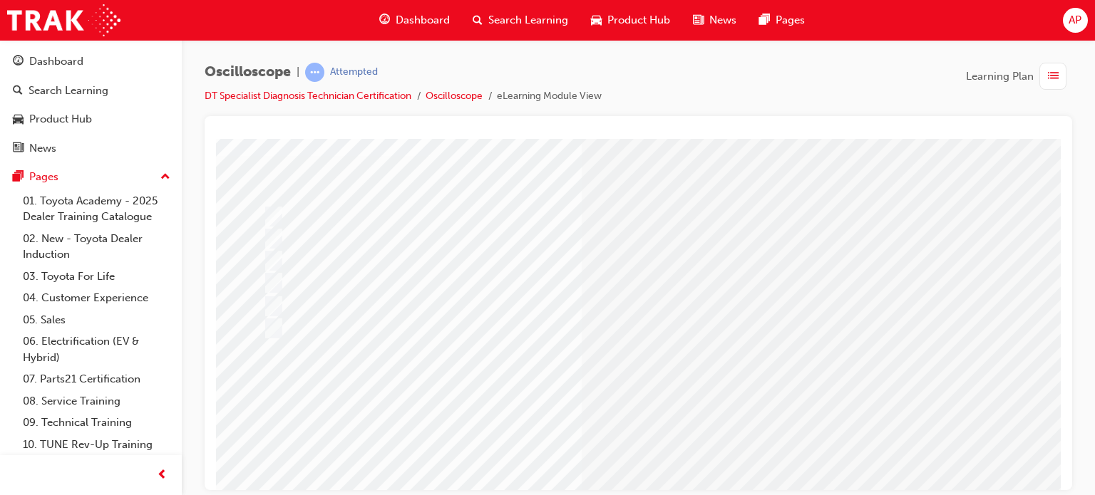
scroll to position [71, 0]
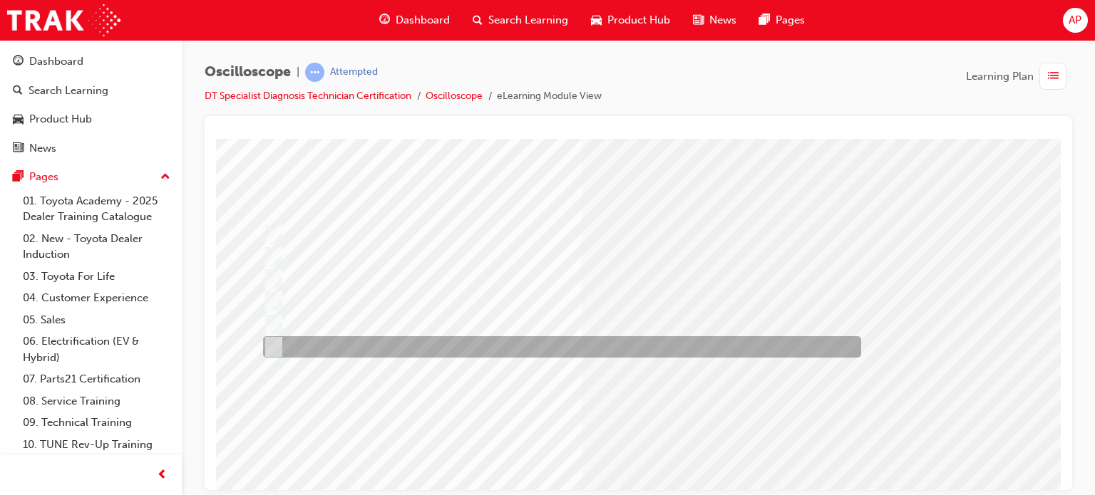
click at [351, 346] on div at bounding box center [558, 346] width 598 height 21
radio input "false"
radio input "true"
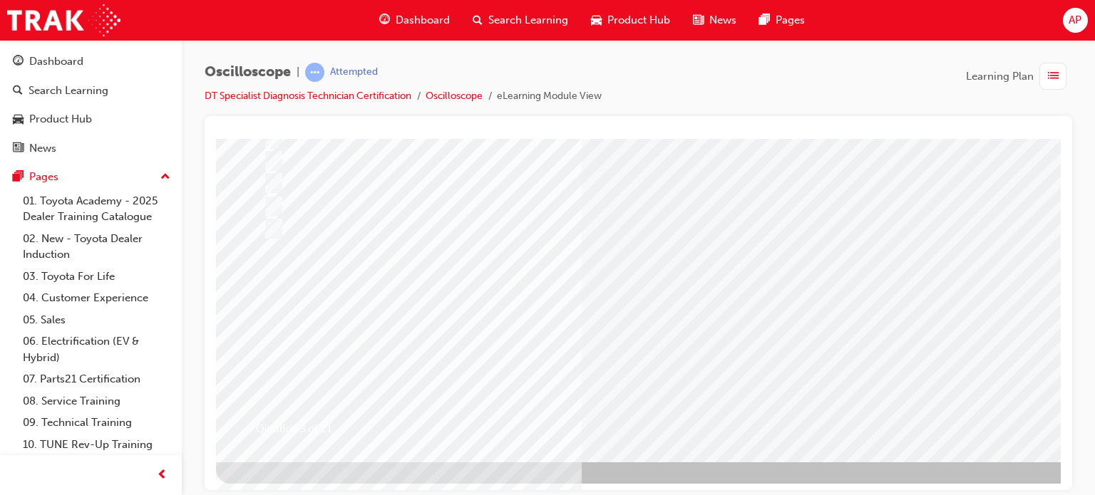
scroll to position [194, 0]
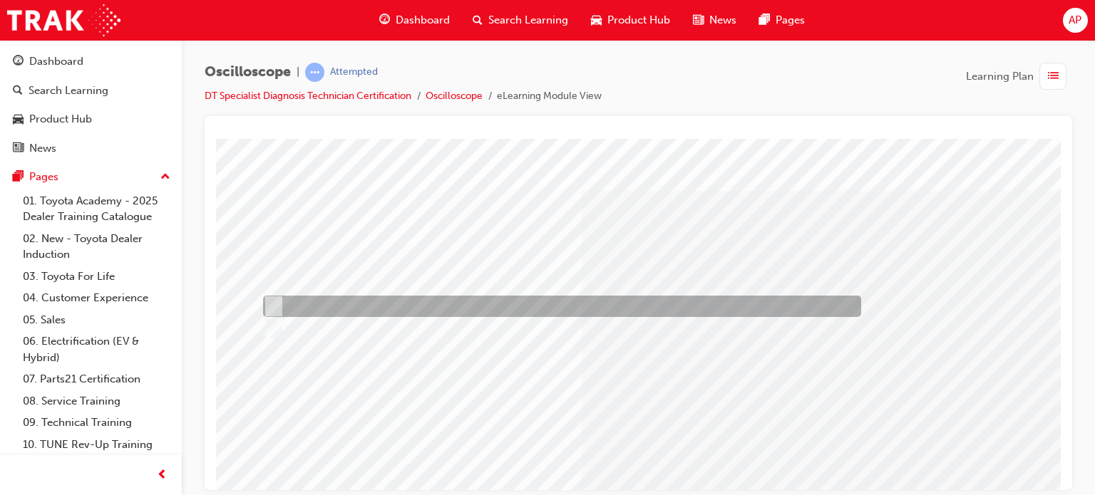
click at [297, 302] on div at bounding box center [558, 306] width 598 height 21
radio input "true"
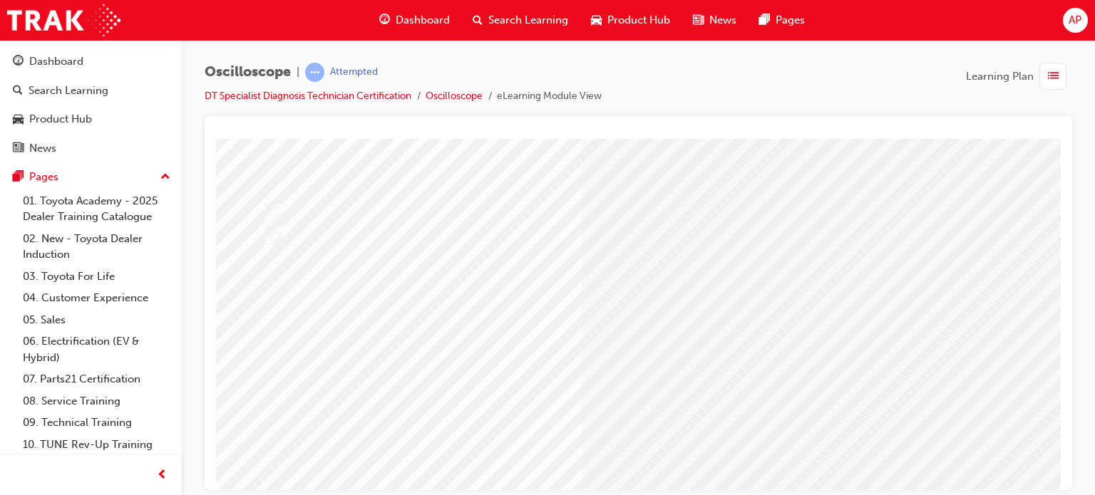
scroll to position [143, 0]
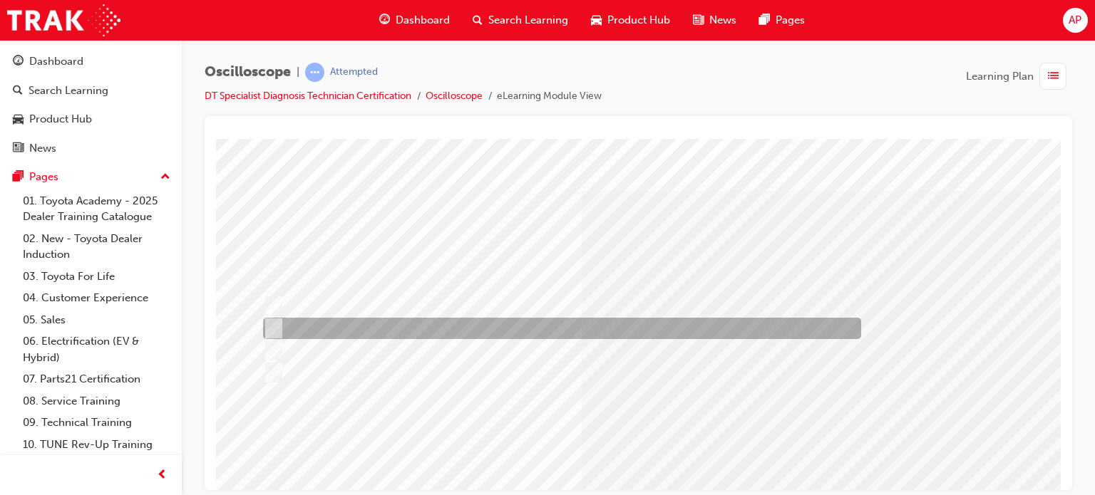
click at [357, 326] on div at bounding box center [558, 328] width 598 height 21
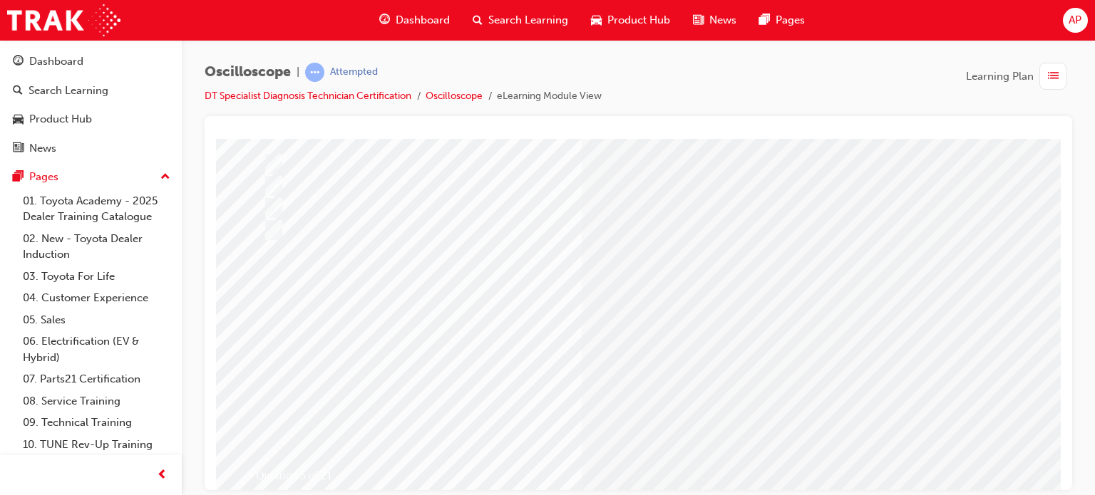
scroll to position [71, 0]
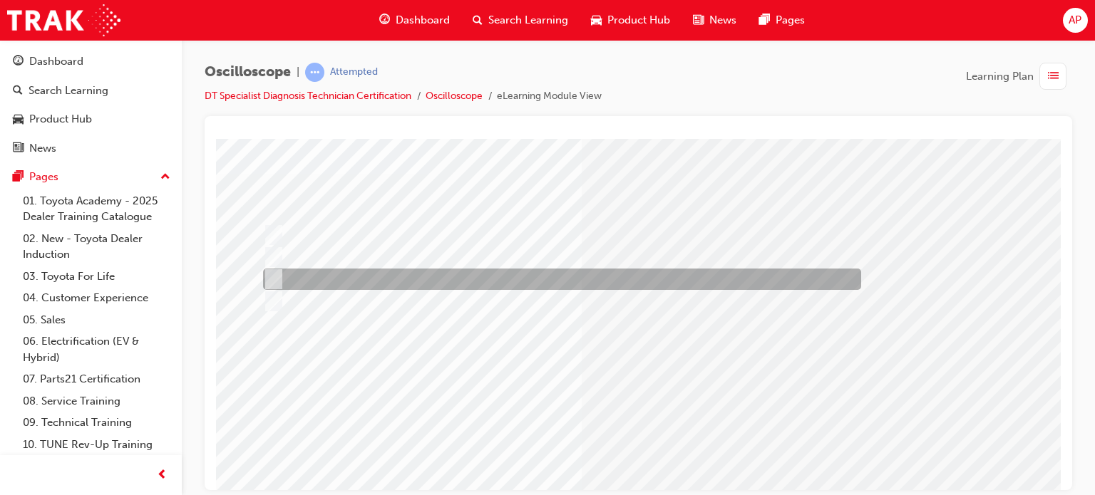
click at [532, 279] on div at bounding box center [558, 279] width 598 height 21
radio input "false"
radio input "true"
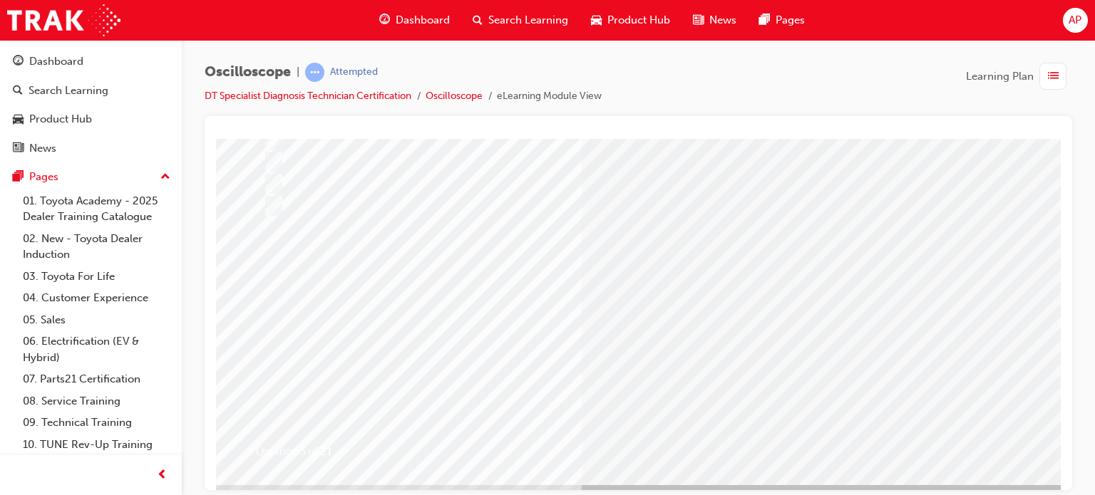
scroll to position [194, 0]
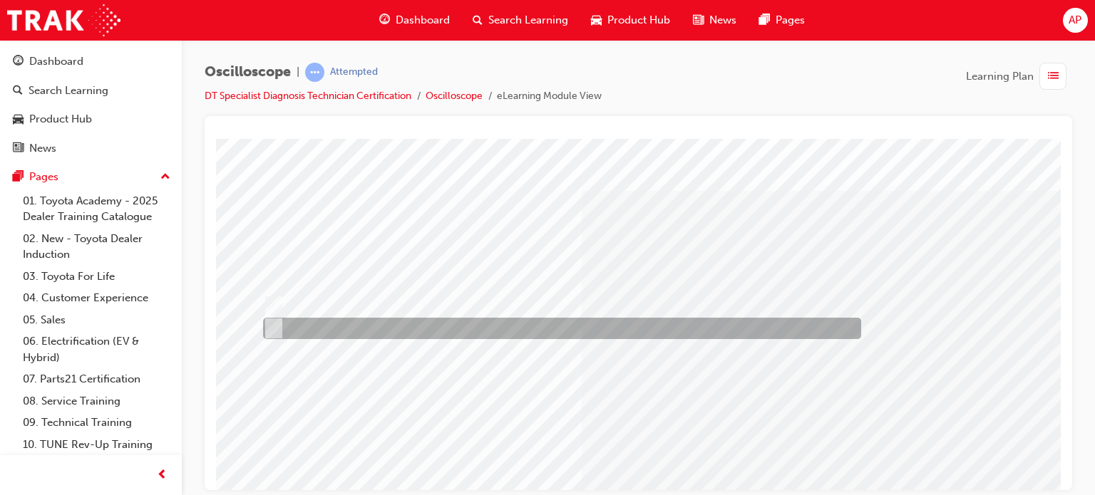
click at [313, 326] on div at bounding box center [558, 328] width 598 height 21
radio input "true"
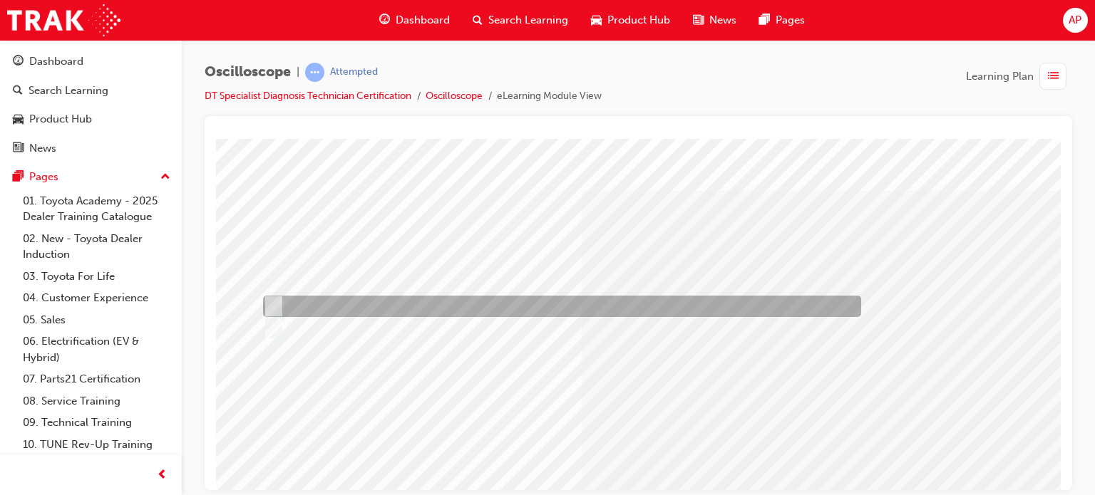
click at [331, 308] on div at bounding box center [558, 306] width 598 height 21
radio input "true"
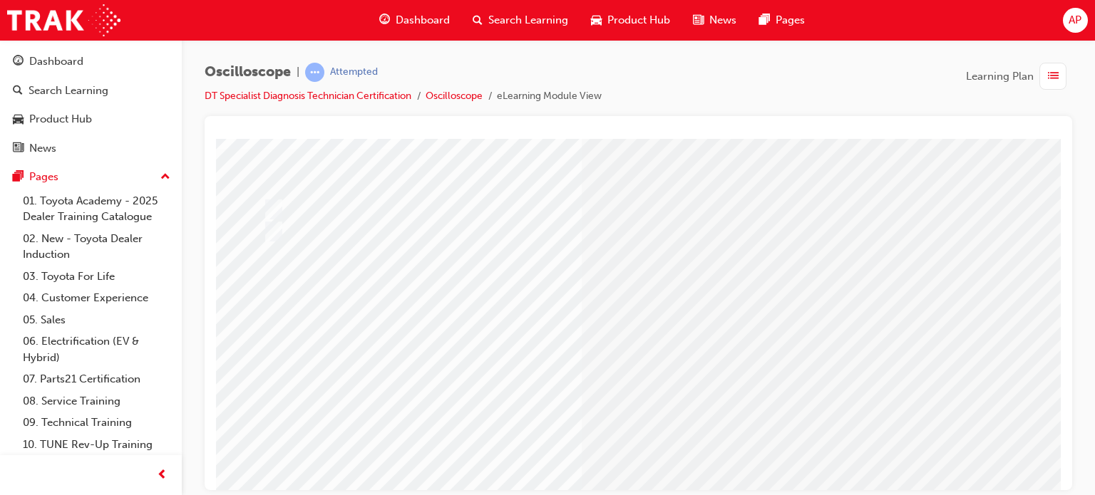
scroll to position [194, 0]
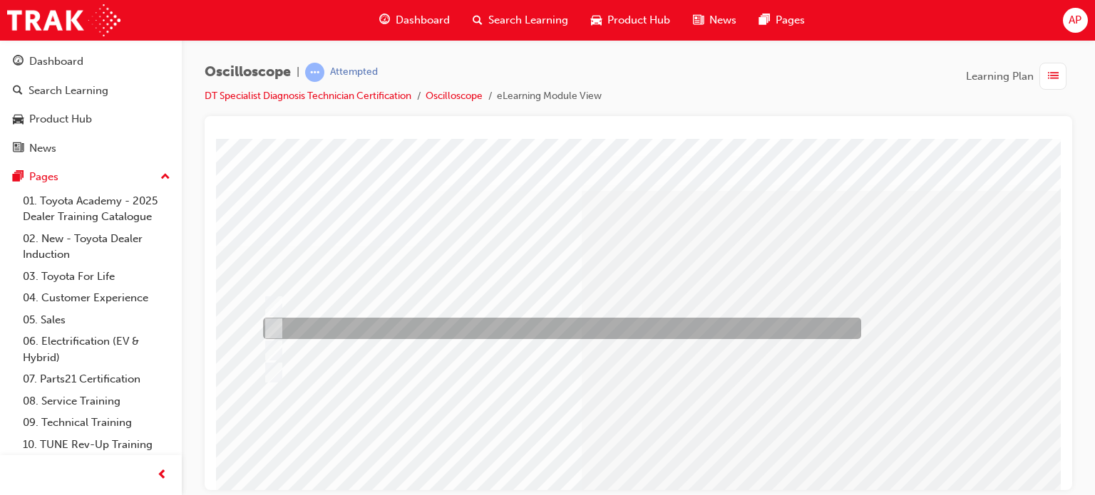
click at [482, 335] on div at bounding box center [558, 328] width 598 height 21
radio input "true"
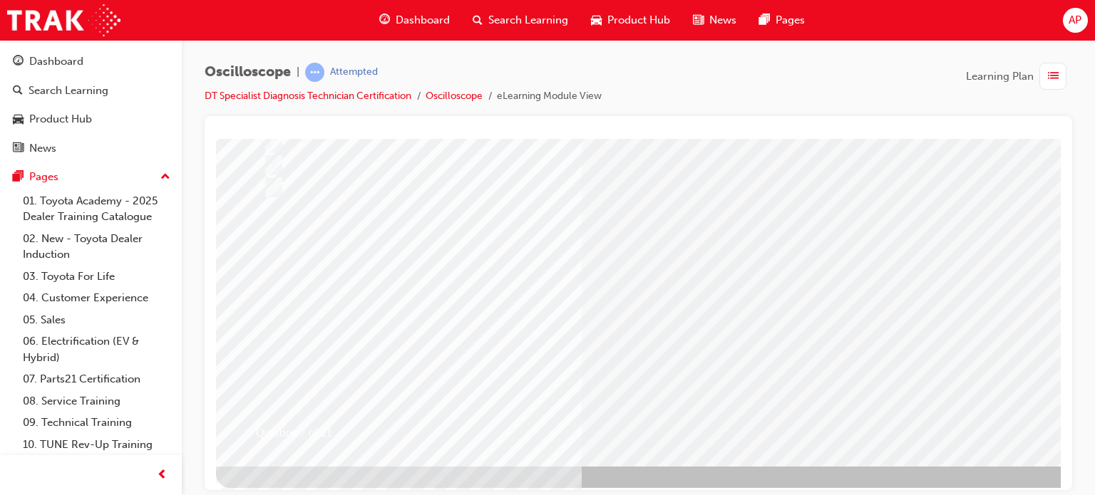
scroll to position [194, 0]
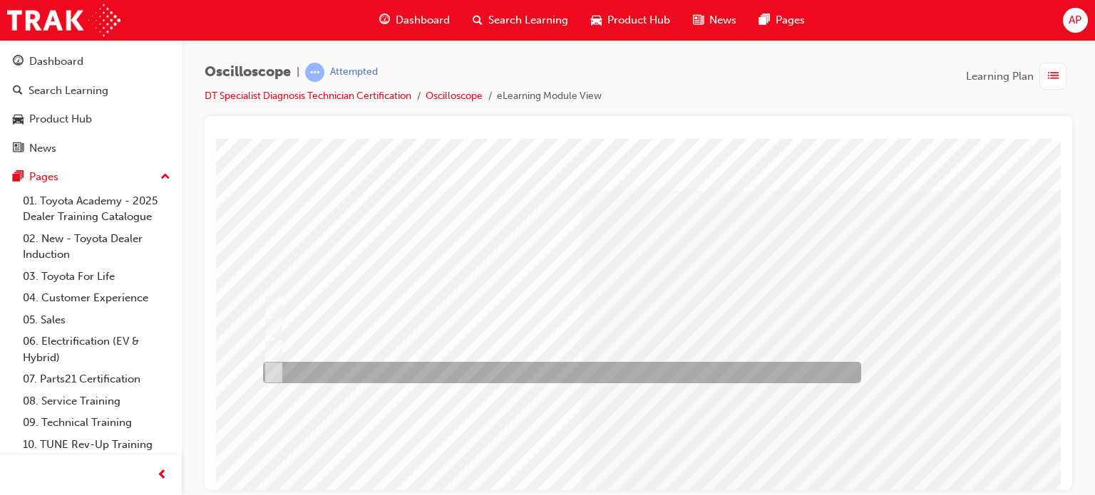
click at [396, 374] on div at bounding box center [558, 372] width 598 height 21
radio input "true"
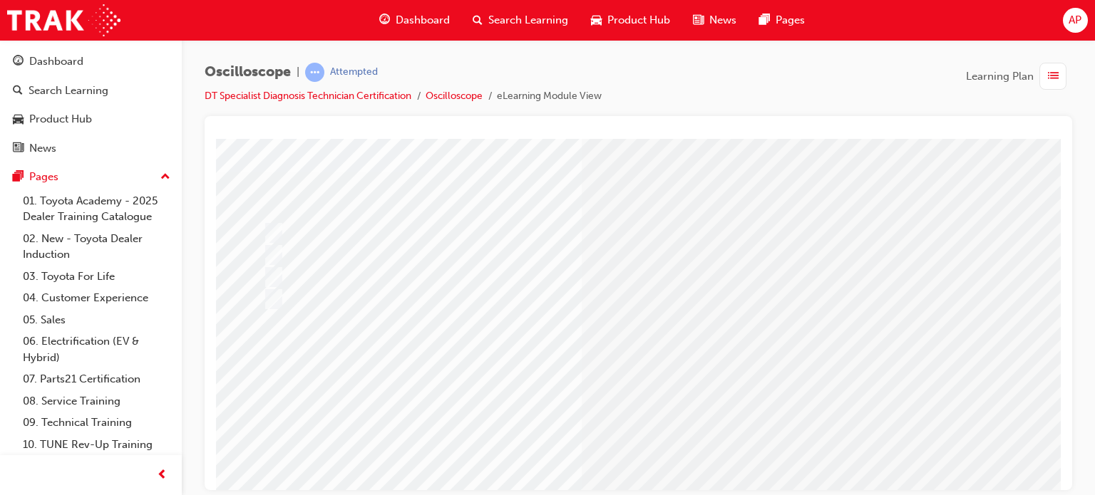
scroll to position [194, 0]
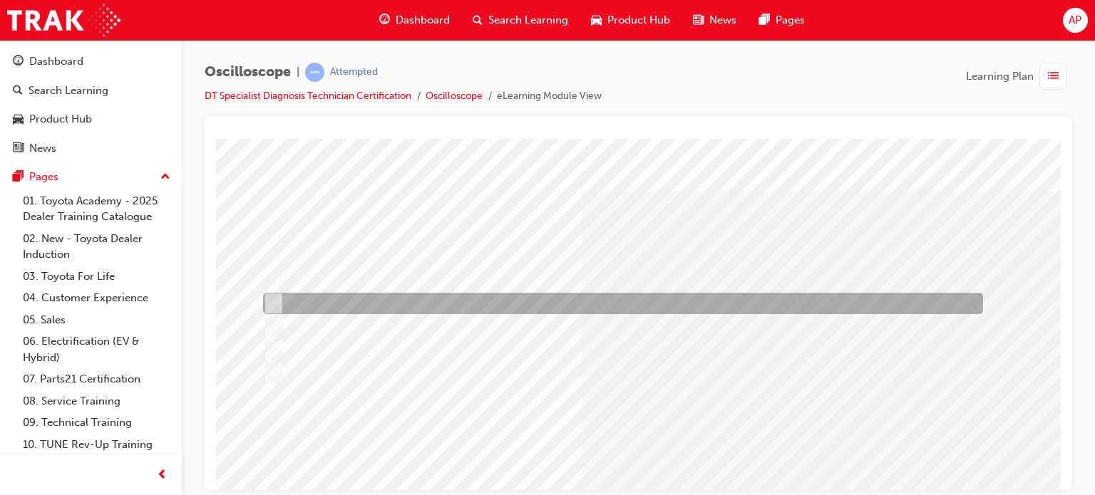
click at [322, 300] on div at bounding box center [619, 303] width 720 height 21
radio input "true"
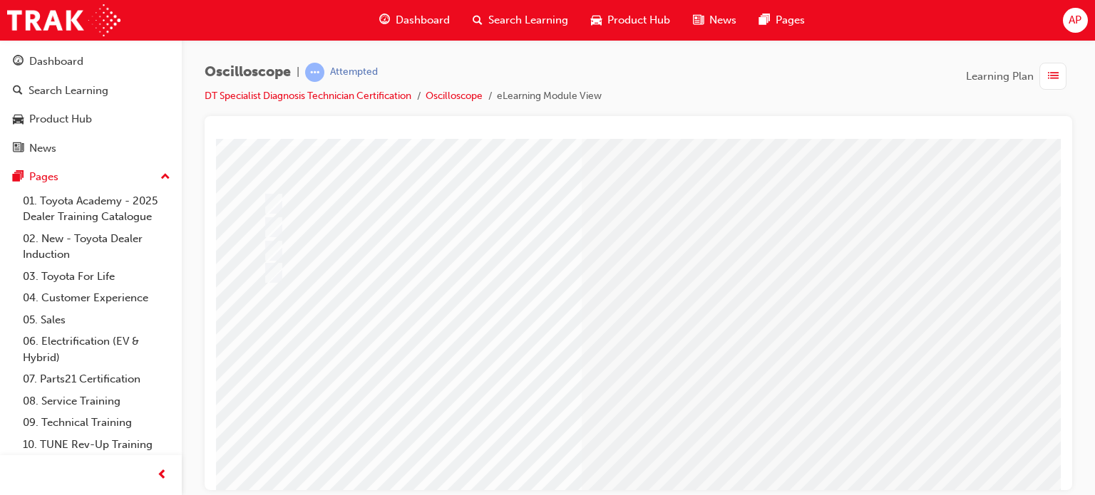
scroll to position [123, 0]
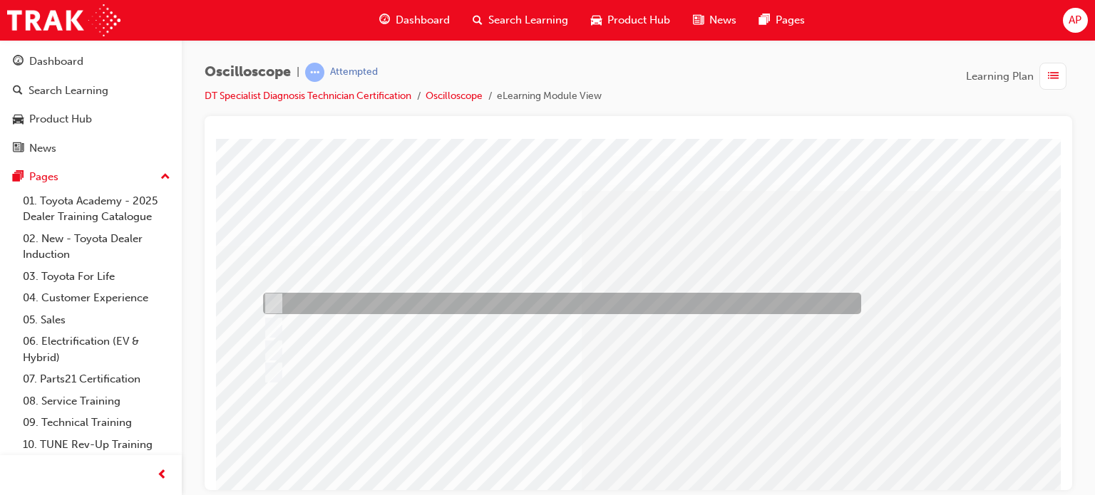
click at [363, 306] on div at bounding box center [558, 303] width 598 height 21
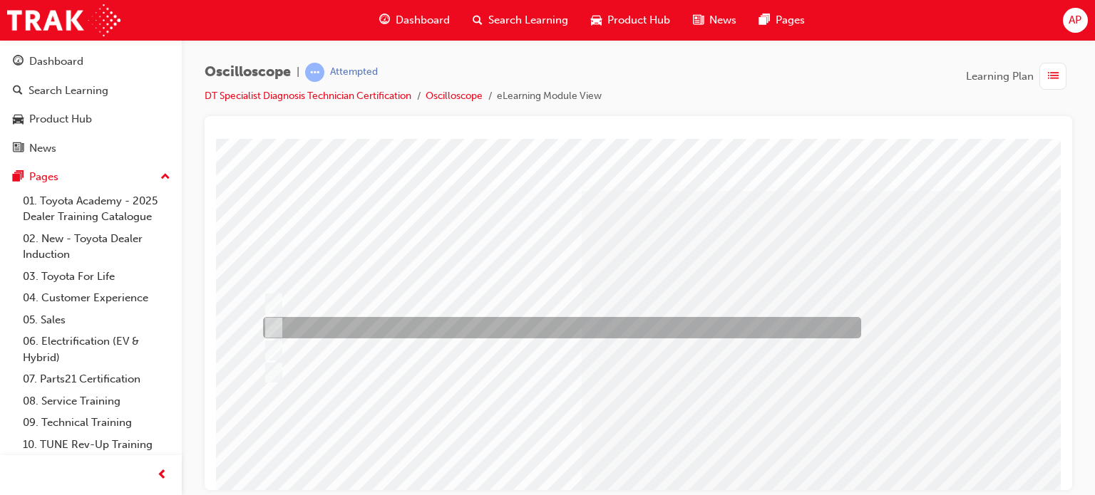
click at [354, 341] on div at bounding box center [558, 350] width 598 height 21
radio input "false"
radio input "true"
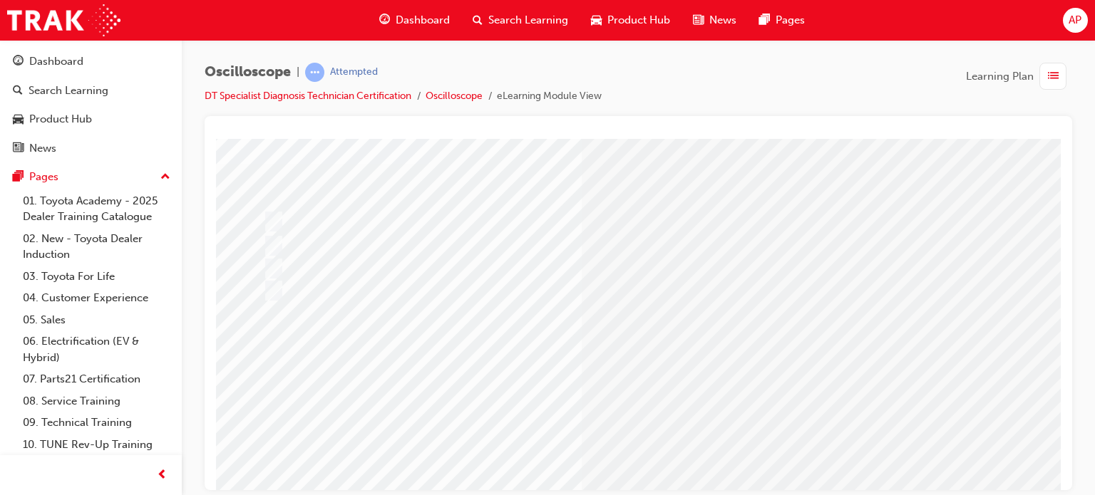
scroll to position [143, 0]
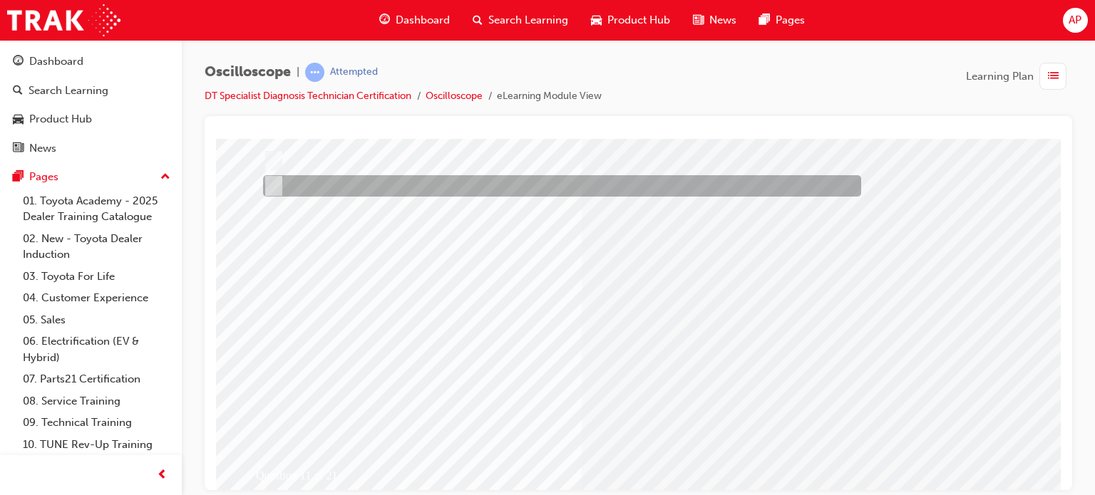
scroll to position [0, 0]
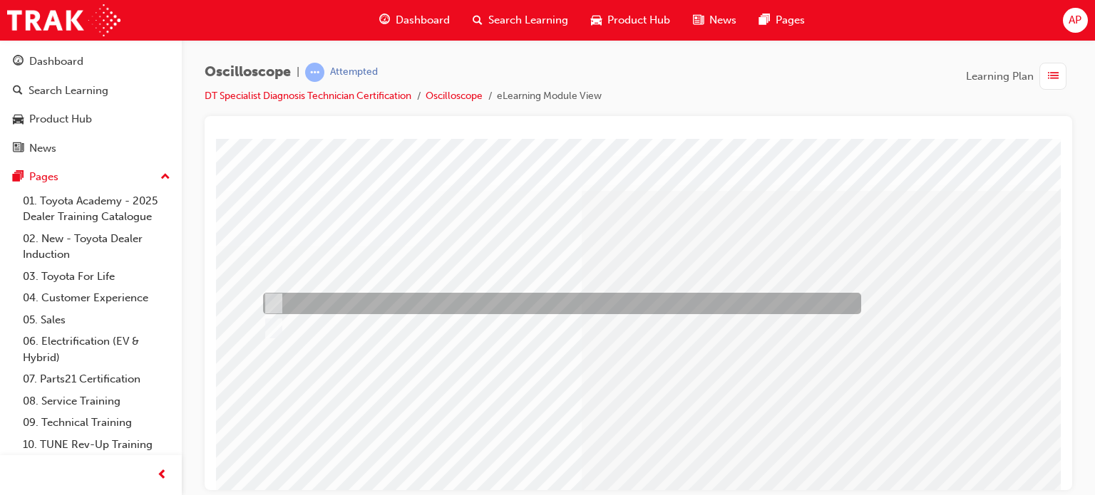
click at [490, 296] on div at bounding box center [558, 303] width 598 height 21
radio input "true"
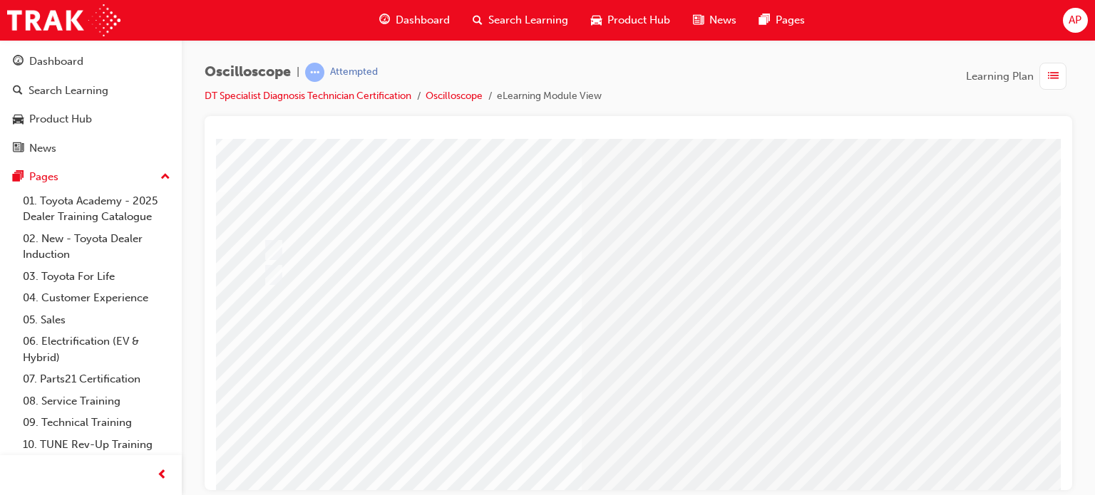
scroll to position [143, 0]
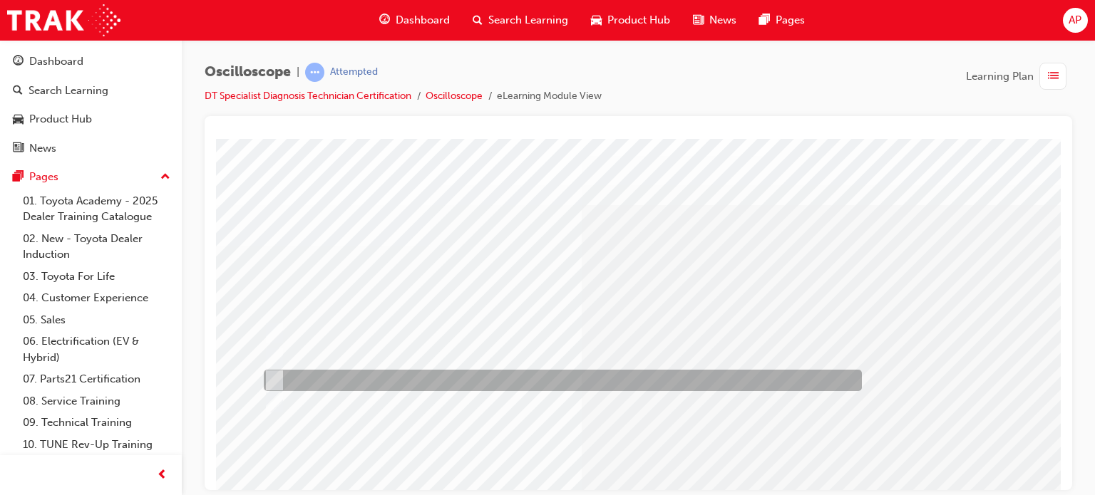
click at [394, 384] on div at bounding box center [559, 380] width 598 height 21
radio input "true"
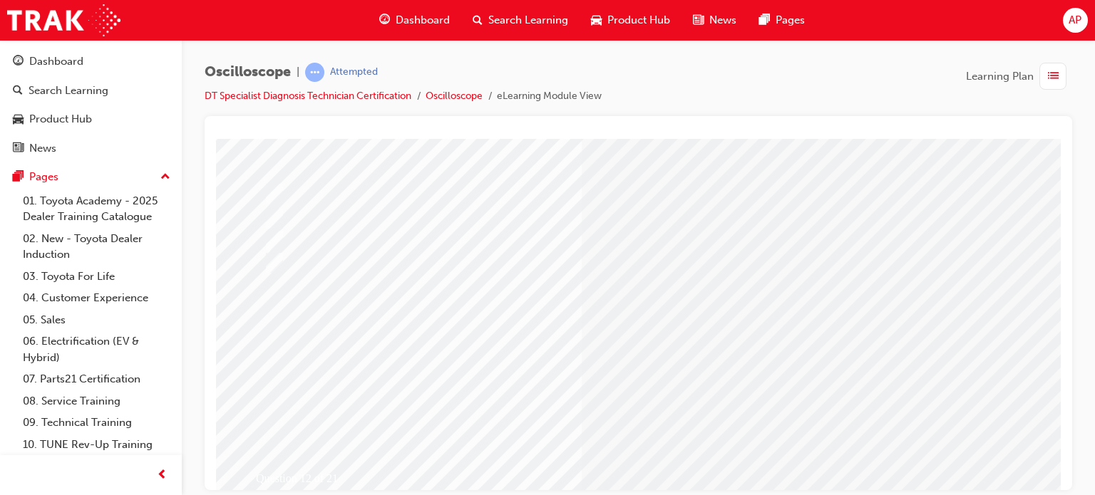
scroll to position [143, 0]
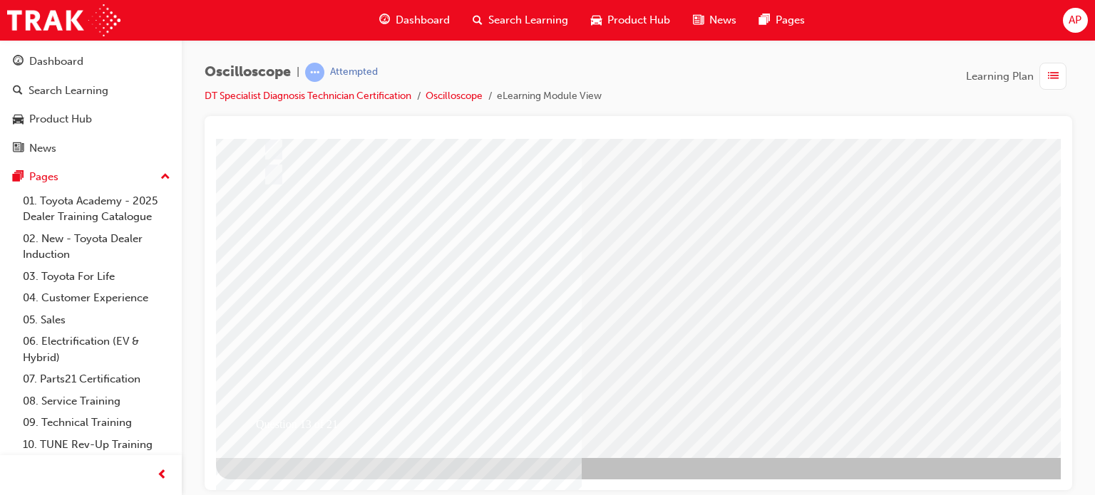
scroll to position [123, 0]
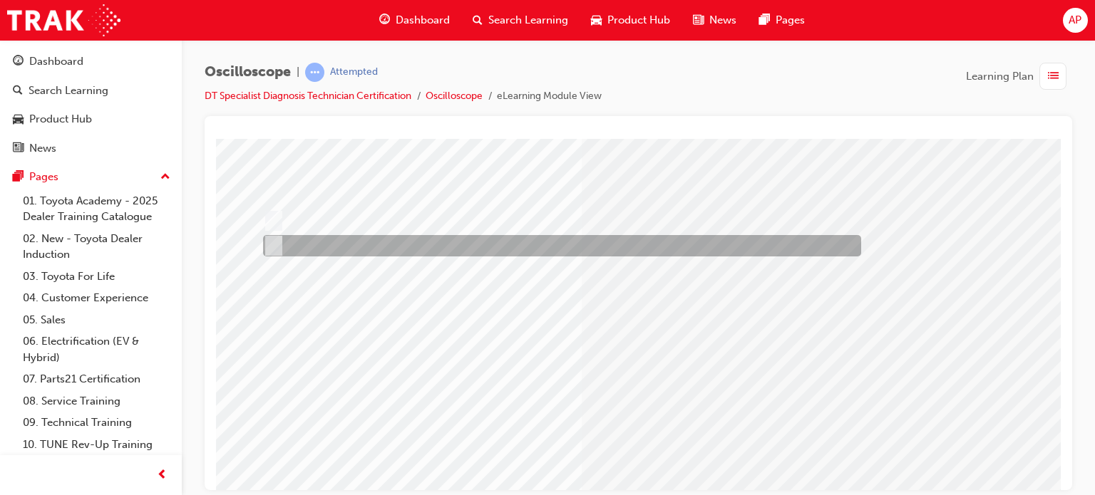
click at [470, 250] on div at bounding box center [558, 245] width 598 height 21
radio input "true"
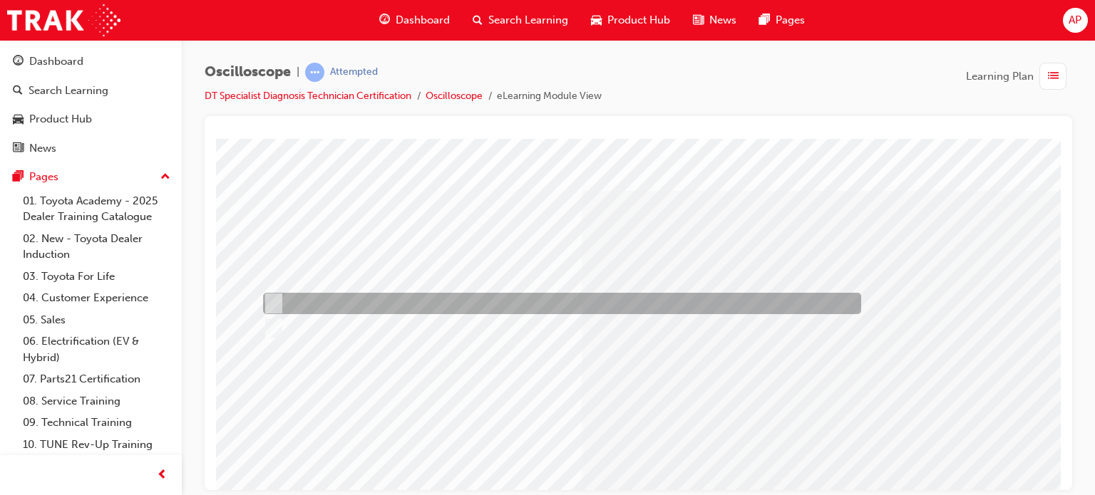
click at [433, 306] on div at bounding box center [558, 303] width 598 height 21
radio input "true"
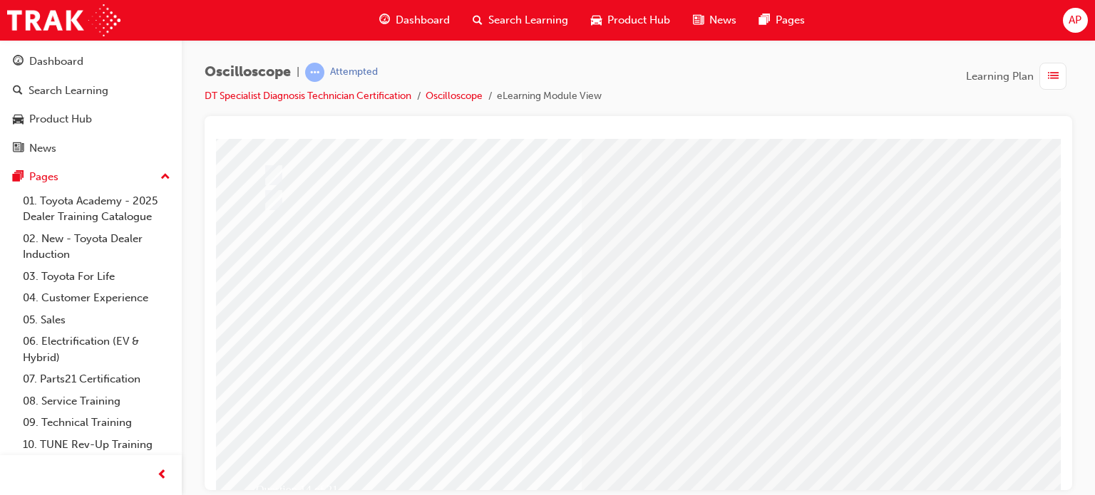
scroll to position [143, 0]
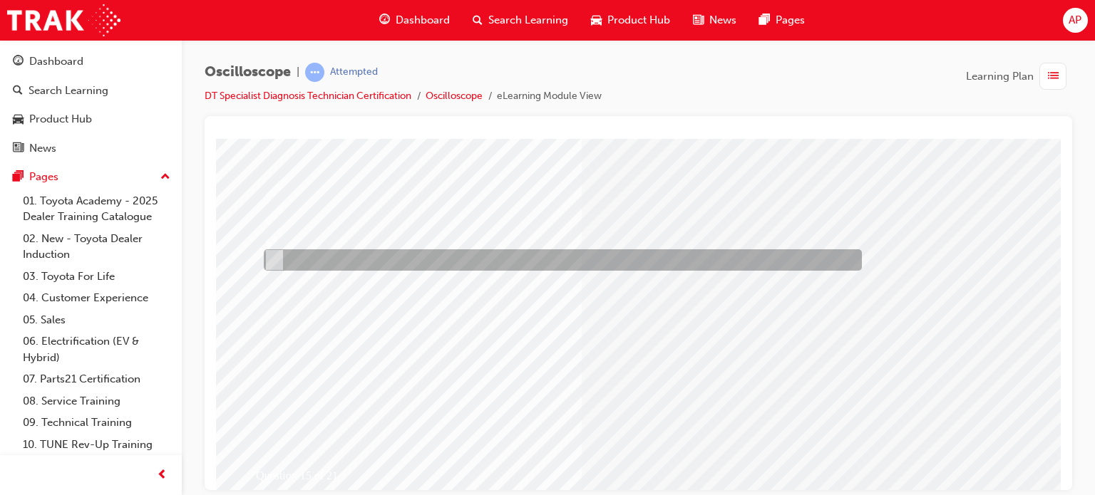
scroll to position [0, 0]
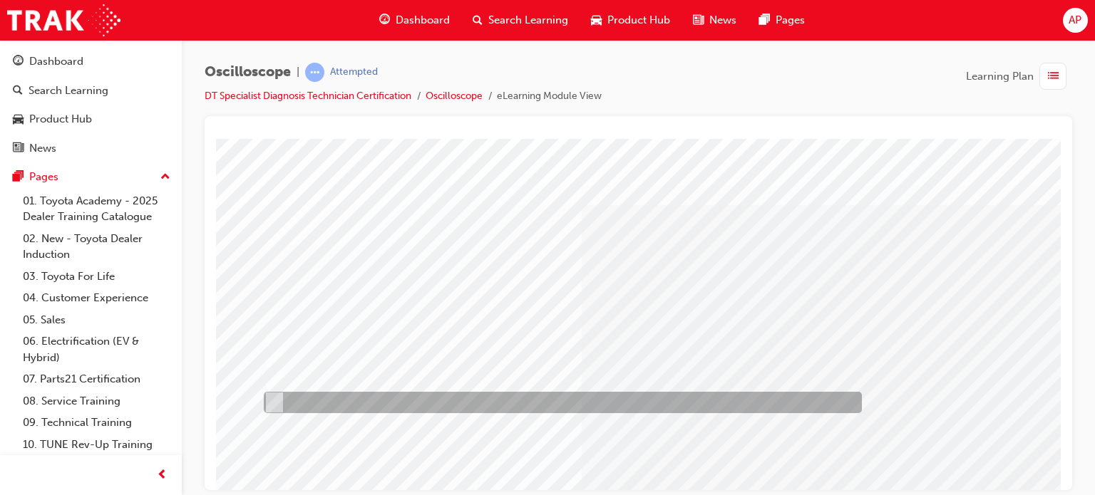
click at [340, 398] on div at bounding box center [559, 402] width 598 height 21
radio input "true"
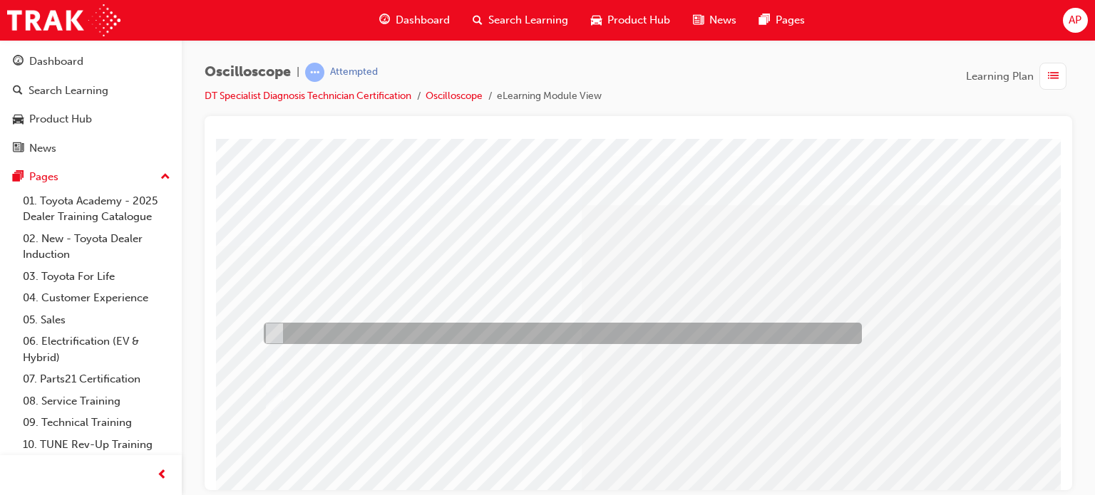
click at [388, 341] on div at bounding box center [559, 333] width 598 height 21
radio input "true"
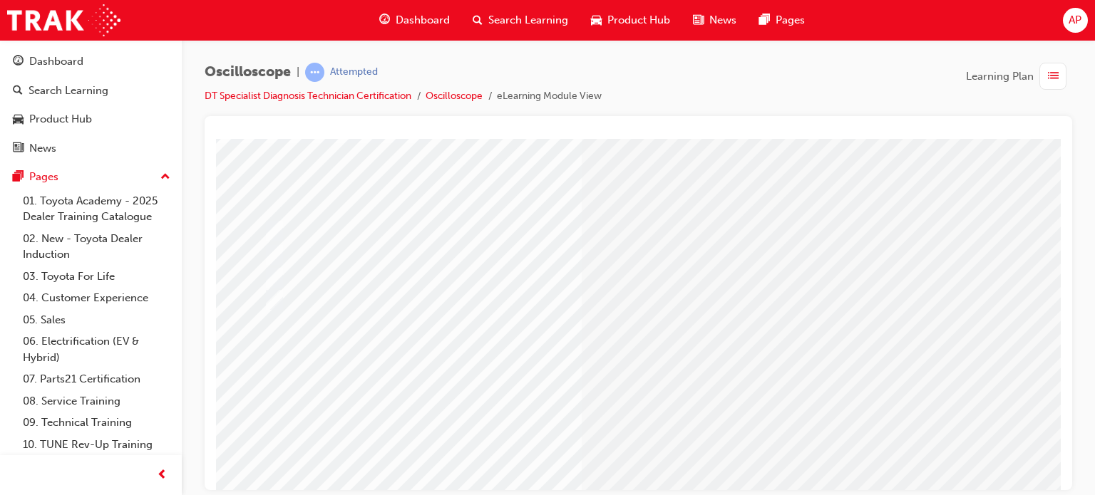
scroll to position [194, 0]
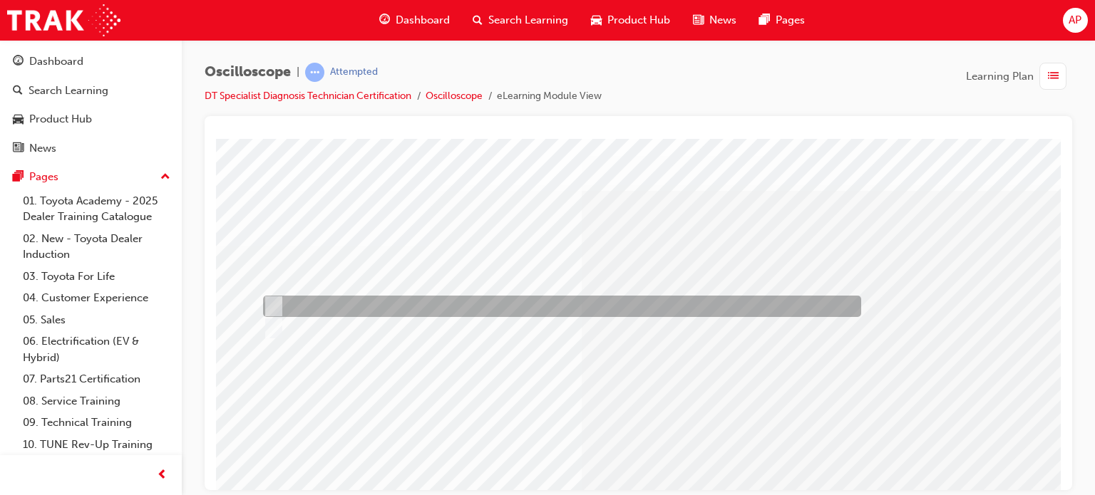
click at [456, 305] on div at bounding box center [558, 306] width 598 height 21
radio input "true"
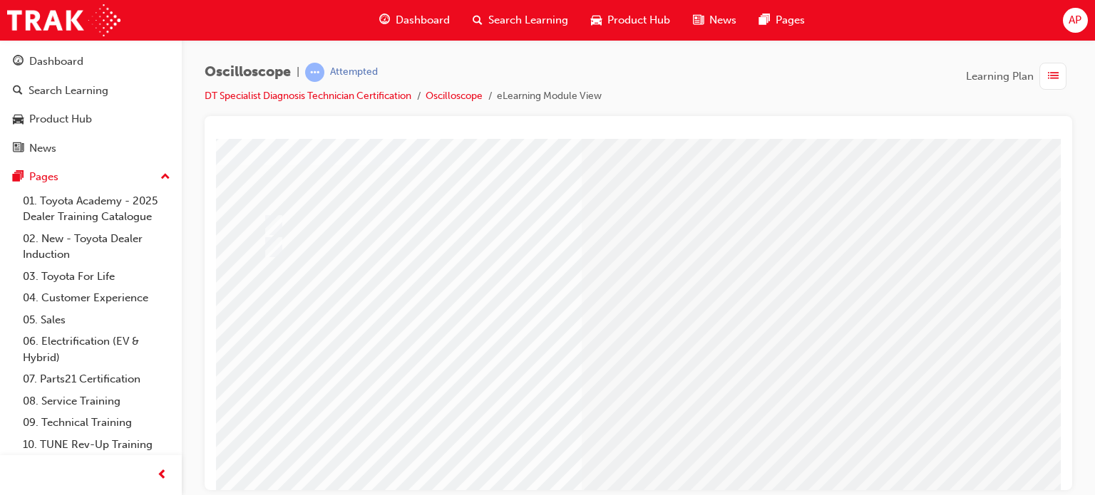
scroll to position [143, 0]
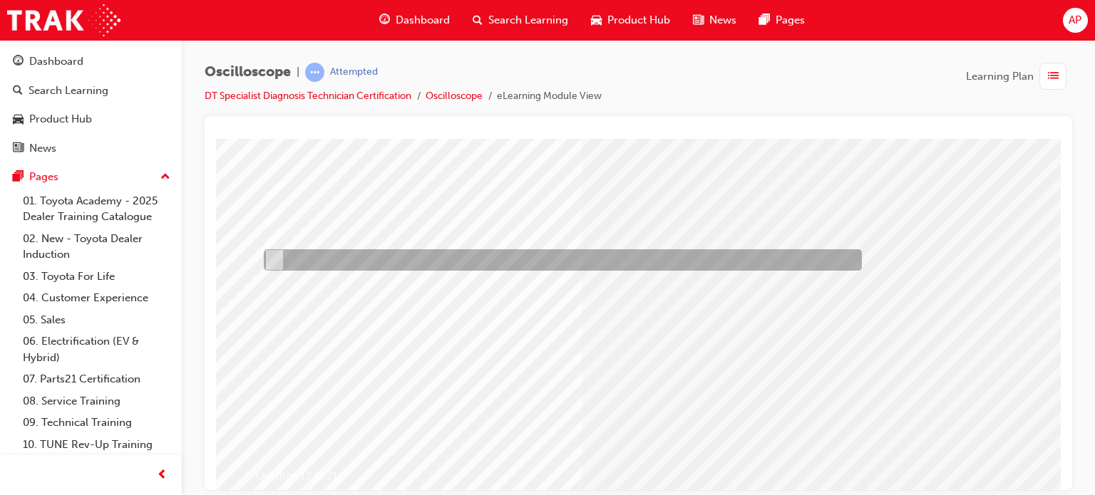
scroll to position [0, 0]
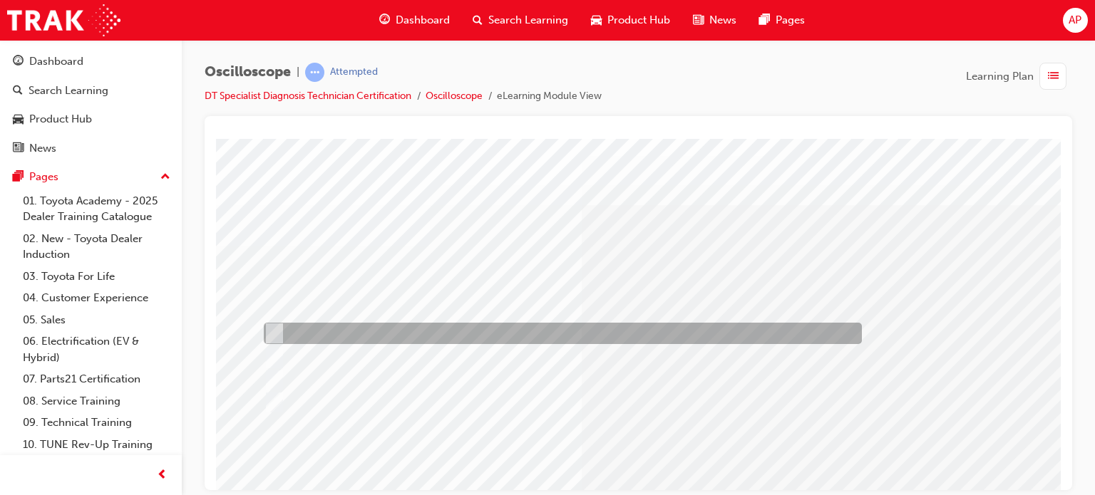
click at [374, 334] on div at bounding box center [559, 333] width 598 height 21
radio input "true"
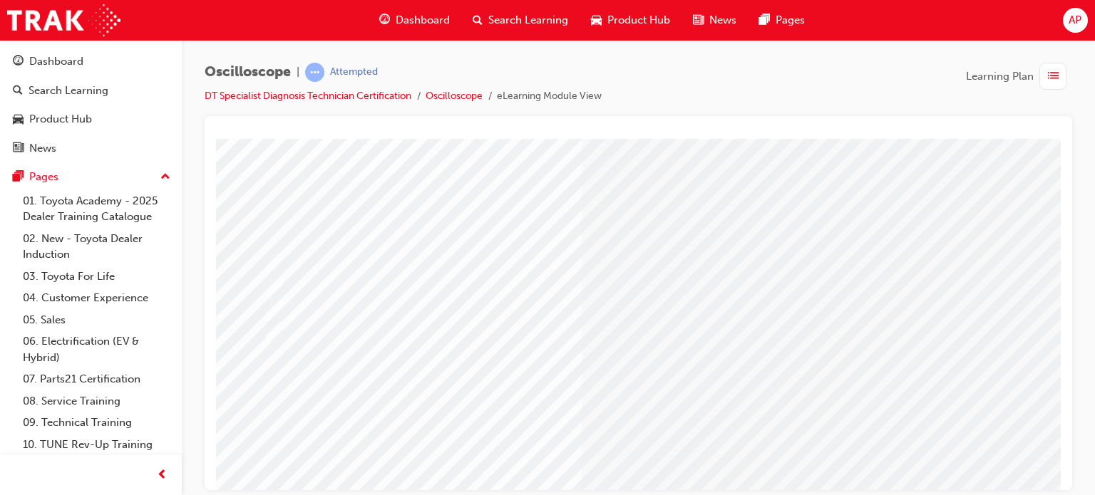
scroll to position [143, 0]
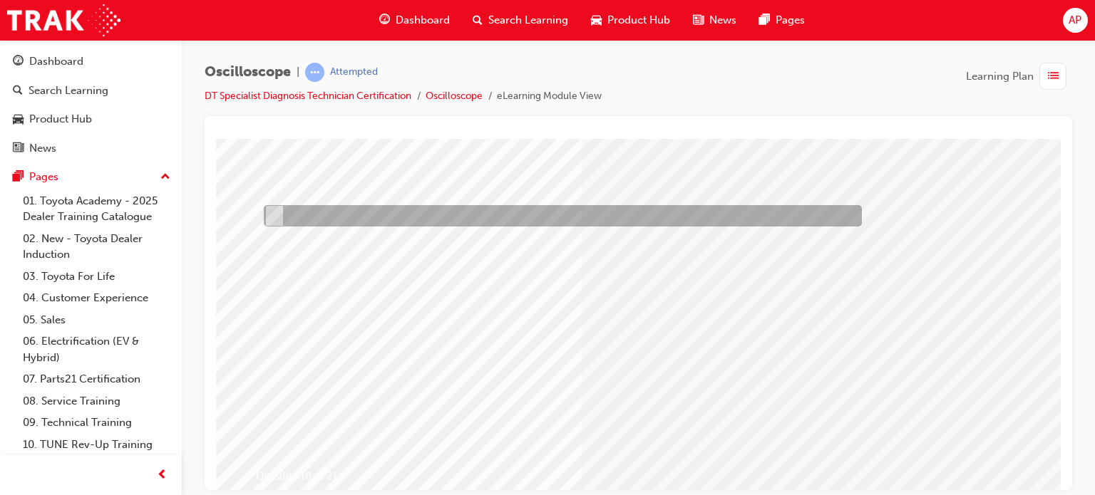
scroll to position [0, 0]
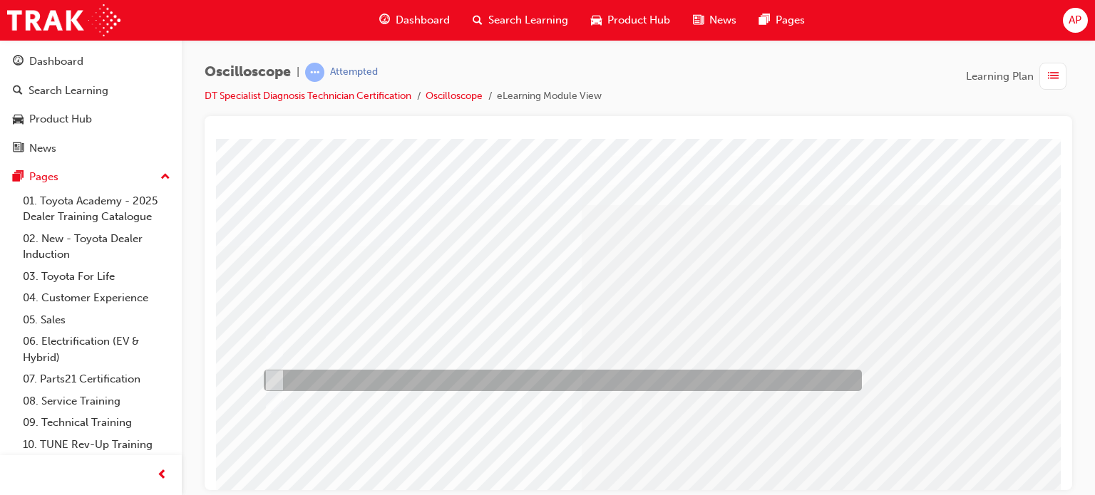
click at [398, 372] on div at bounding box center [559, 380] width 598 height 21
radio input "true"
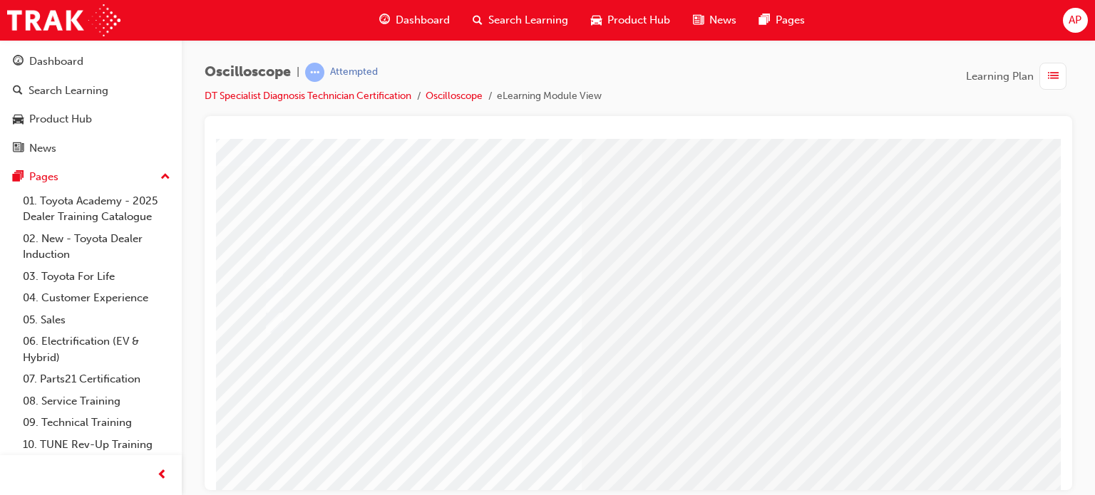
scroll to position [143, 0]
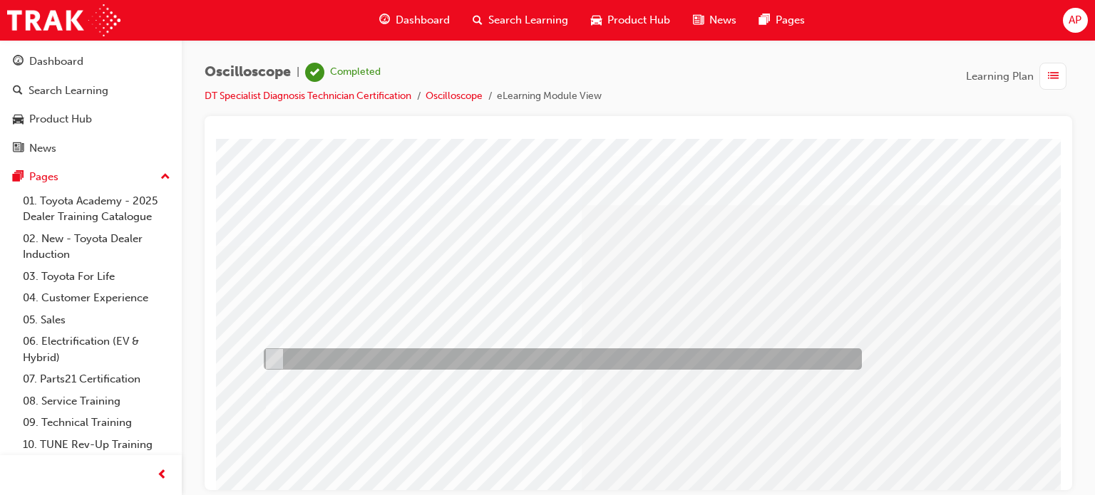
click at [416, 361] on div at bounding box center [559, 359] width 598 height 21
radio input "true"
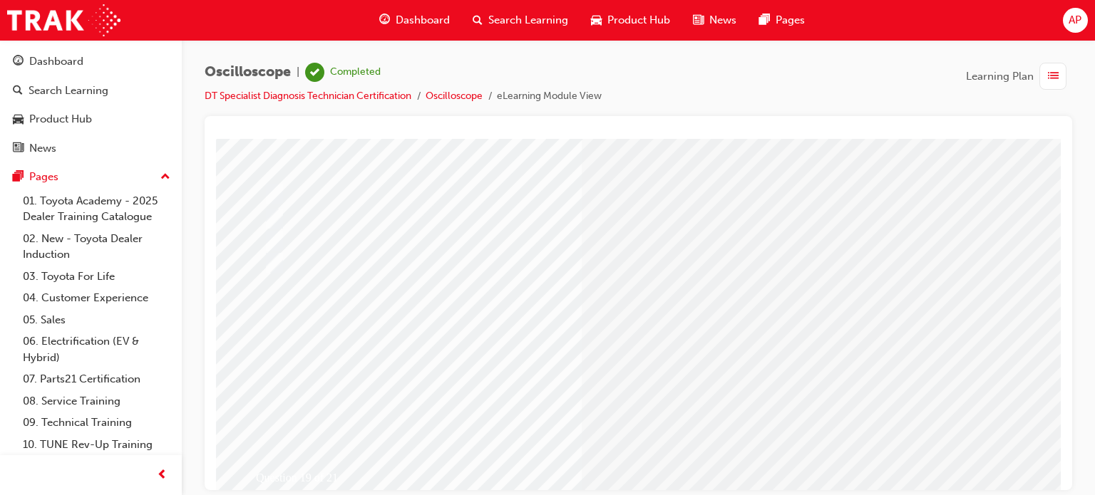
scroll to position [143, 0]
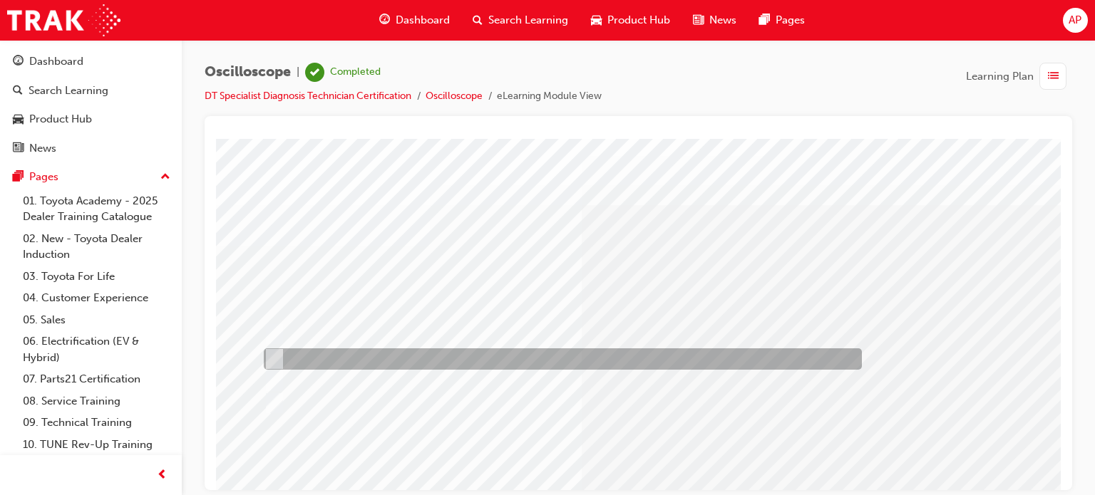
click at [411, 359] on div at bounding box center [559, 359] width 598 height 21
radio input "true"
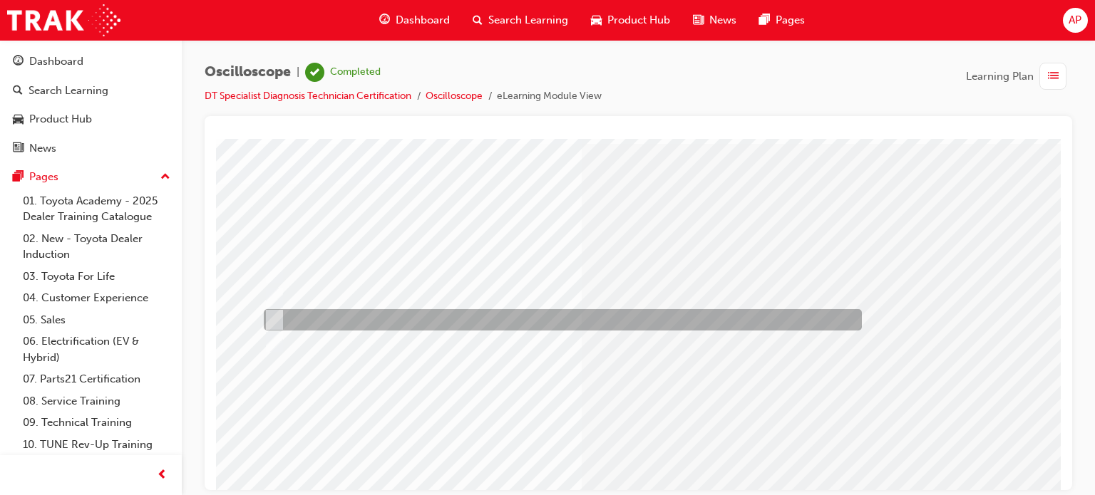
scroll to position [143, 0]
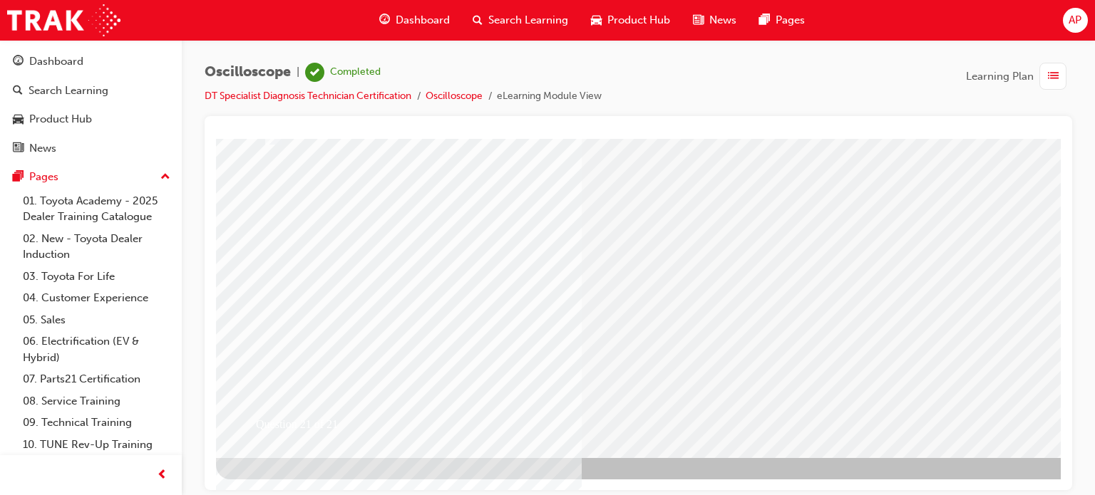
scroll to position [0, 0]
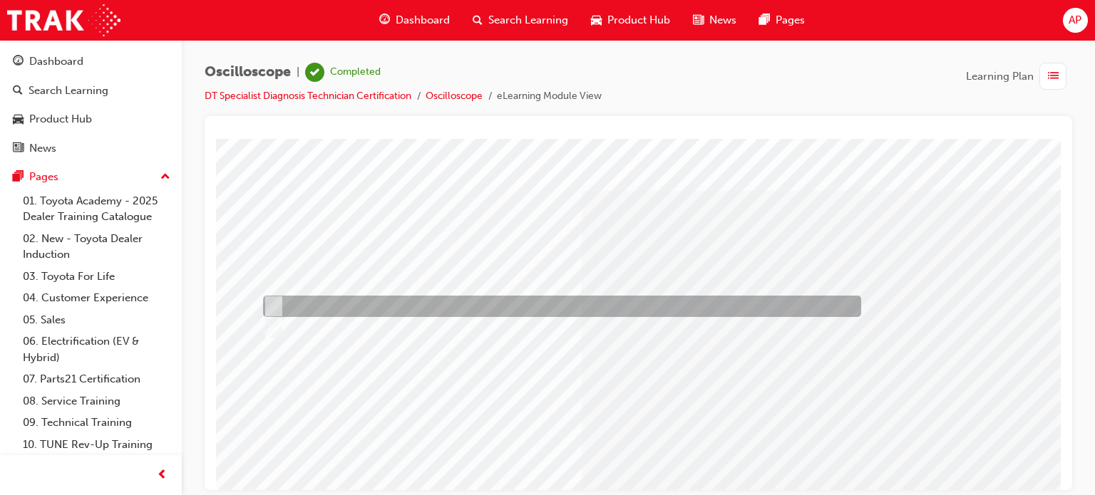
click at [309, 302] on div at bounding box center [558, 306] width 598 height 21
radio input "true"
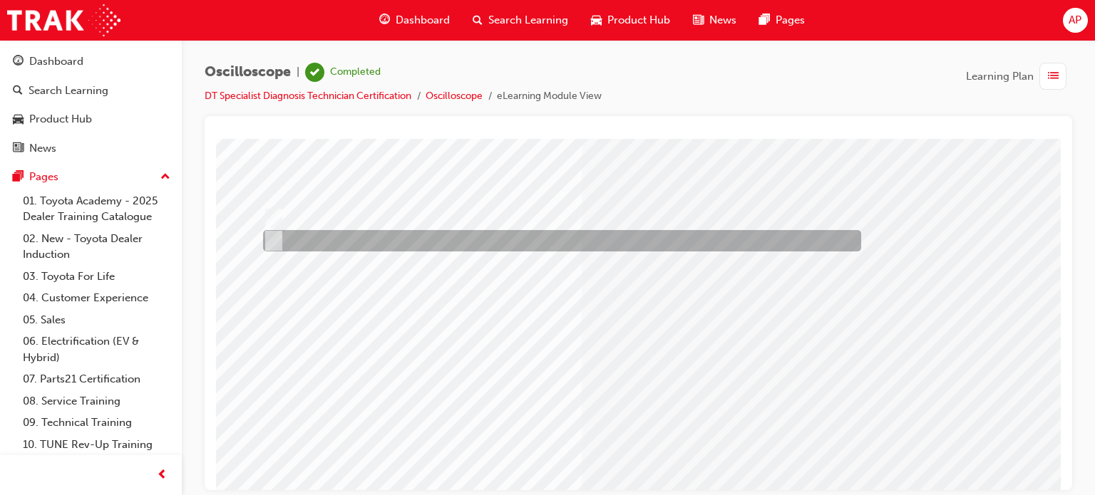
scroll to position [143, 0]
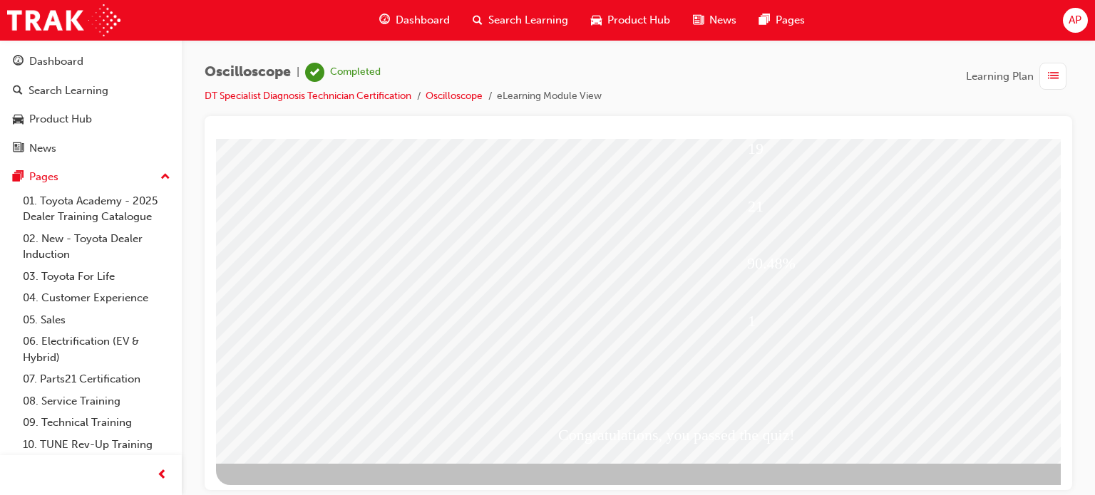
scroll to position [194, 0]
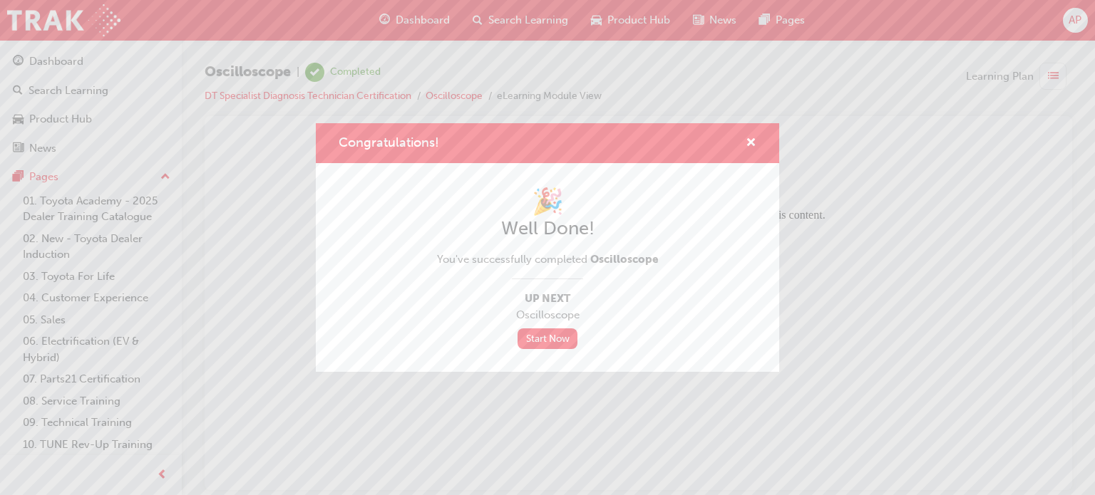
scroll to position [0, 0]
click at [567, 337] on link "Start Now" at bounding box center [548, 339] width 60 height 21
click at [566, 336] on link "Start Now" at bounding box center [548, 339] width 60 height 21
click at [752, 145] on span "cross-icon" at bounding box center [751, 144] width 11 height 13
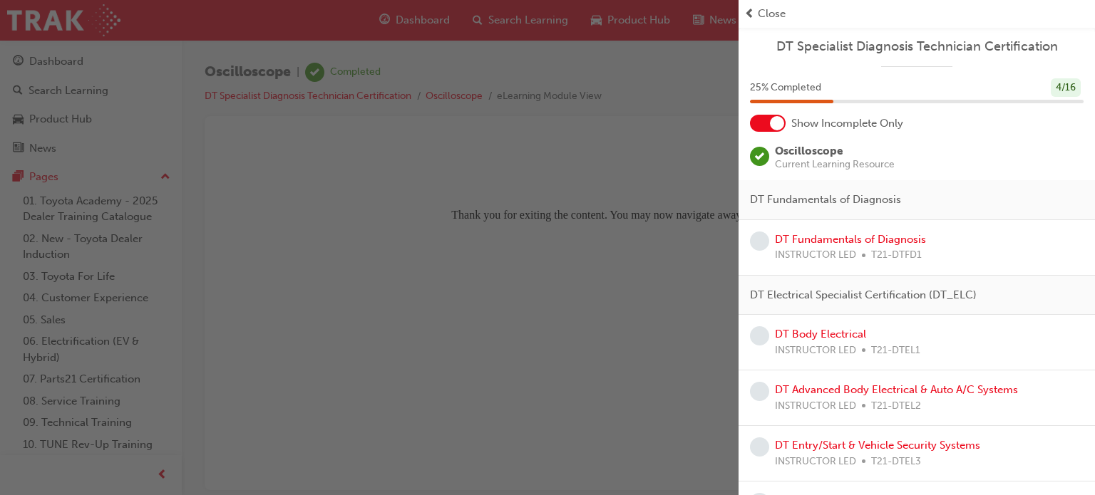
click at [761, 121] on div at bounding box center [768, 123] width 36 height 17
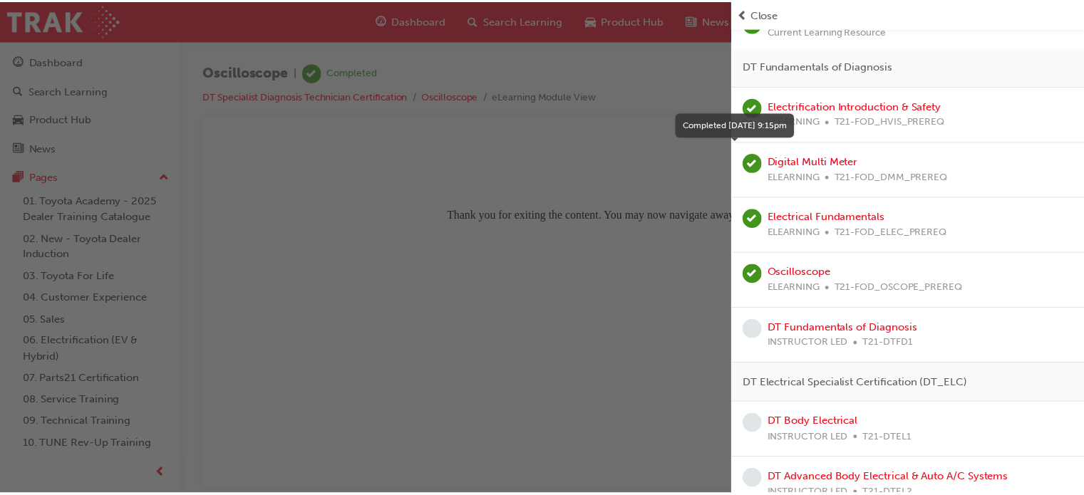
scroll to position [143, 0]
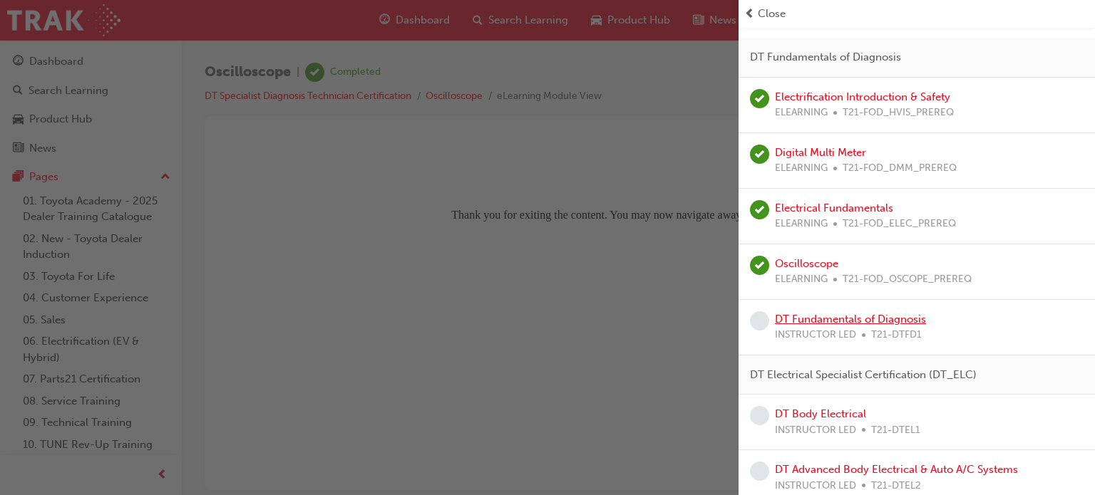
click at [808, 316] on link "DT Fundamentals of Diagnosis" at bounding box center [850, 319] width 151 height 13
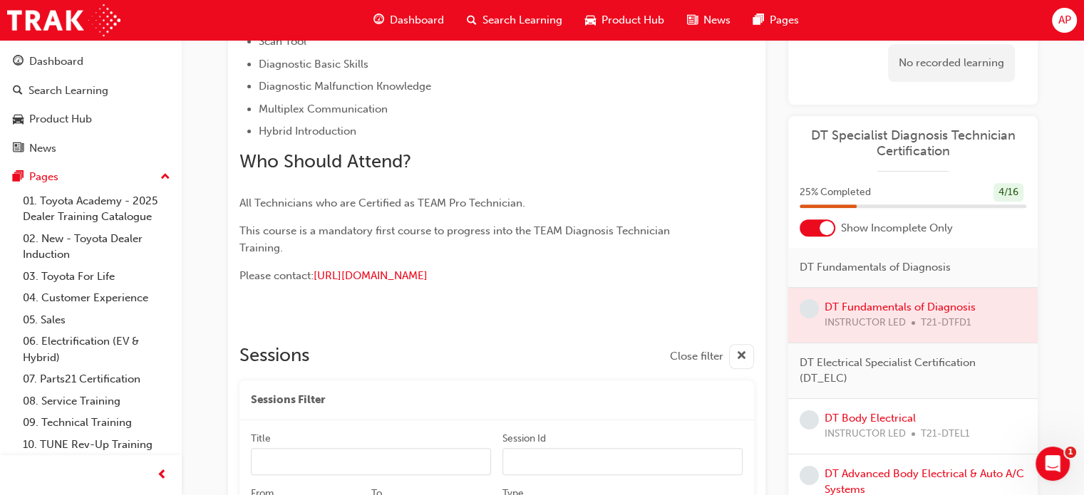
scroll to position [499, 0]
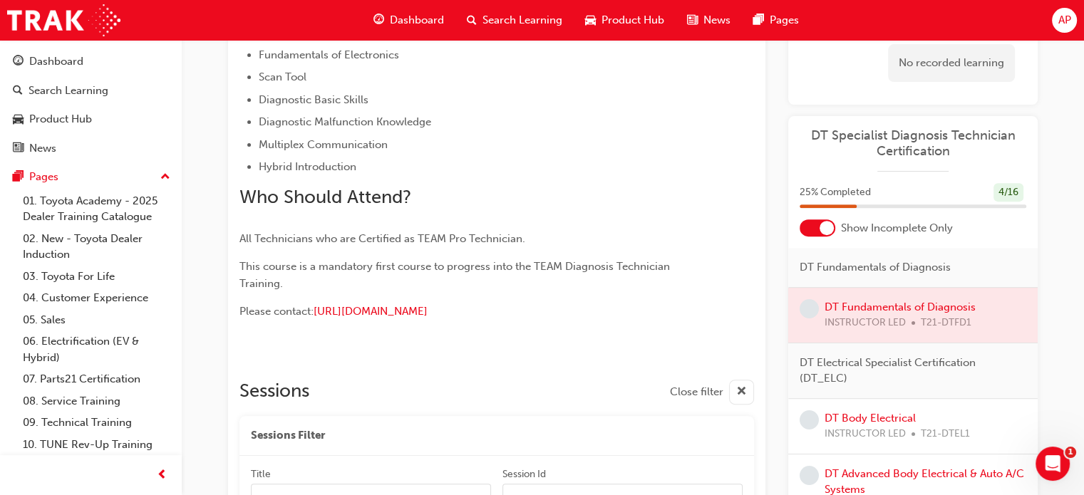
click at [818, 222] on div at bounding box center [818, 228] width 36 height 17
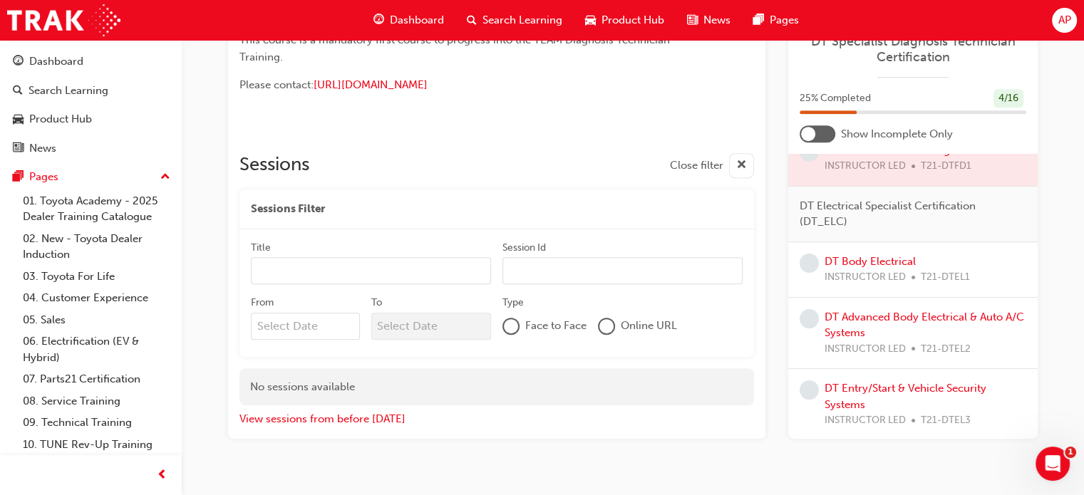
scroll to position [750, 0]
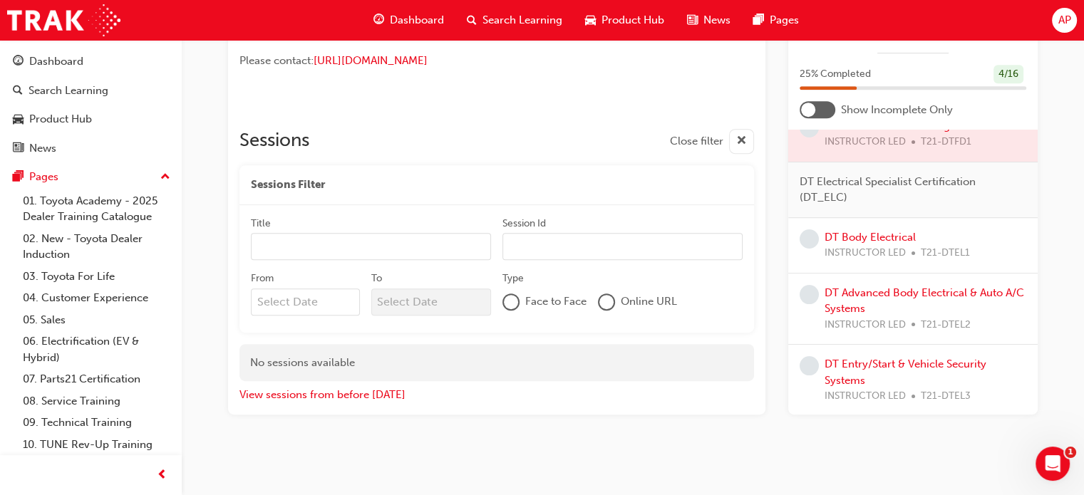
click at [374, 240] on input "Title" at bounding box center [371, 246] width 240 height 27
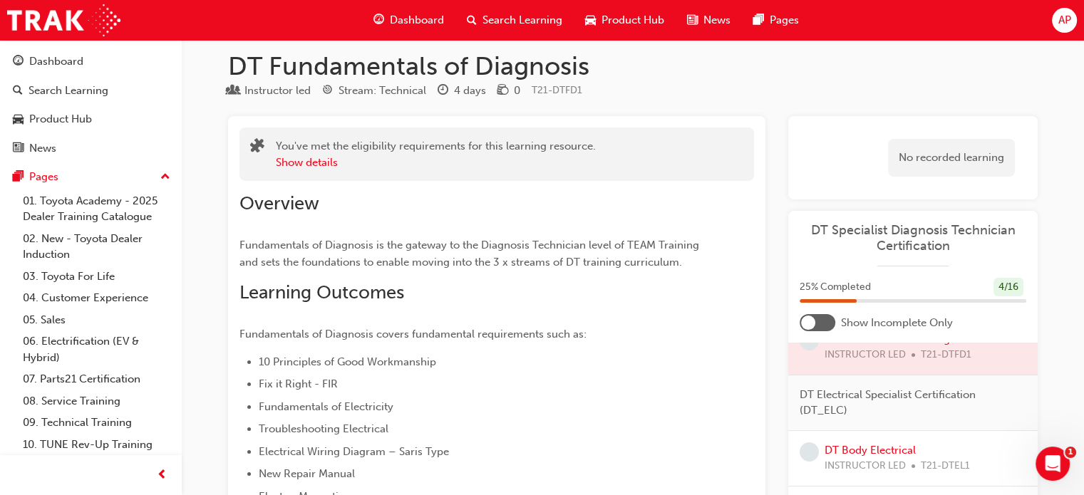
scroll to position [0, 0]
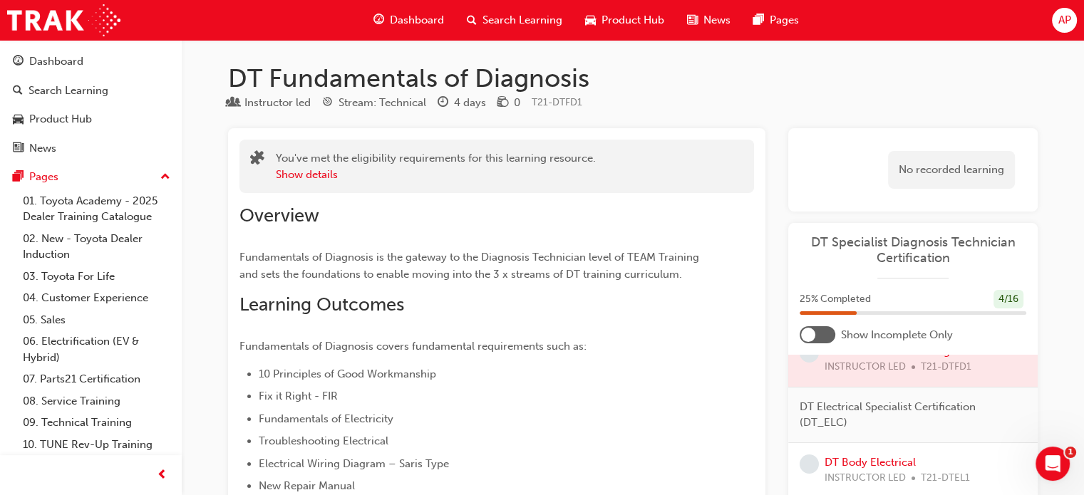
click at [855, 174] on div "No recorded learning" at bounding box center [913, 170] width 227 height 61
